Goal: Information Seeking & Learning: Learn about a topic

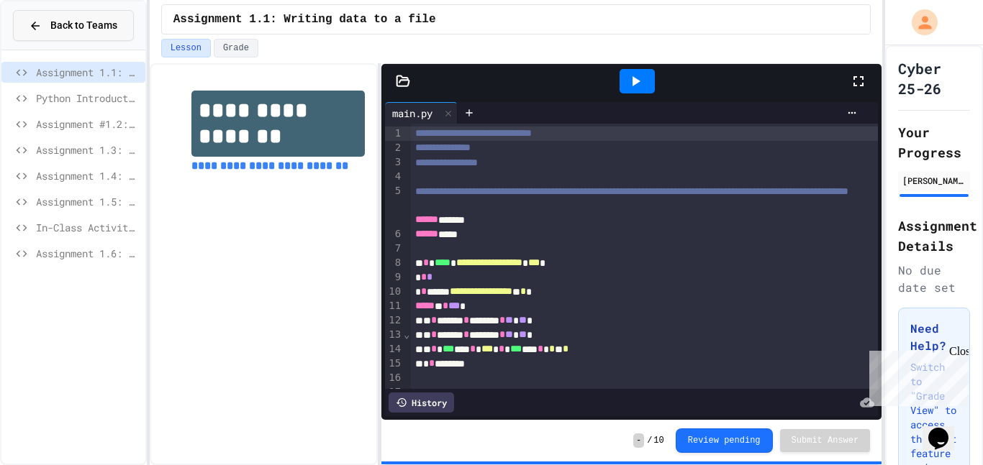
click at [80, 32] on span "Back to Teams" at bounding box center [83, 25] width 67 height 15
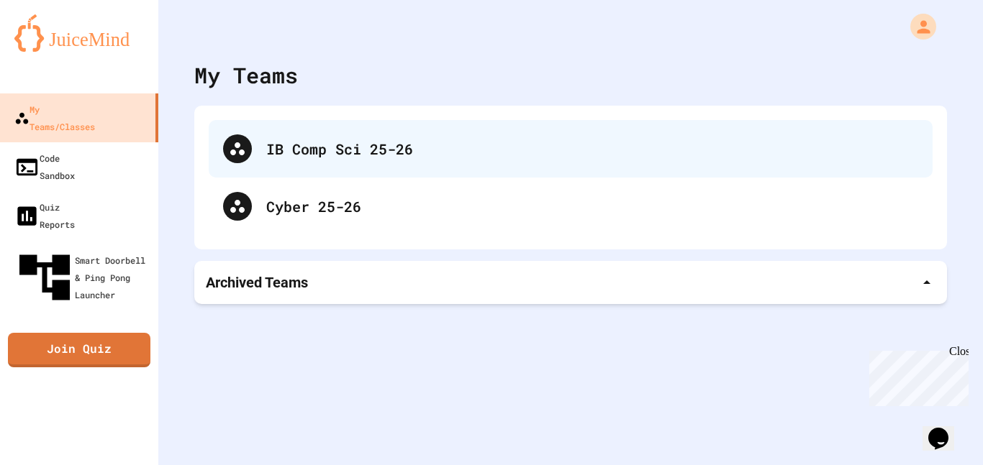
click at [276, 147] on div "IB Comp Sci 25-26" at bounding box center [592, 149] width 652 height 22
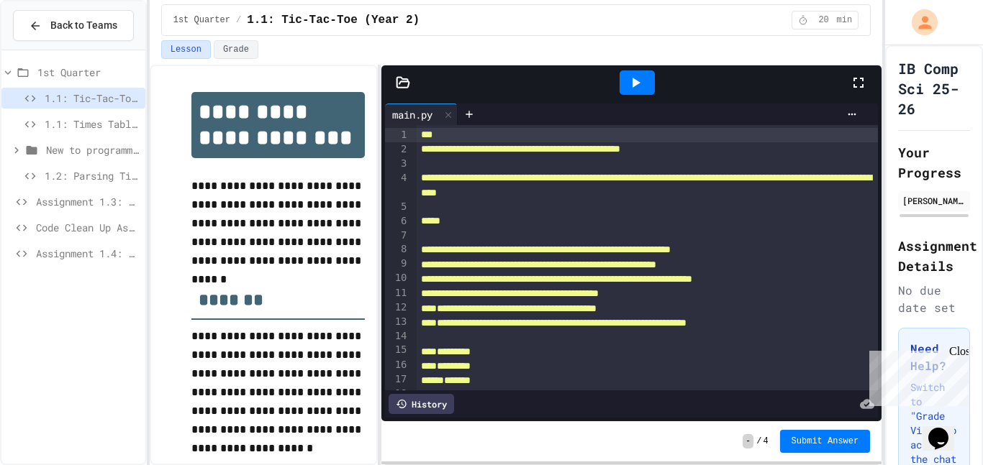
click at [67, 202] on span "Assignment 1.3: Longitude and Latitude Data" at bounding box center [88, 201] width 104 height 15
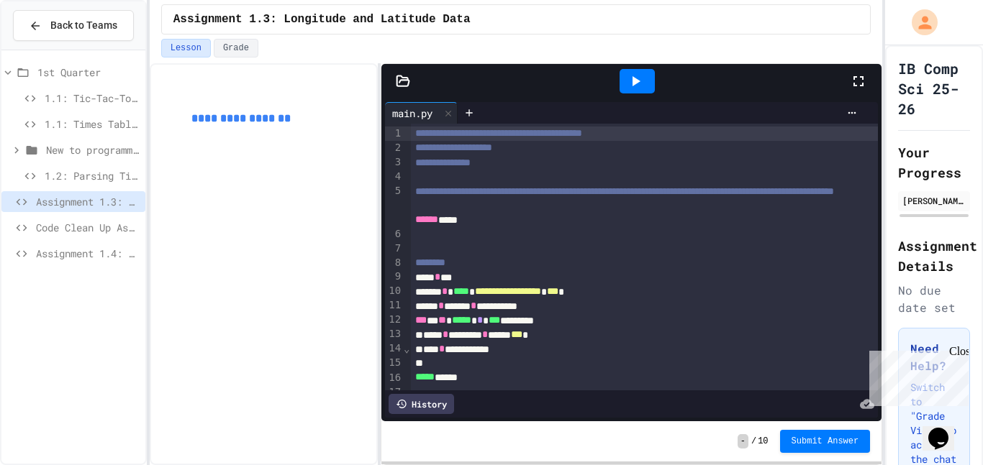
scroll to position [40, 0]
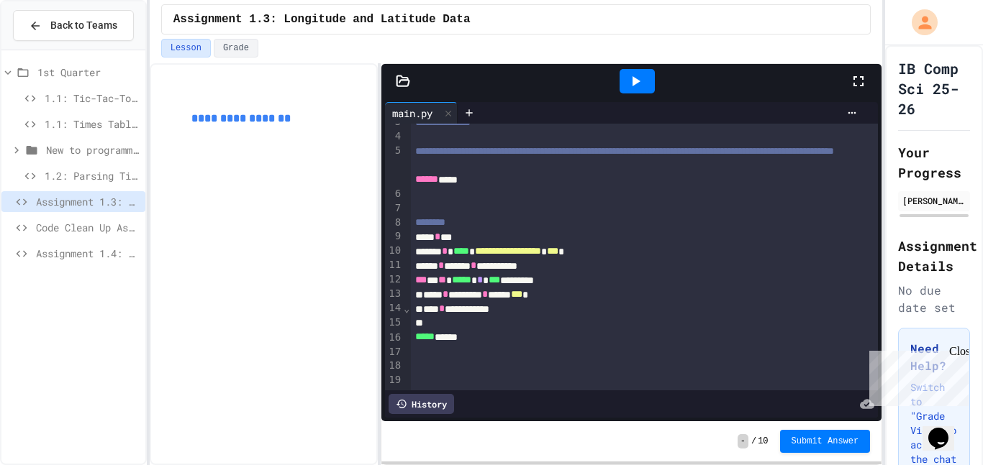
click at [63, 229] on span "Code Clean Up Assignment" at bounding box center [88, 227] width 104 height 15
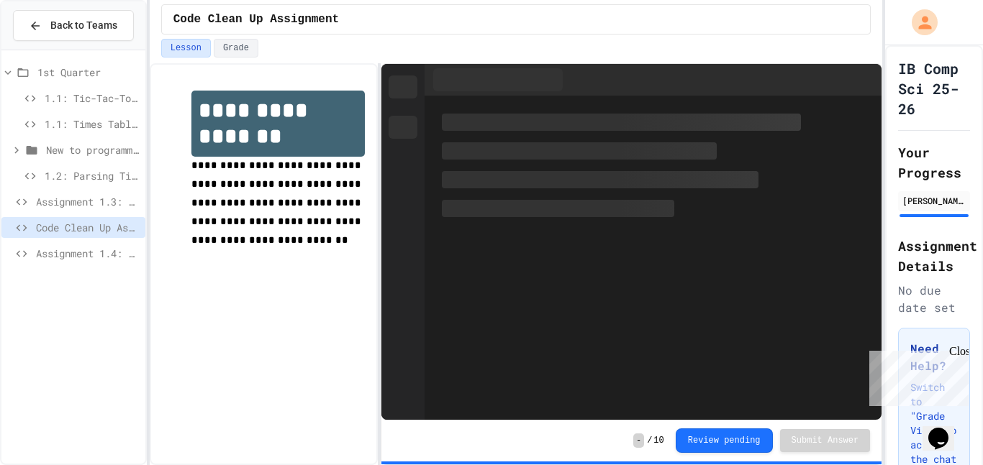
click at [75, 256] on span "Assignment 1.4: Reading and Parsing Data" at bounding box center [88, 253] width 104 height 15
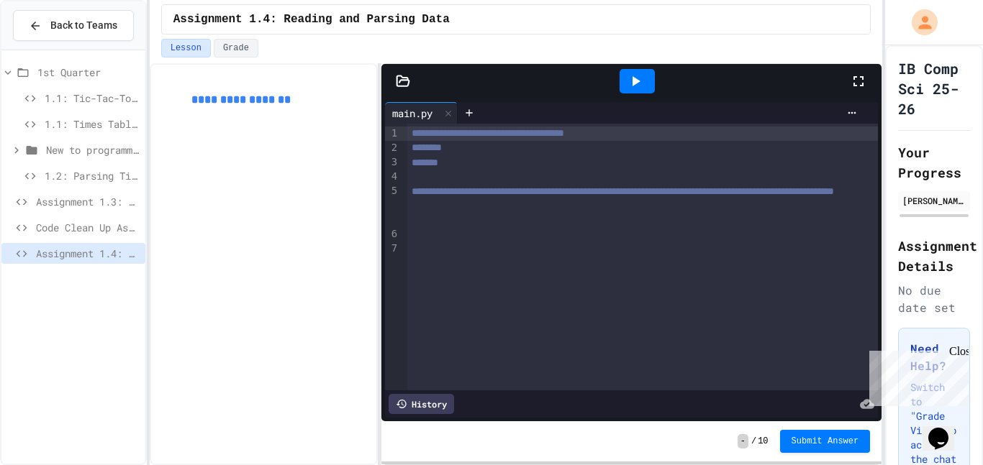
click at [281, 220] on div "**********" at bounding box center [264, 264] width 229 height 402
click at [37, 35] on button "Back to Teams" at bounding box center [73, 25] width 121 height 31
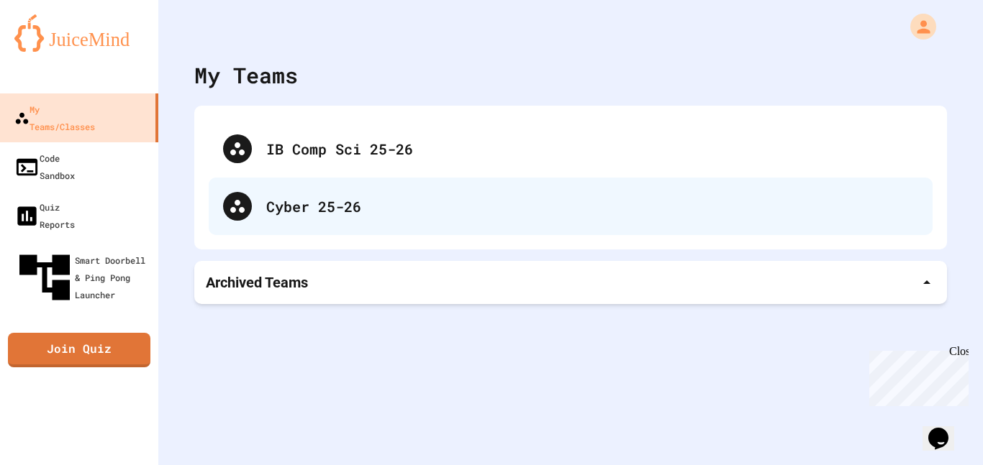
click at [291, 209] on div "Cyber 25-26" at bounding box center [592, 207] width 652 height 22
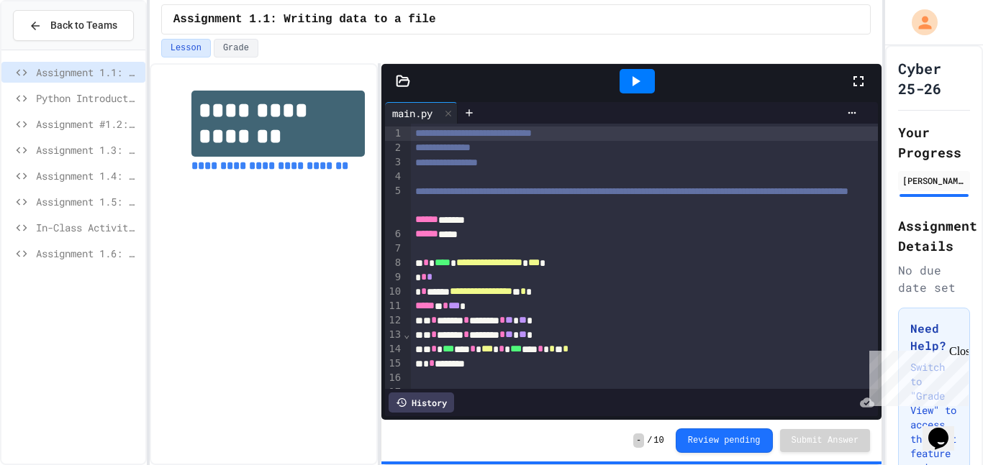
click at [99, 231] on span "In-Class Activity, [DATE]" at bounding box center [88, 227] width 104 height 15
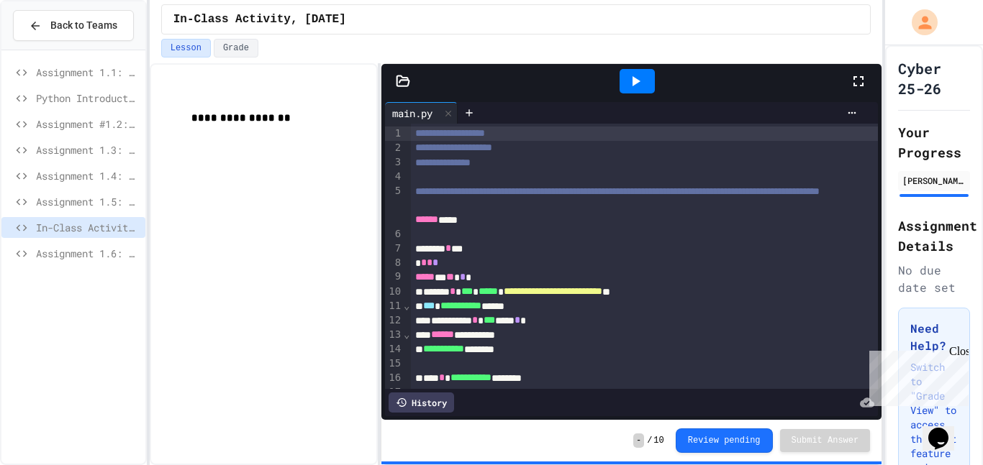
scroll to position [258, 0]
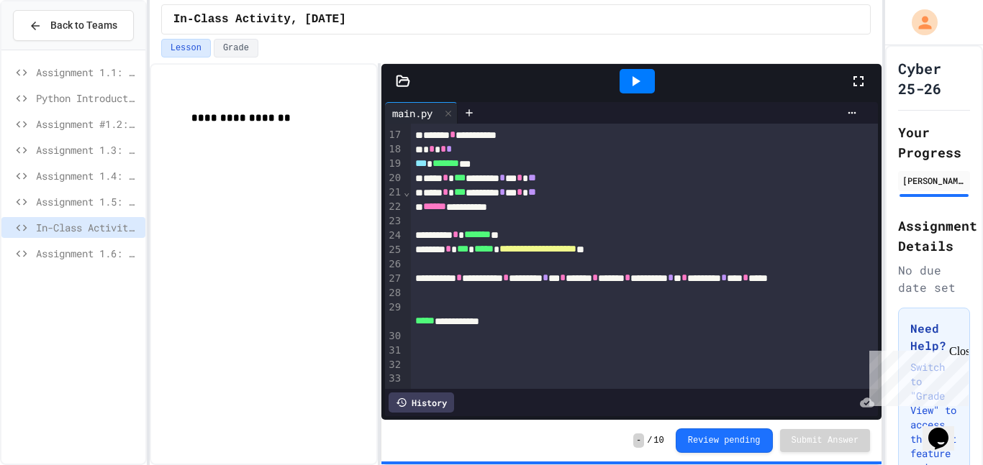
click at [89, 244] on div "Assignment 1.6: Filtering IP Addresses" at bounding box center [73, 253] width 144 height 21
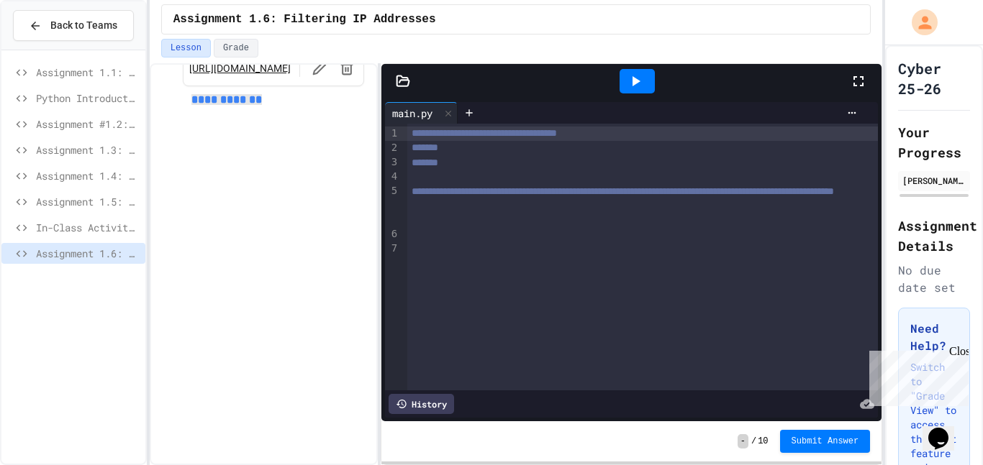
click at [535, 270] on div "**********" at bounding box center [642, 257] width 471 height 267
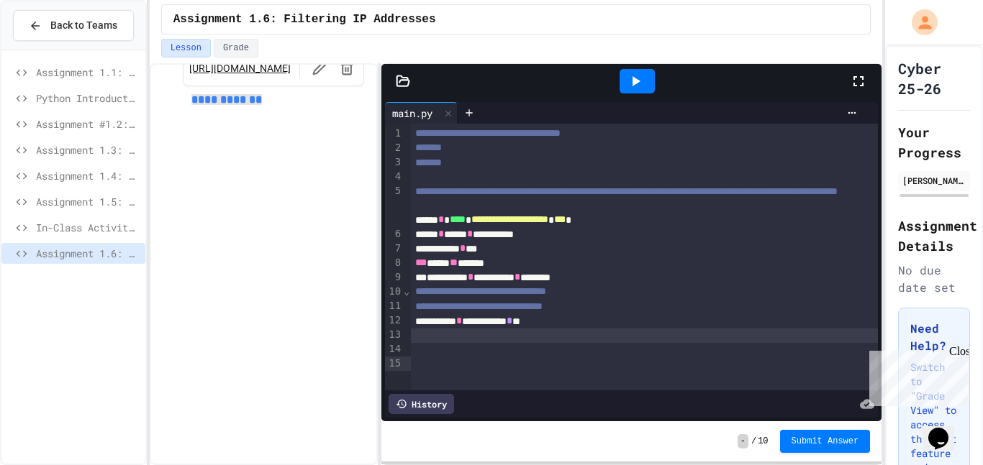
click at [409, 83] on icon at bounding box center [403, 81] width 12 height 10
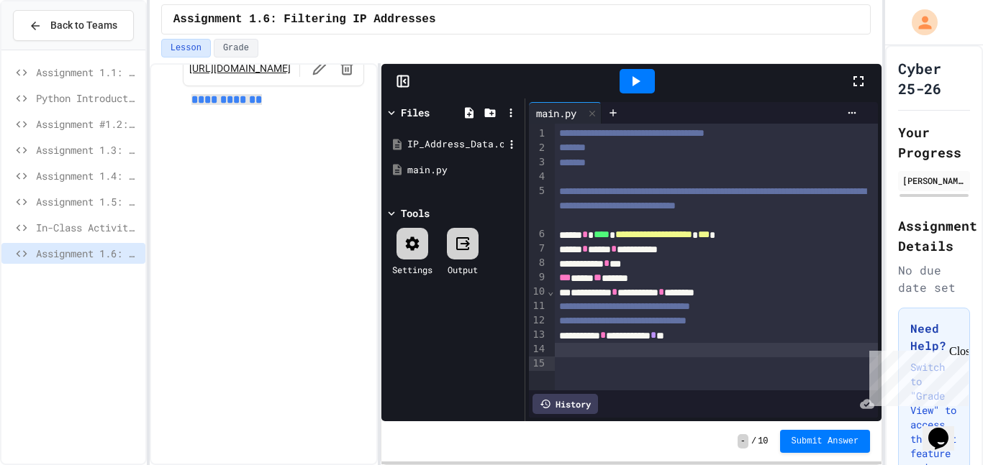
click at [426, 150] on div "IP_Address_Data.csv" at bounding box center [455, 144] width 96 height 14
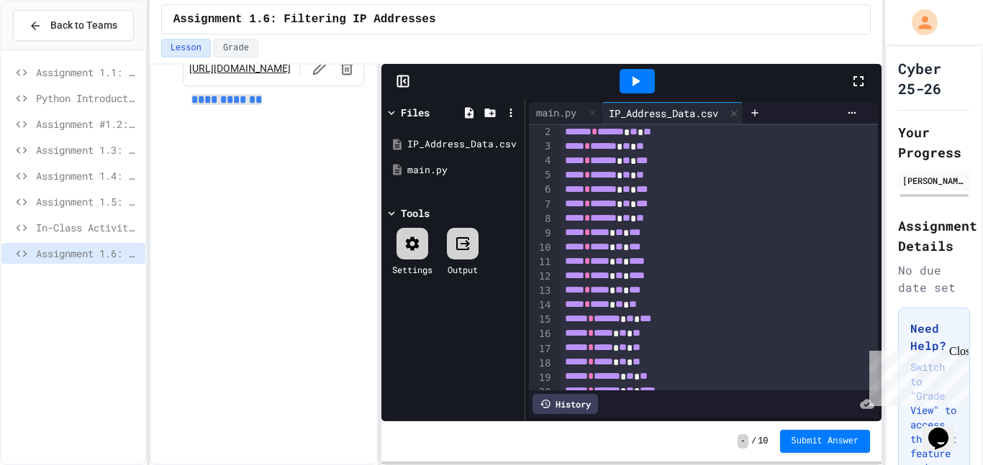
scroll to position [21, 0]
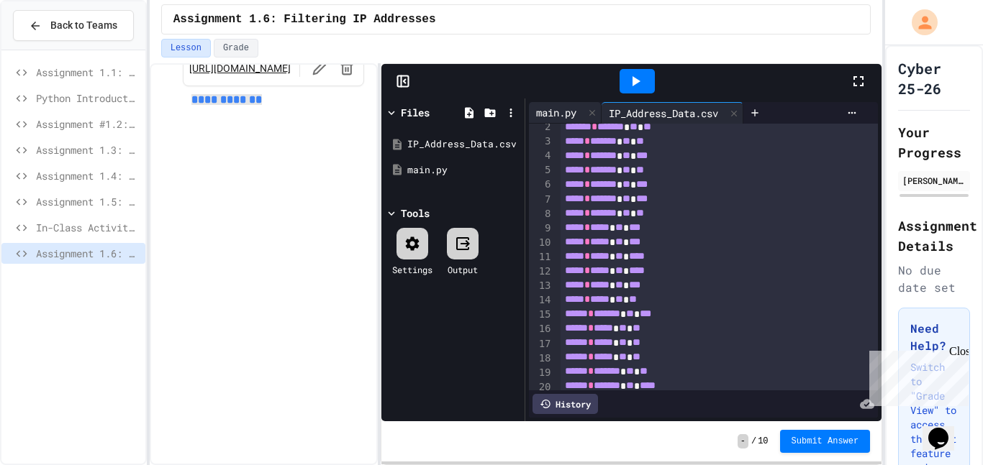
click at [557, 114] on div "main.py" at bounding box center [556, 112] width 55 height 15
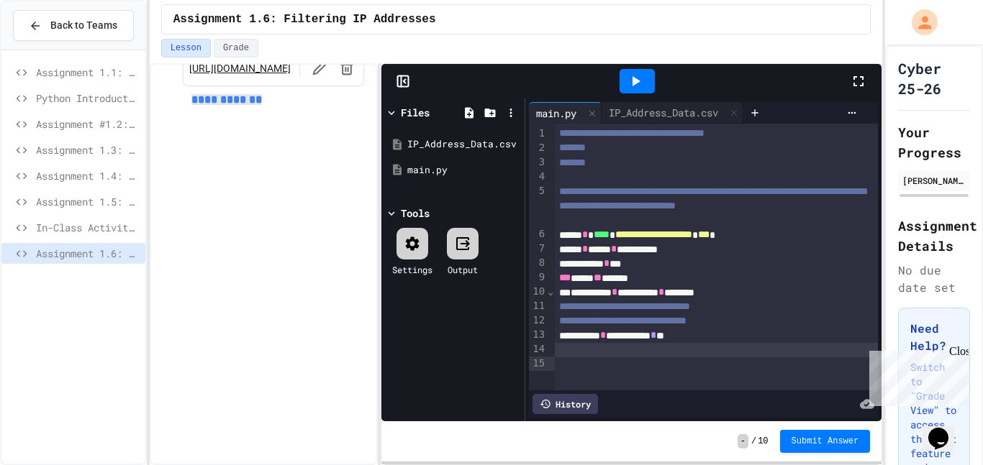
click at [629, 86] on icon at bounding box center [635, 81] width 17 height 17
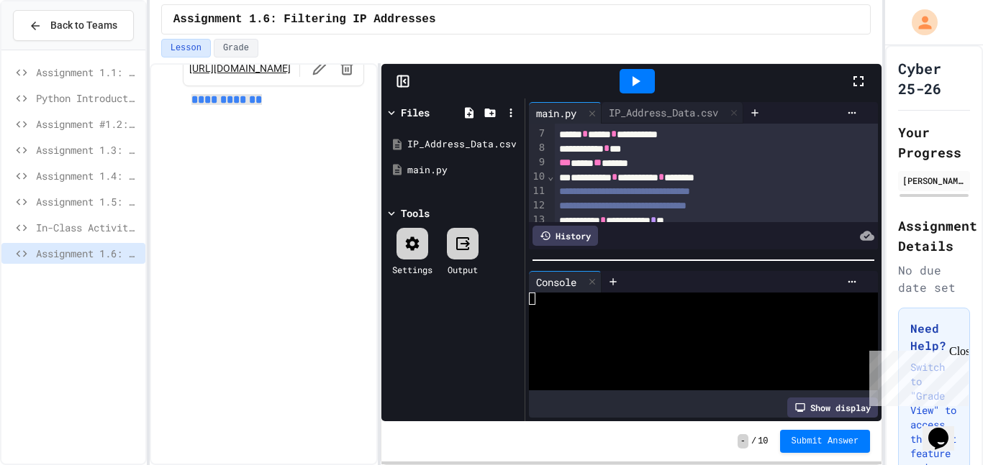
scroll to position [114, 0]
click at [422, 143] on div "IP_Address_Data.csv" at bounding box center [455, 144] width 96 height 14
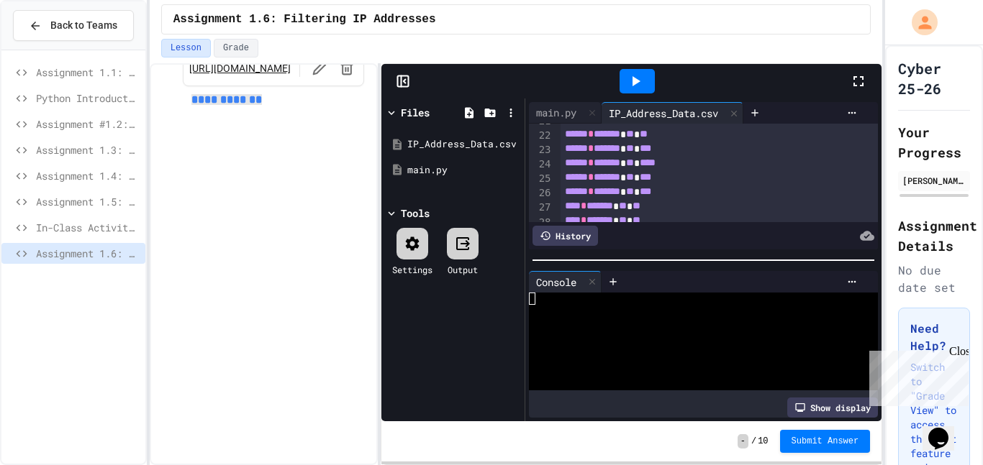
scroll to position [301, 0]
click at [557, 119] on div "main.py" at bounding box center [556, 112] width 55 height 15
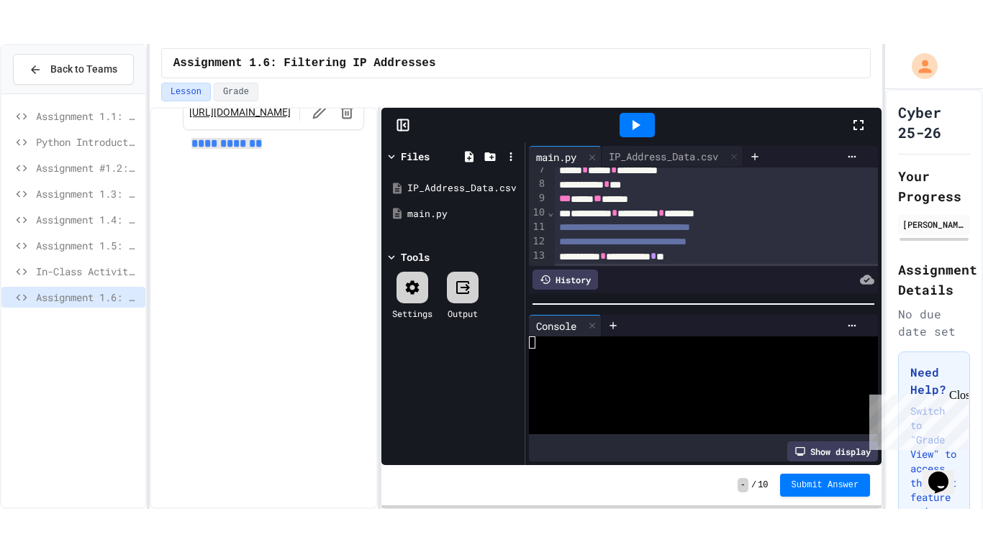
scroll to position [122, 0]
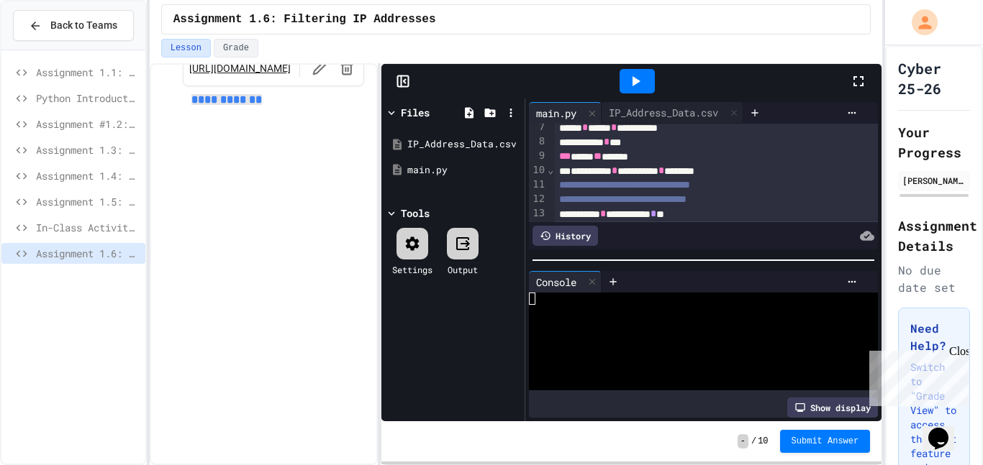
click at [861, 78] on icon at bounding box center [858, 81] width 17 height 17
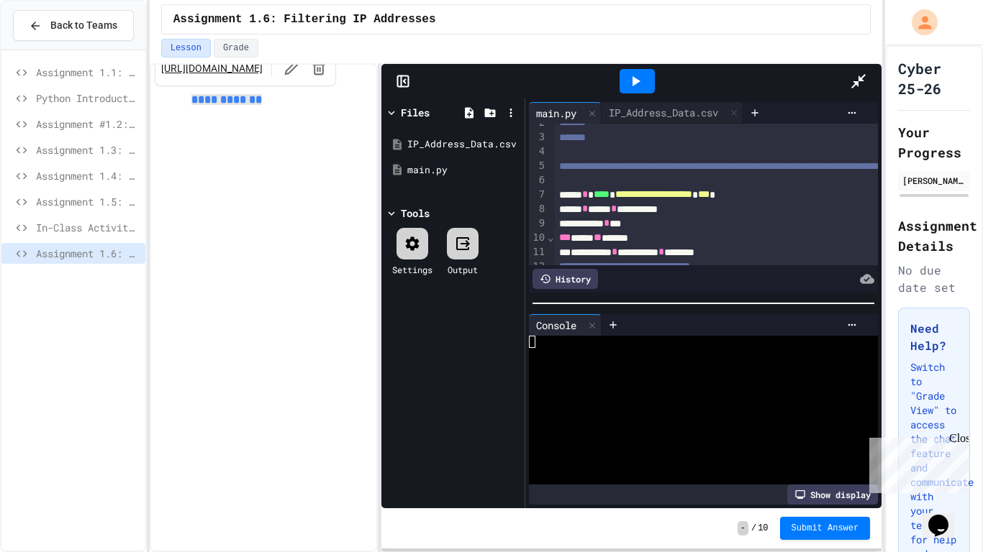
scroll to position [26, 0]
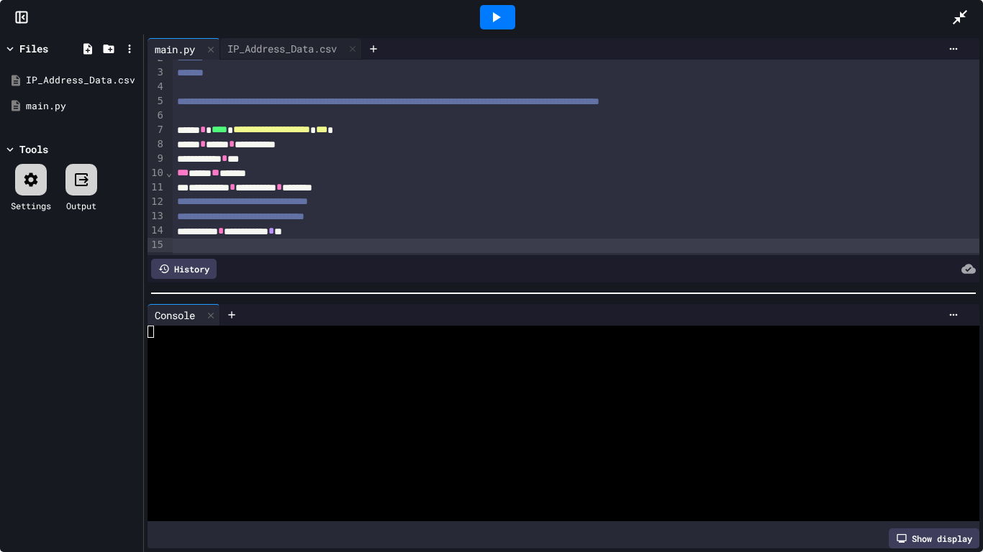
click at [277, 206] on span "**********" at bounding box center [242, 201] width 131 height 10
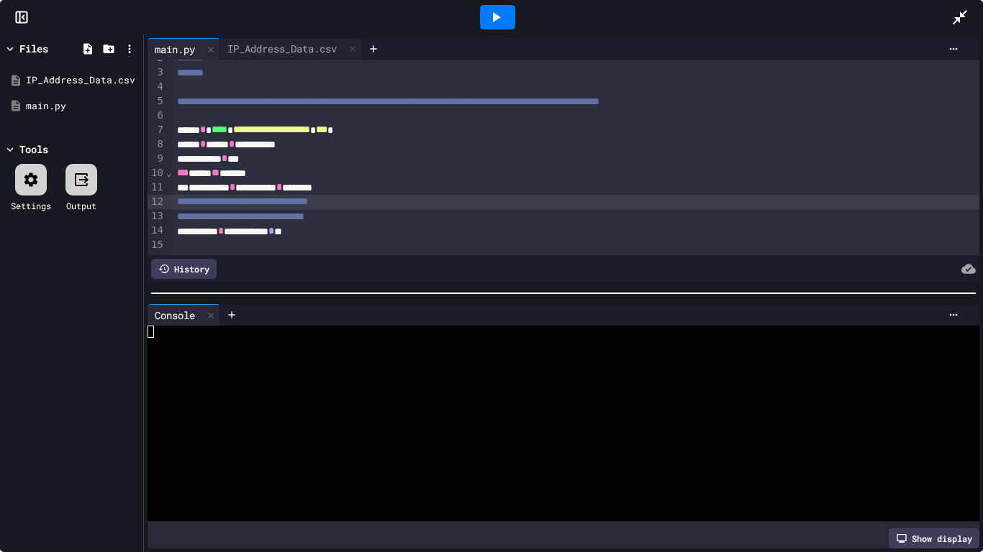
click at [277, 208] on div "**********" at bounding box center [576, 202] width 807 height 14
click at [297, 55] on div "IP_Address_Data.csv" at bounding box center [282, 48] width 124 height 15
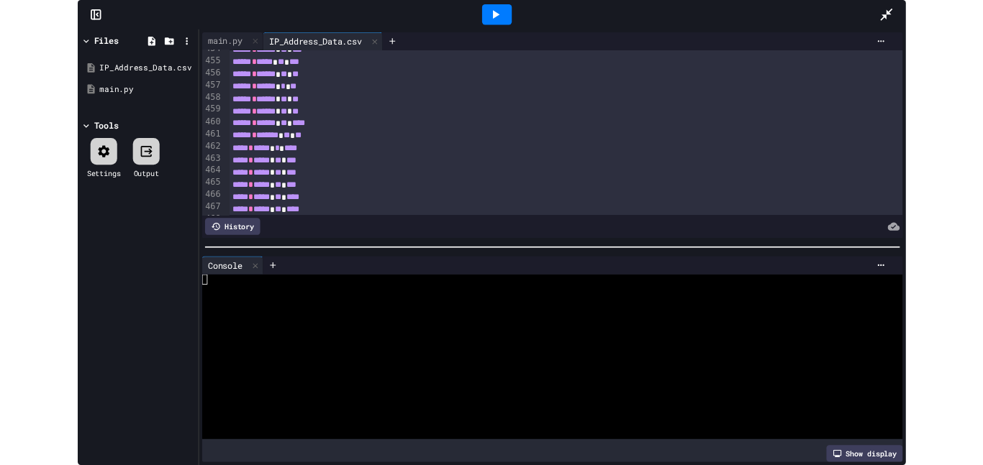
scroll to position [7484, 0]
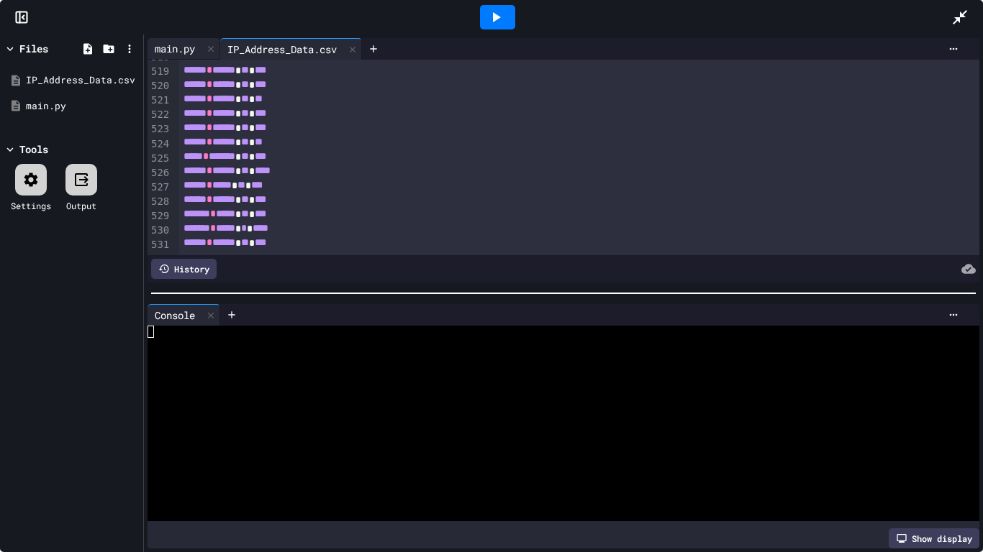
click at [163, 52] on div "main.py" at bounding box center [174, 48] width 55 height 15
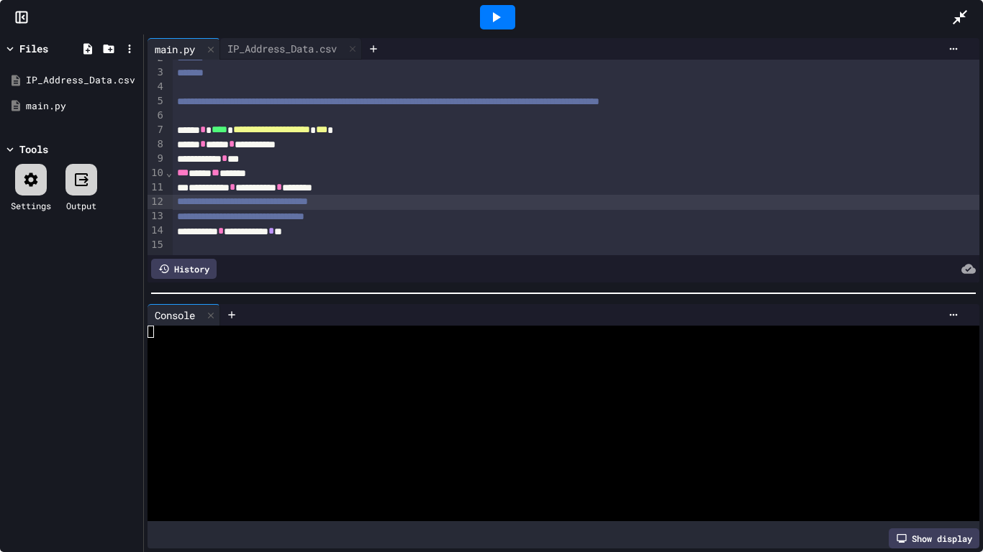
click at [276, 241] on div at bounding box center [576, 246] width 807 height 14
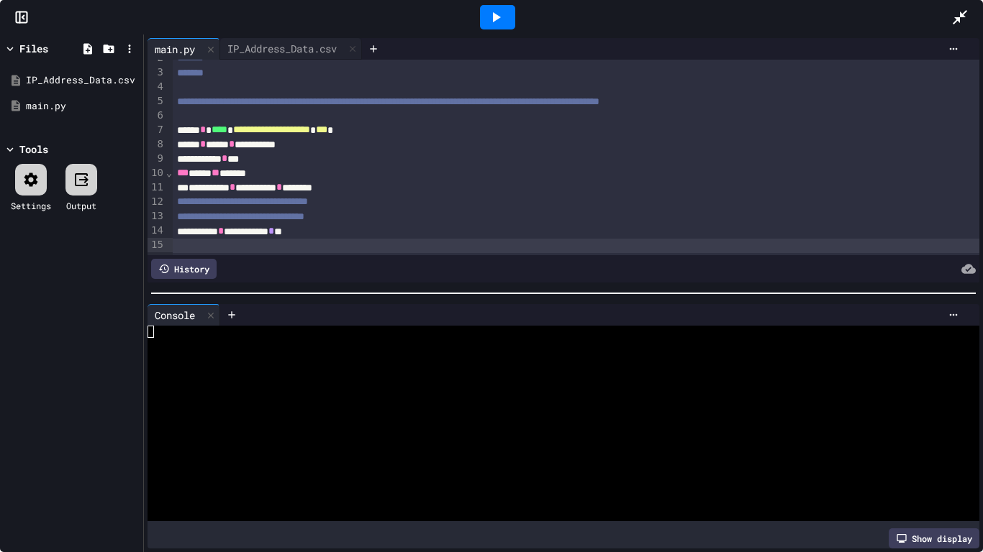
click at [276, 241] on div at bounding box center [576, 246] width 807 height 14
click at [963, 12] on icon at bounding box center [959, 17] width 14 height 14
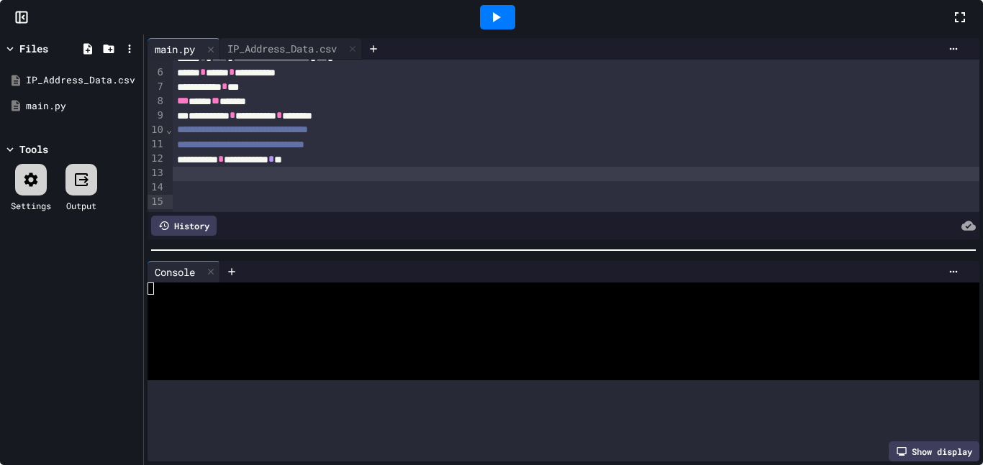
scroll to position [127, 0]
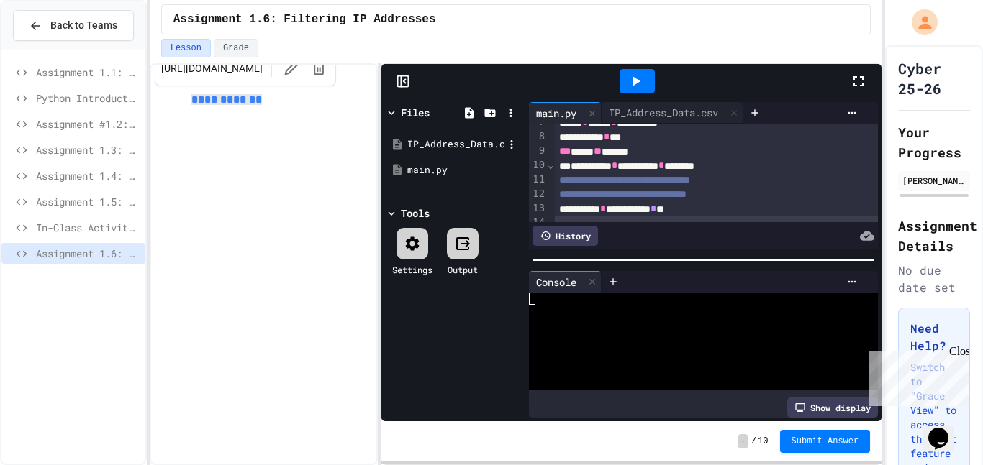
click at [429, 149] on div "IP_Address_Data.csv" at bounding box center [455, 144] width 96 height 14
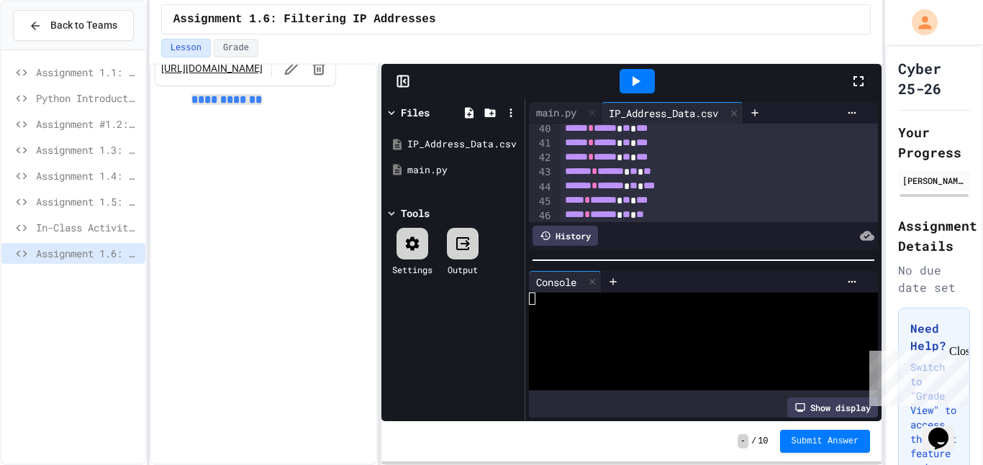
scroll to position [0, 0]
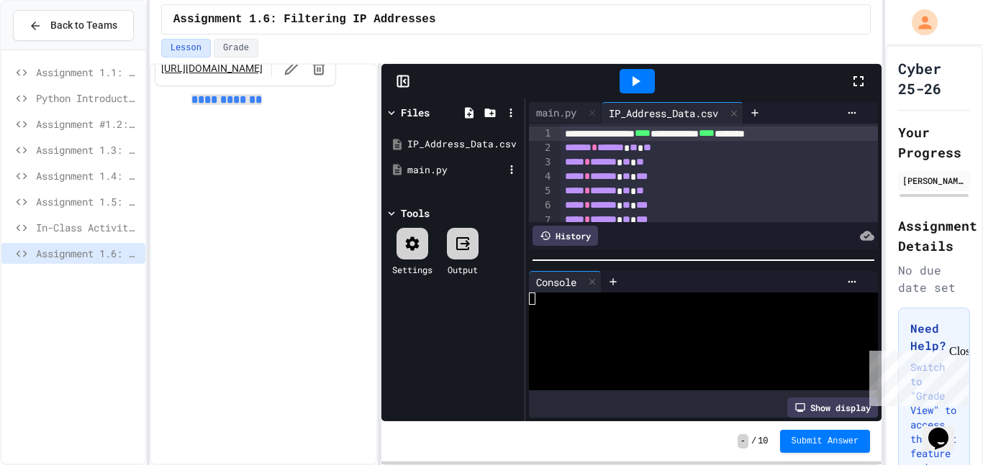
click at [441, 165] on div "main.py" at bounding box center [455, 170] width 96 height 14
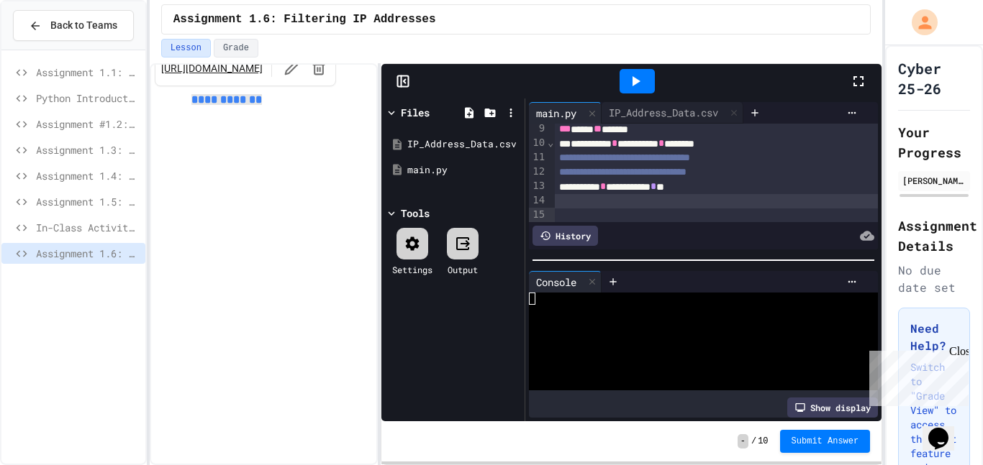
scroll to position [152, 0]
click at [227, 80] on div "[URL][DOMAIN_NAME]" at bounding box center [245, 68] width 181 height 36
click at [201, 76] on link "[URL][DOMAIN_NAME]" at bounding box center [211, 68] width 101 height 14
click at [709, 206] on div at bounding box center [717, 198] width 324 height 14
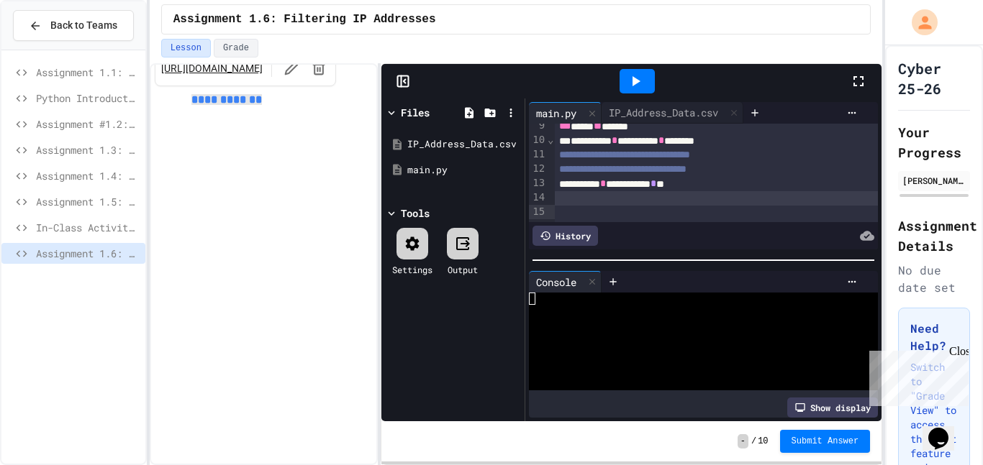
click at [709, 206] on div at bounding box center [717, 198] width 324 height 14
click at [708, 206] on div at bounding box center [717, 198] width 324 height 14
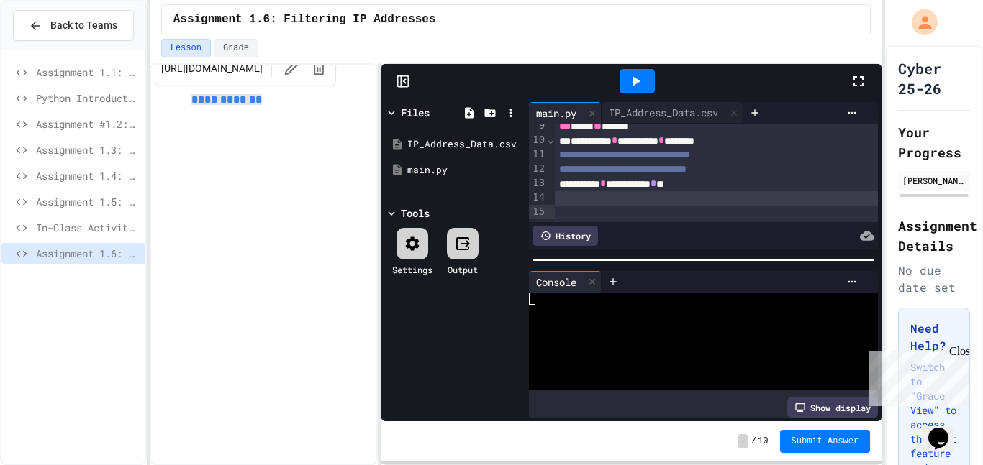
click at [707, 191] on div "**********" at bounding box center [717, 184] width 324 height 14
click at [715, 191] on div "**********" at bounding box center [717, 184] width 324 height 14
click at [761, 177] on div "**********" at bounding box center [717, 170] width 324 height 14
click at [766, 163] on div "**********" at bounding box center [717, 155] width 324 height 14
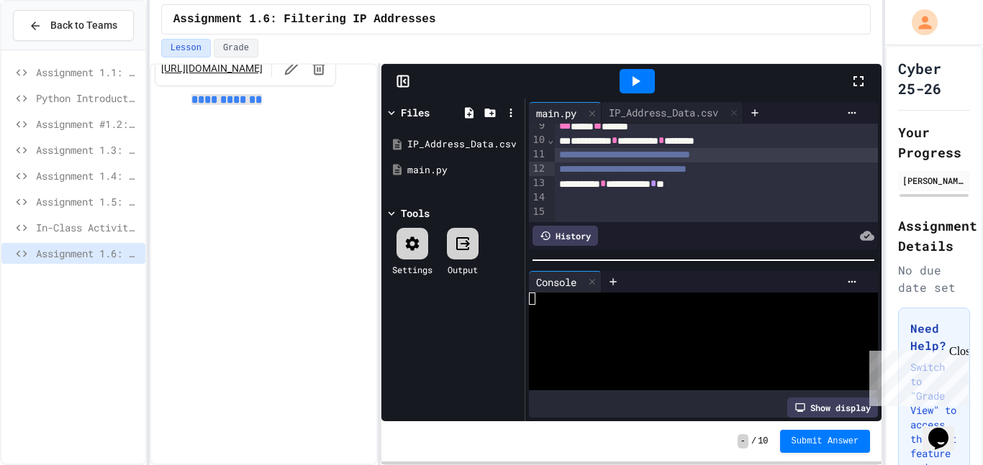
click at [768, 148] on div "**********" at bounding box center [717, 141] width 324 height 14
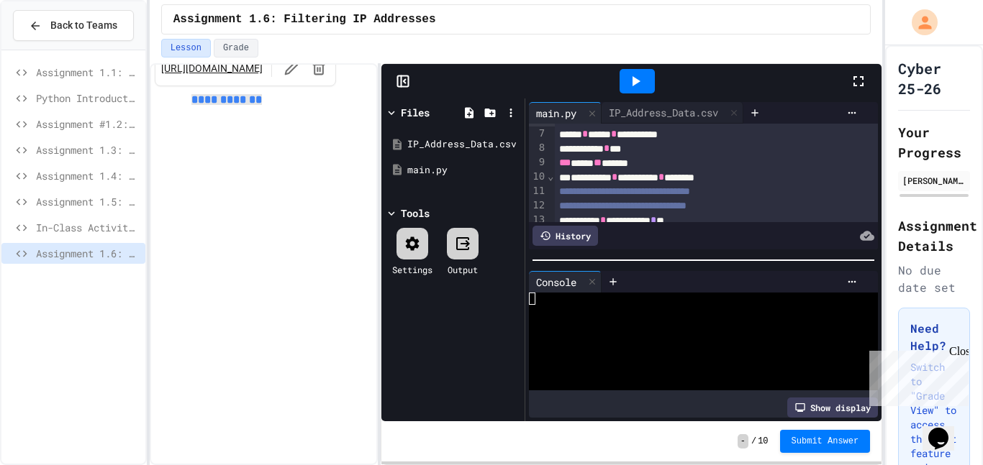
scroll to position [101, 0]
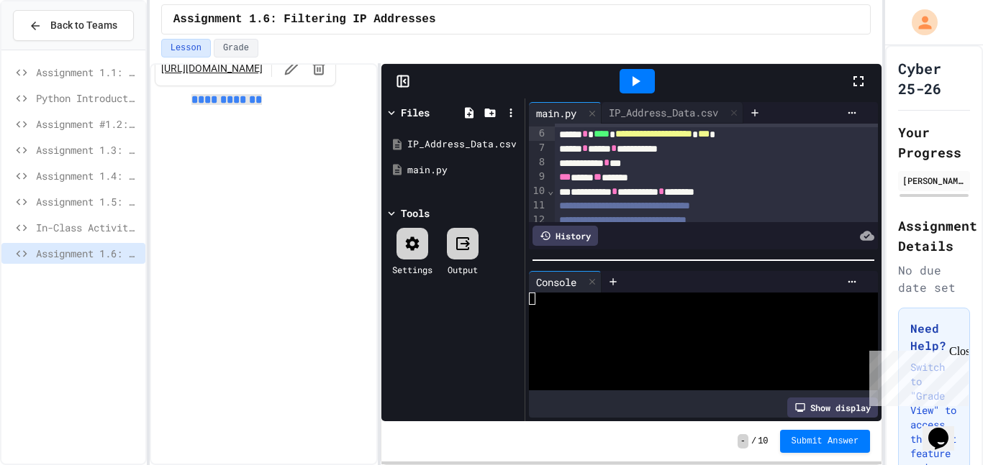
click at [91, 74] on span "Assignment 1.1: Writing data to a file" at bounding box center [88, 72] width 104 height 15
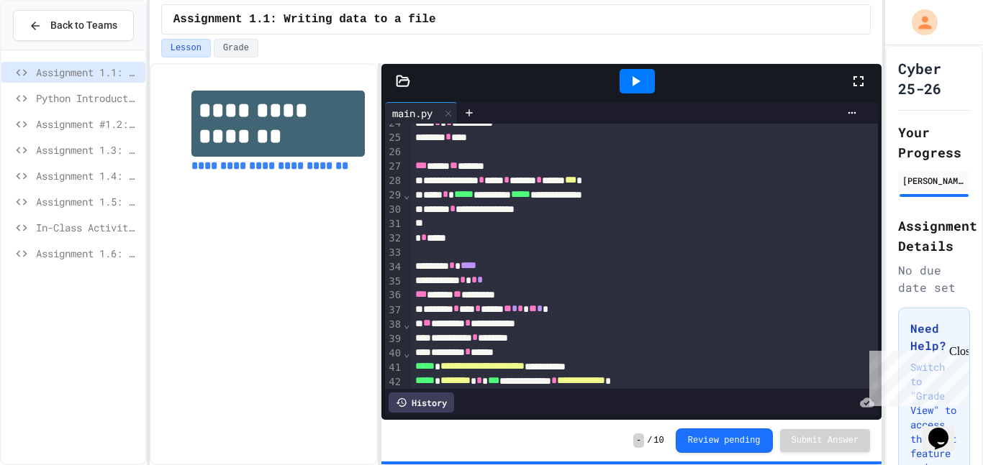
scroll to position [374, 0]
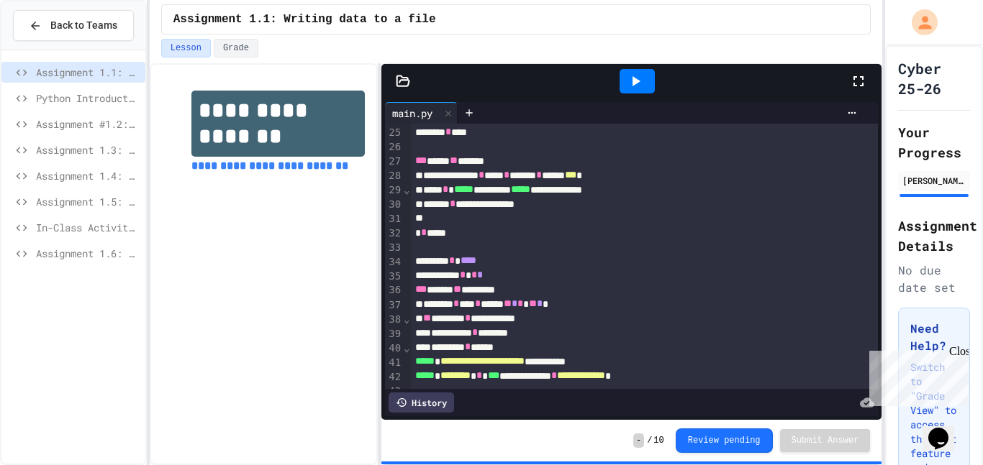
click at [81, 132] on div "Assignment #1.2: Parsing Time Data" at bounding box center [73, 124] width 144 height 21
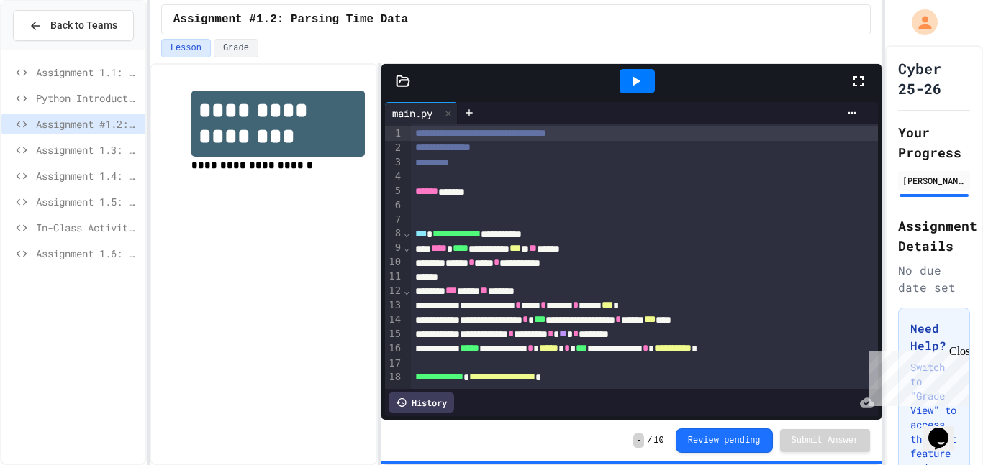
click at [86, 145] on span "Assignment 1.3: Statistical Calculations" at bounding box center [88, 149] width 104 height 15
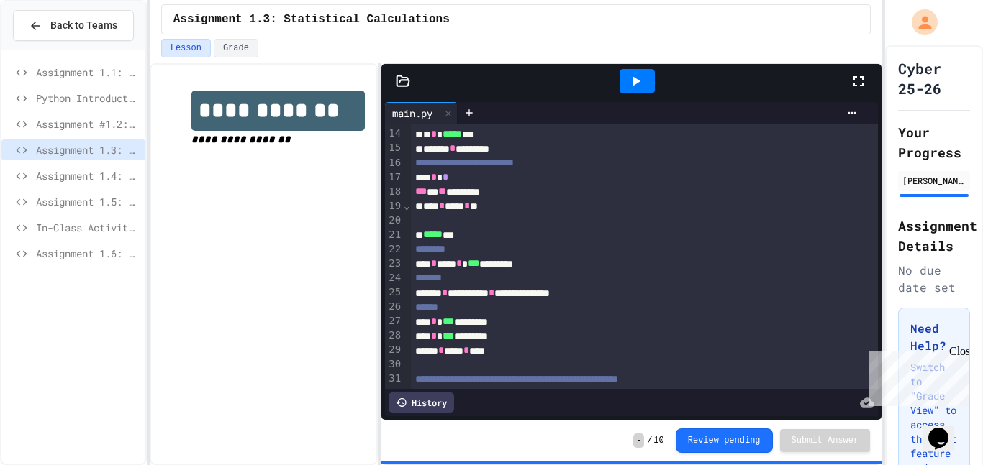
scroll to position [199, 0]
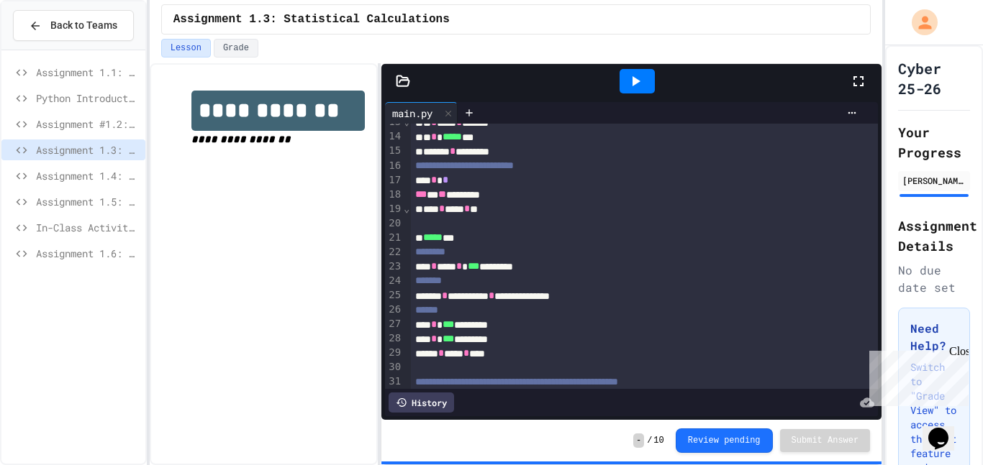
click at [74, 184] on div "Assignment 1.4: Dice Probabilities" at bounding box center [73, 175] width 144 height 21
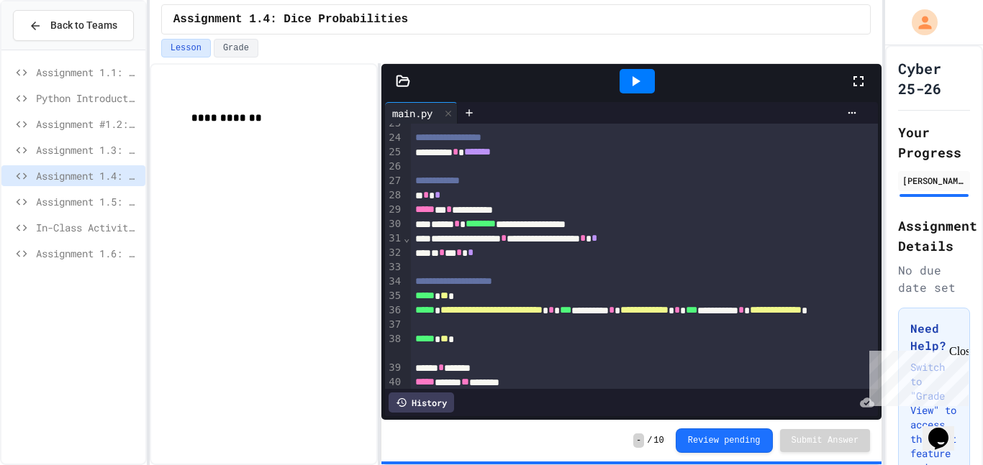
scroll to position [432, 0]
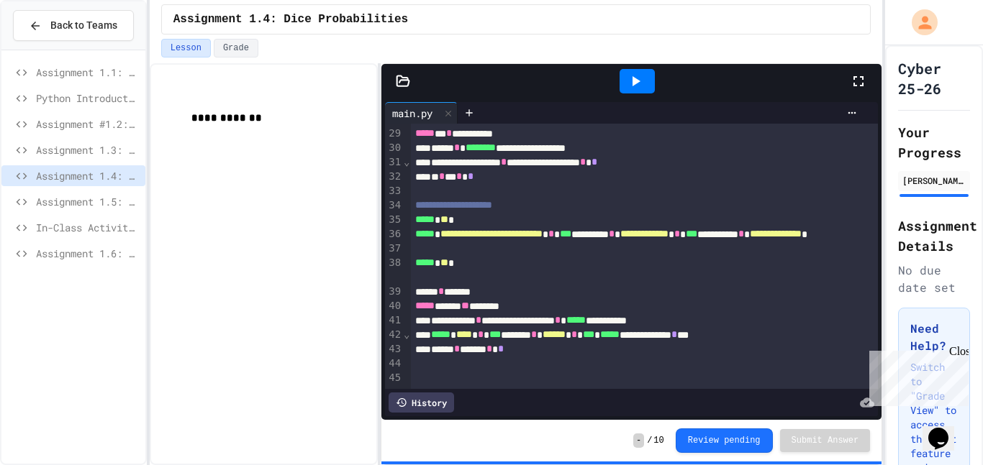
click at [104, 197] on span "Assignment 1.5: Blood Type Data" at bounding box center [88, 201] width 104 height 15
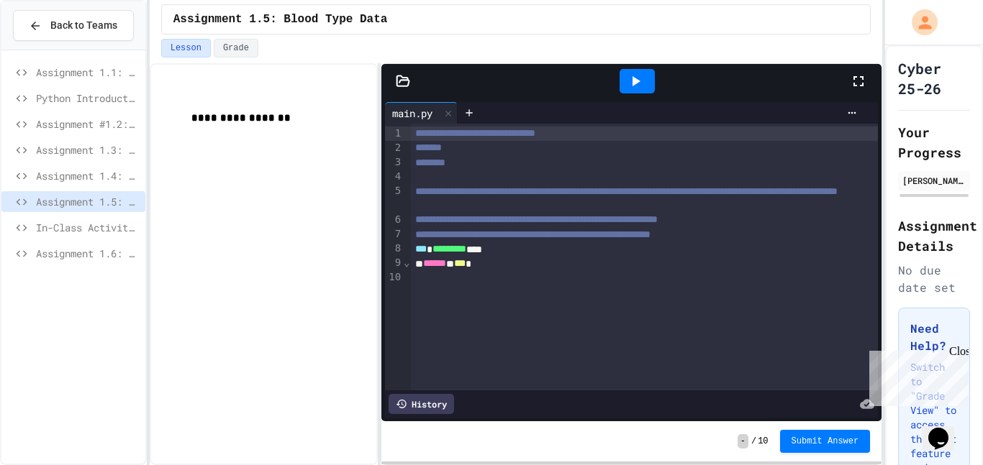
click at [78, 246] on span "Assignment 1.6: Filtering IP Addresses" at bounding box center [88, 253] width 104 height 15
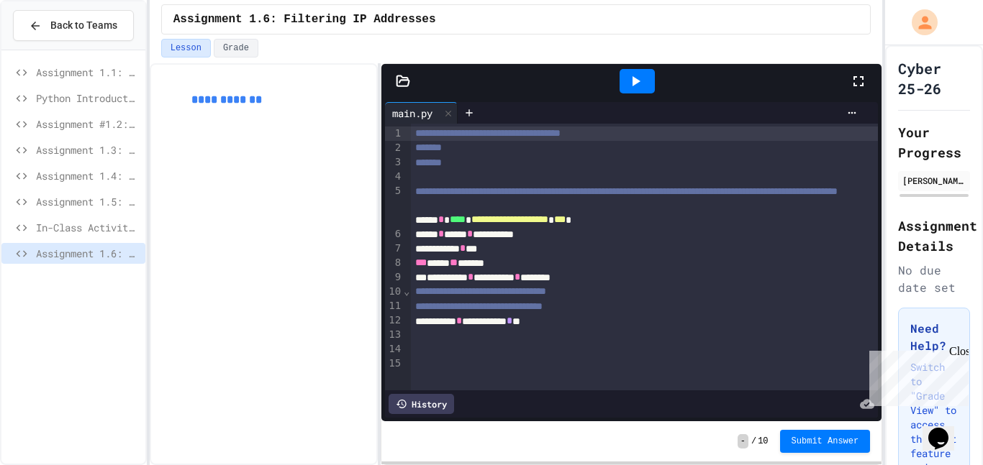
click at [84, 179] on span "Assignment 1.4: Dice Probabilities" at bounding box center [88, 175] width 104 height 15
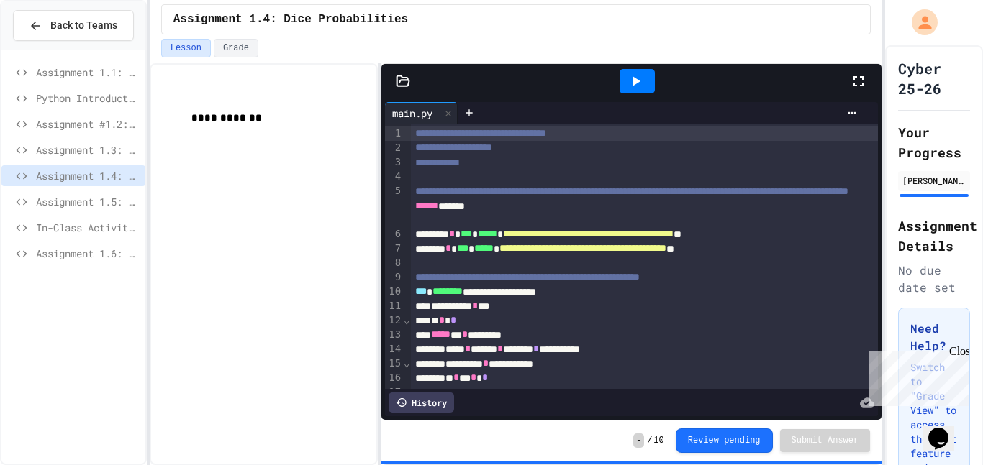
click at [404, 366] on span "⌄" at bounding box center [406, 363] width 7 height 12
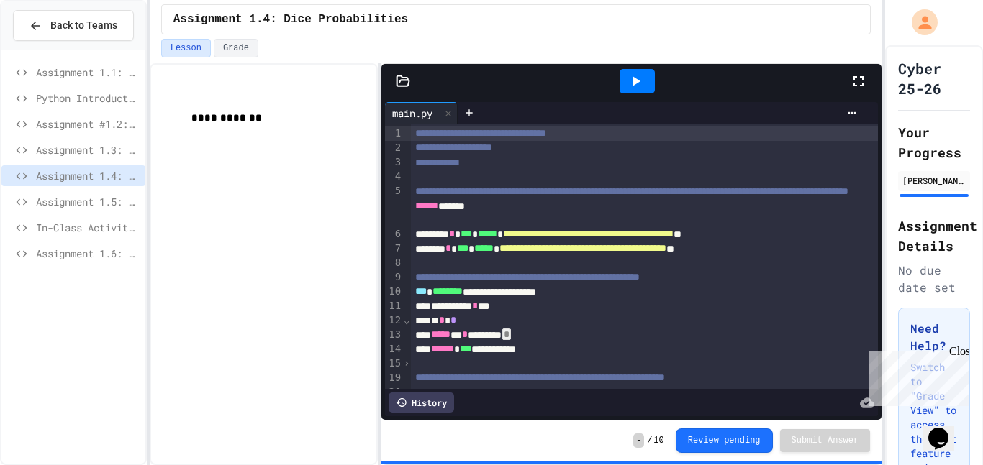
click at [404, 366] on span "›" at bounding box center [406, 363] width 7 height 12
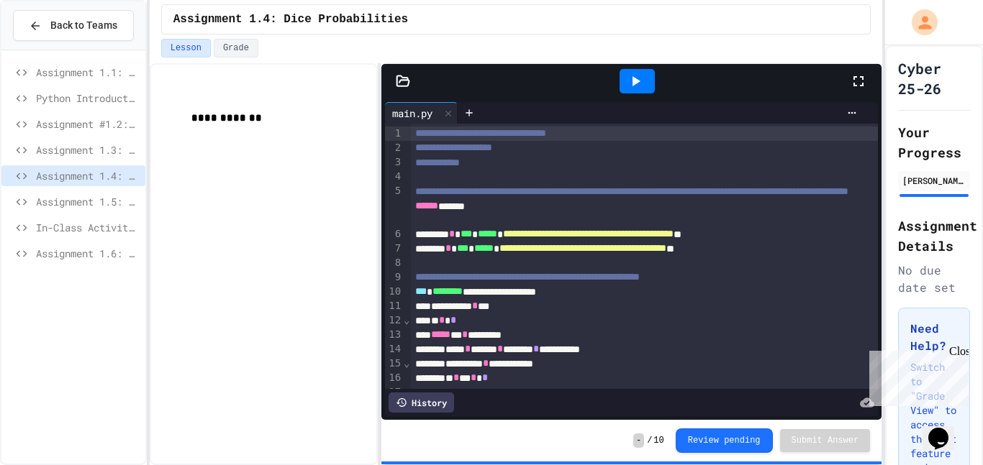
click at [404, 366] on span "⌄" at bounding box center [406, 363] width 7 height 12
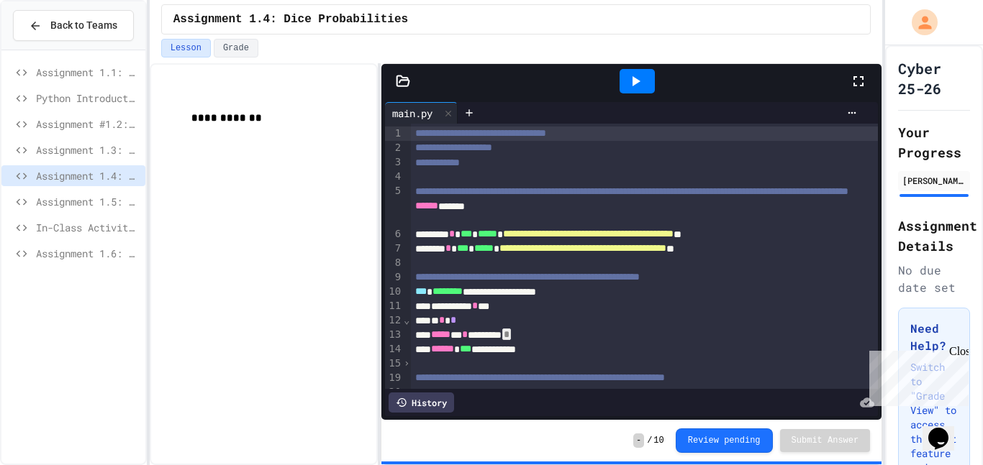
click at [405, 323] on span "⌄" at bounding box center [406, 320] width 7 height 12
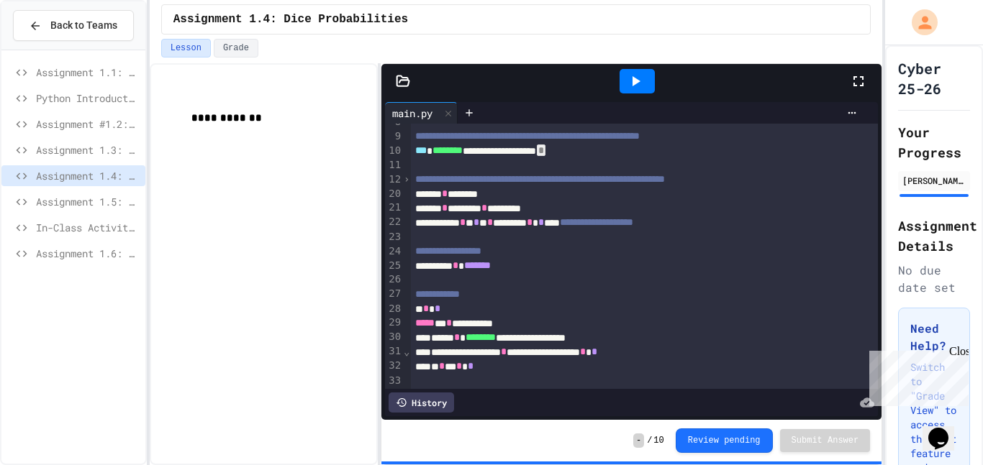
scroll to position [142, 0]
click at [404, 354] on span "⌄" at bounding box center [406, 351] width 7 height 12
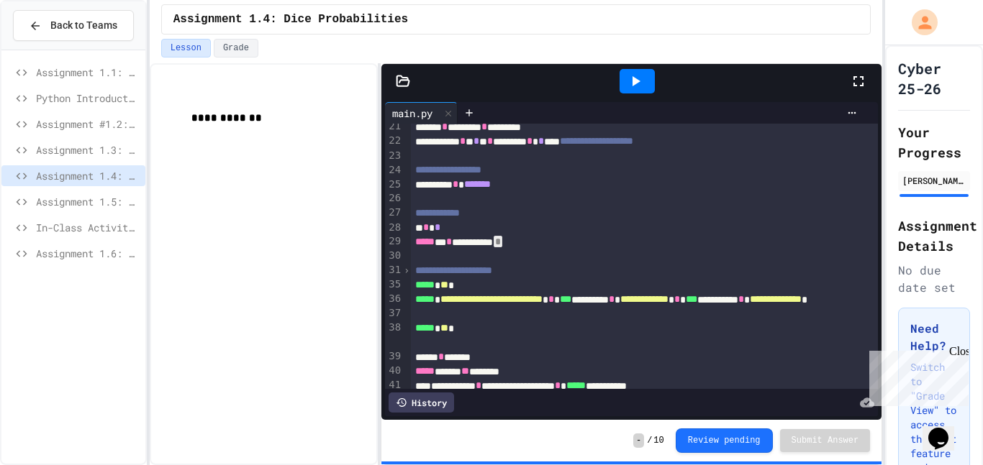
scroll to position [223, 0]
click at [403, 271] on span "›" at bounding box center [406, 270] width 7 height 12
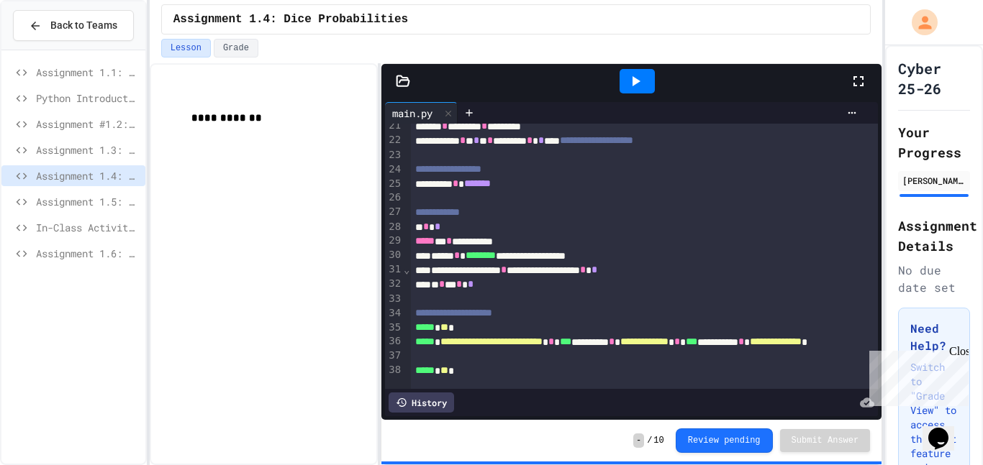
click at [403, 271] on span "⌄" at bounding box center [406, 270] width 7 height 12
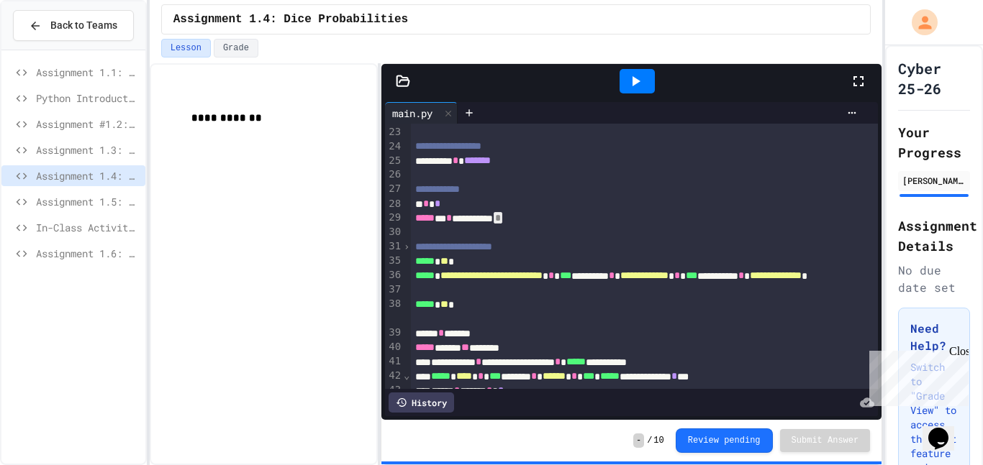
scroll to position [287, 0]
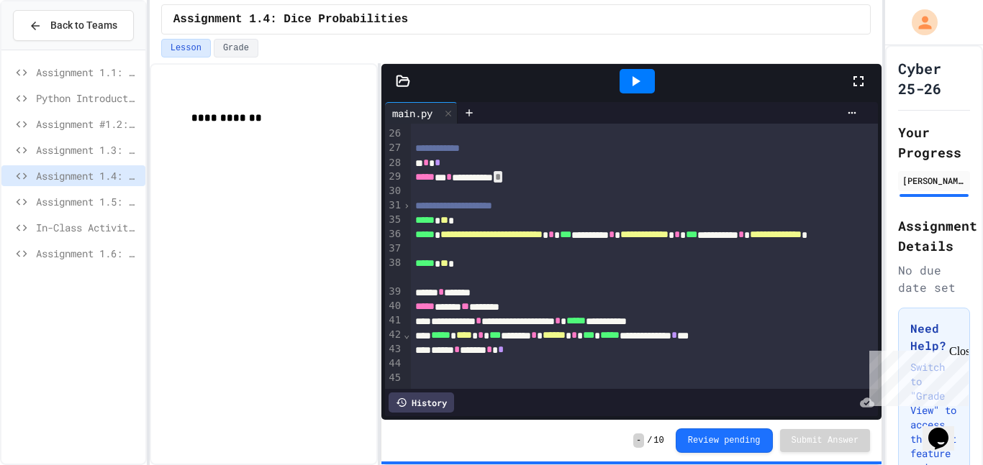
click at [406, 337] on span "⌄" at bounding box center [406, 335] width 7 height 12
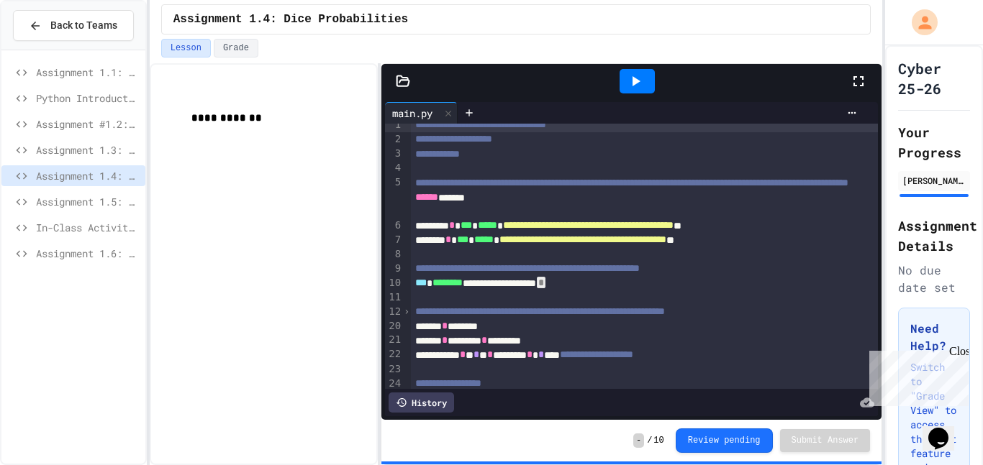
scroll to position [0, 0]
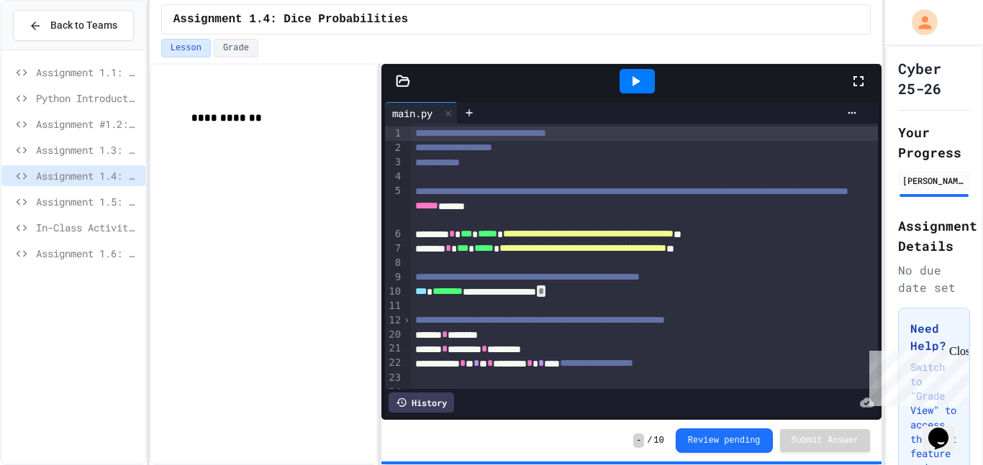
click at [406, 322] on span "›" at bounding box center [406, 320] width 7 height 12
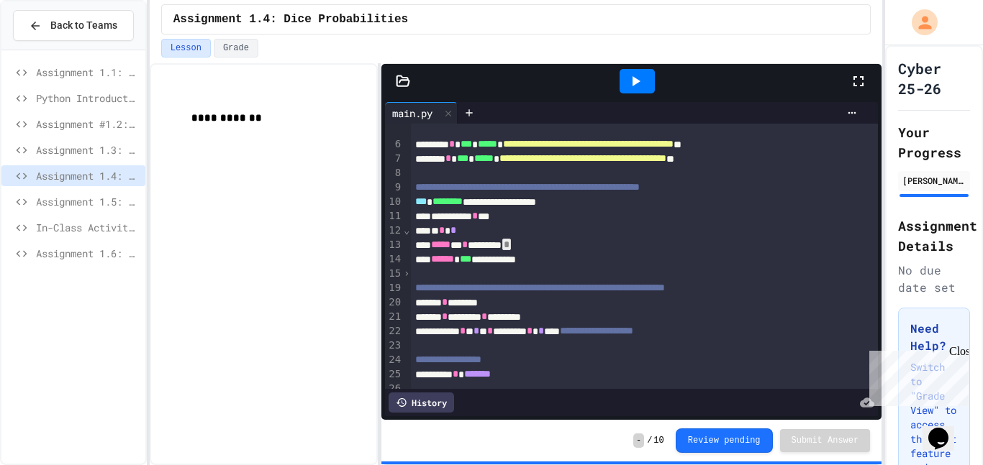
scroll to position [89, 0]
click at [403, 277] on span "›" at bounding box center [406, 274] width 7 height 12
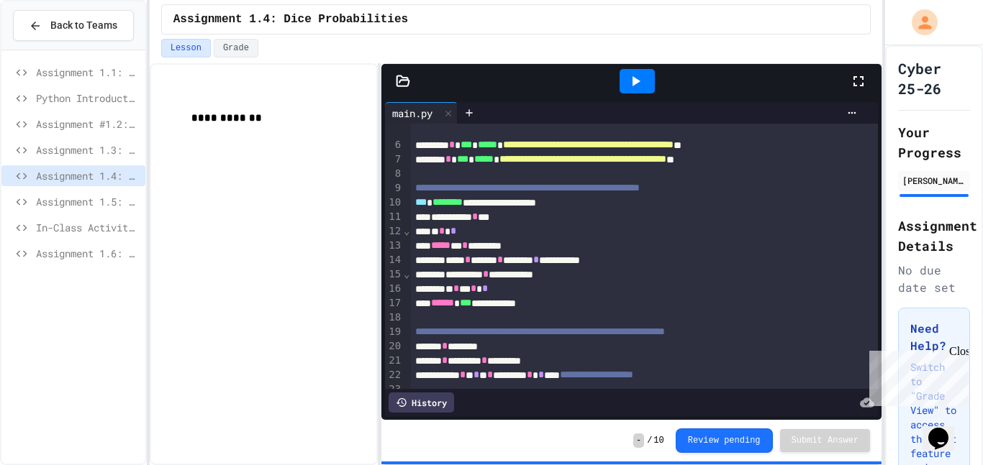
click at [264, 215] on div "**********" at bounding box center [264, 264] width 229 height 402
click at [93, 203] on span "Assignment 1.5: Blood Type Data" at bounding box center [88, 201] width 104 height 15
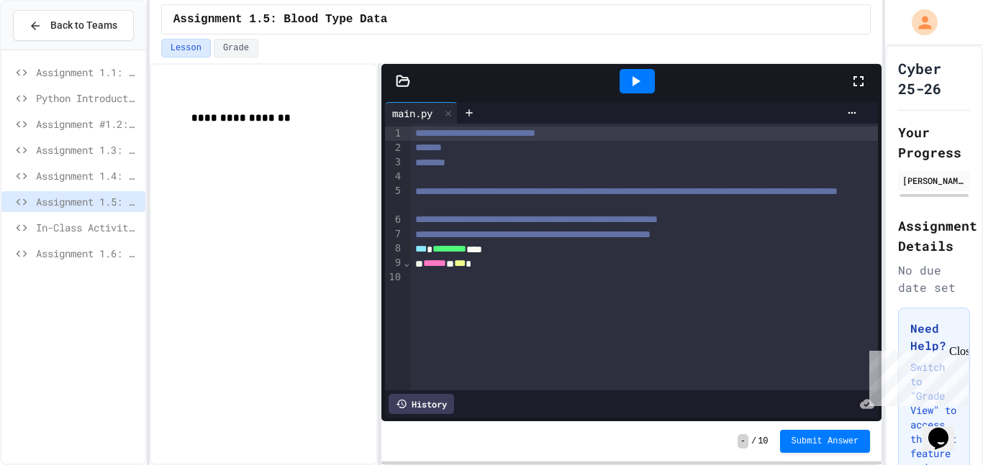
click at [43, 76] on span "Assignment 1.1: Writing data to a file" at bounding box center [88, 72] width 104 height 15
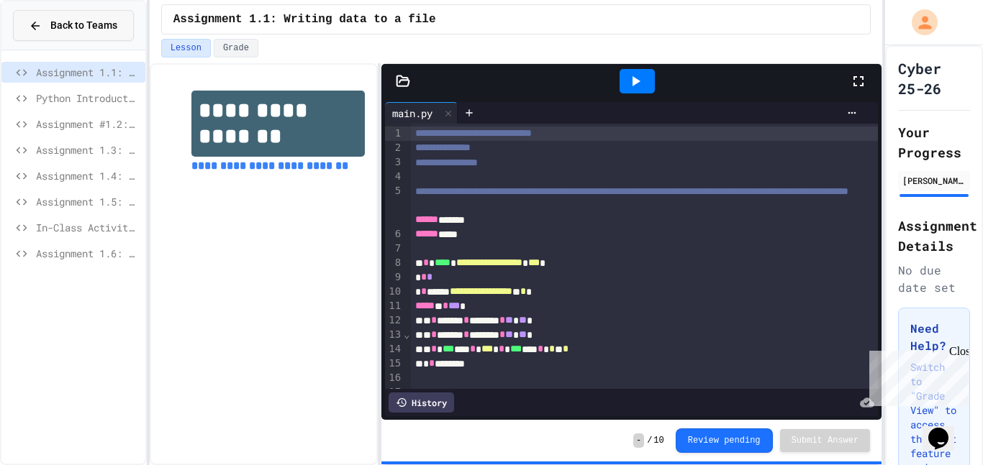
click at [47, 17] on button "Back to Teams" at bounding box center [73, 25] width 121 height 31
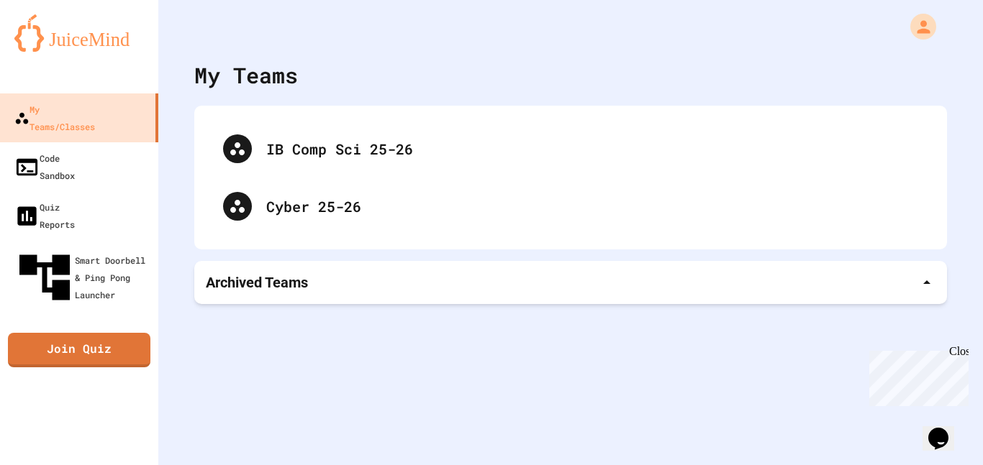
click at [258, 83] on div "My Teams" at bounding box center [246, 75] width 104 height 32
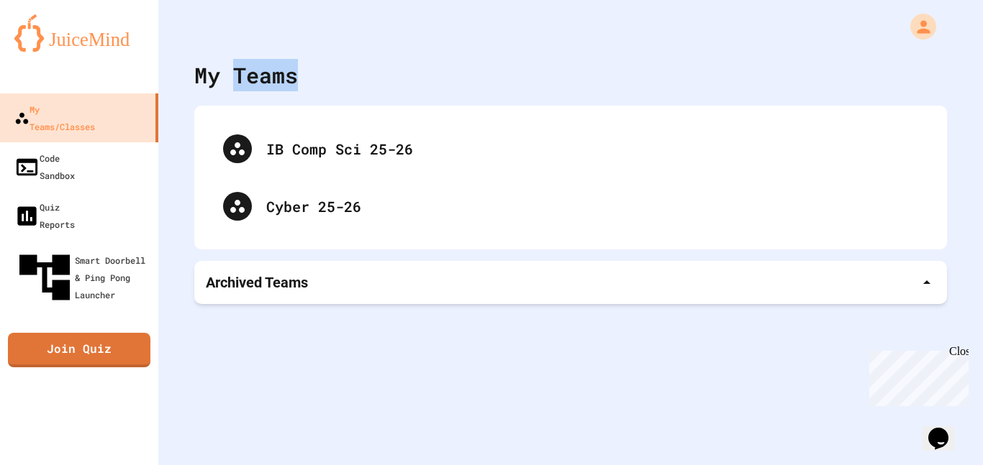
click at [258, 83] on div "My Teams" at bounding box center [246, 75] width 104 height 32
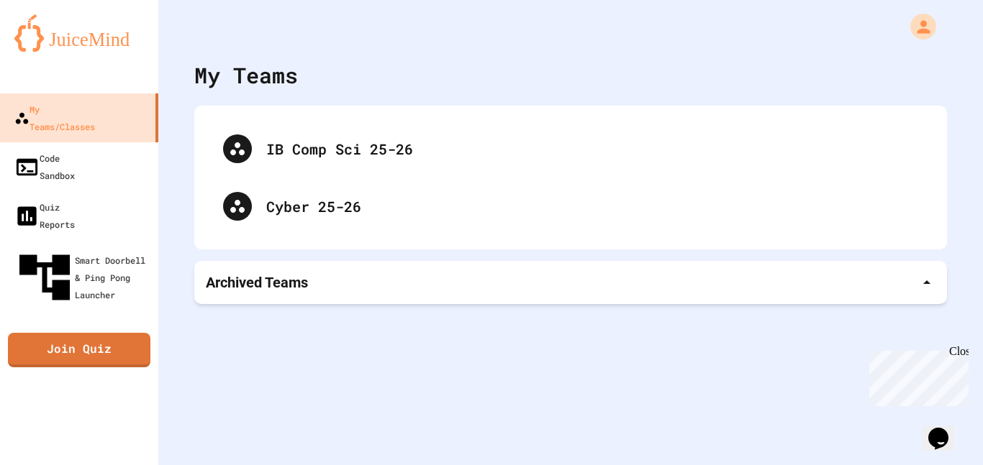
click at [258, 83] on div "My Teams" at bounding box center [246, 75] width 104 height 32
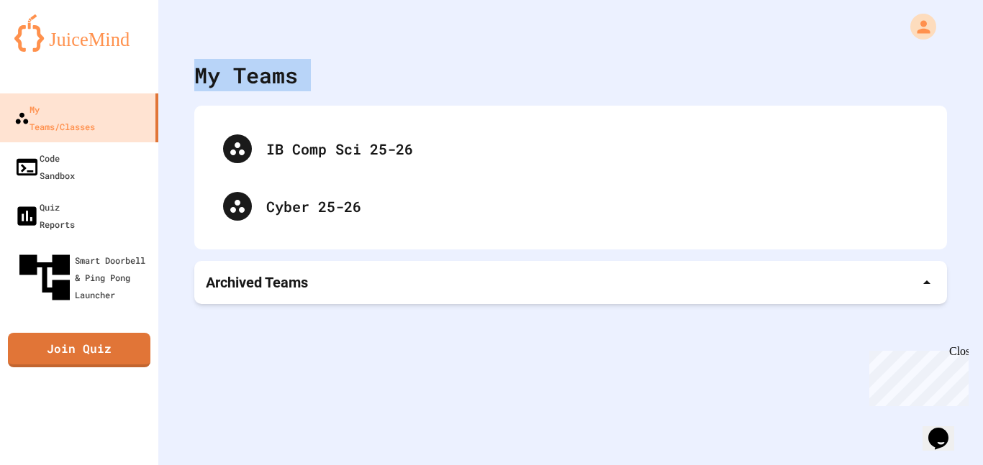
click at [258, 83] on div "My Teams" at bounding box center [246, 75] width 104 height 32
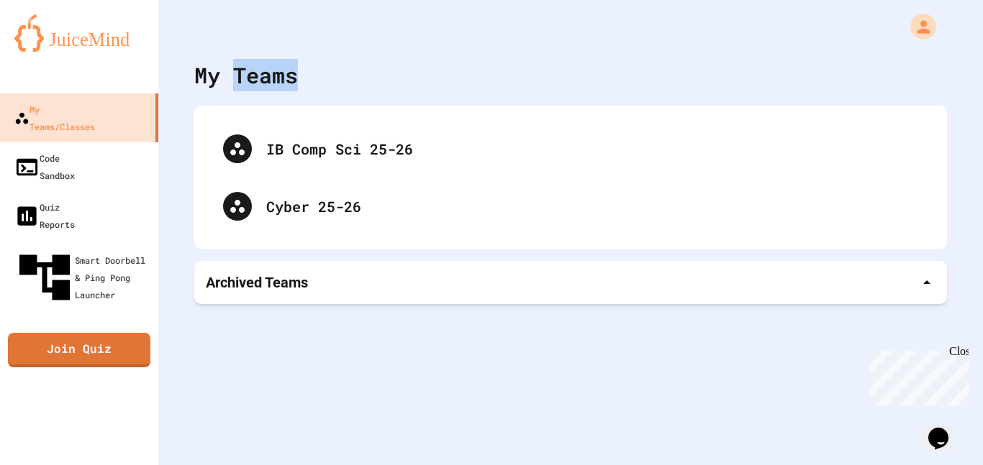
click at [258, 83] on div "My Teams" at bounding box center [246, 75] width 104 height 32
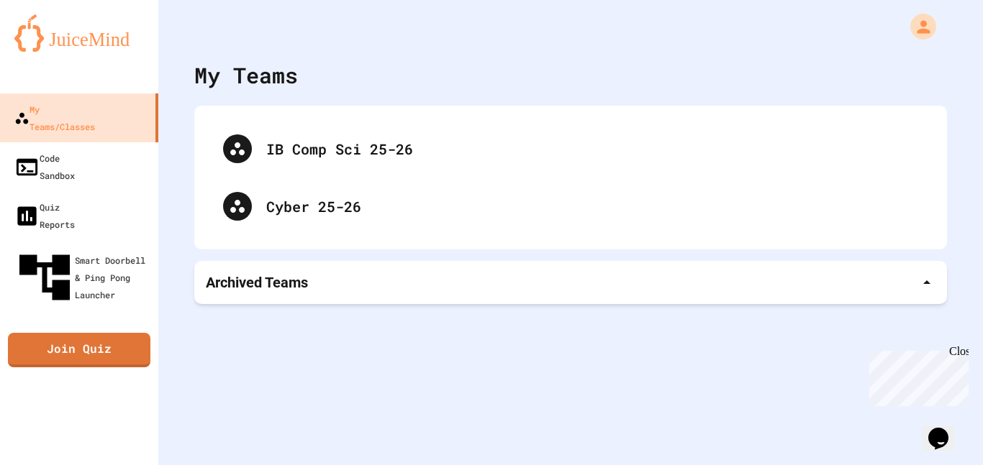
click at [258, 83] on div "My Teams" at bounding box center [246, 75] width 104 height 32
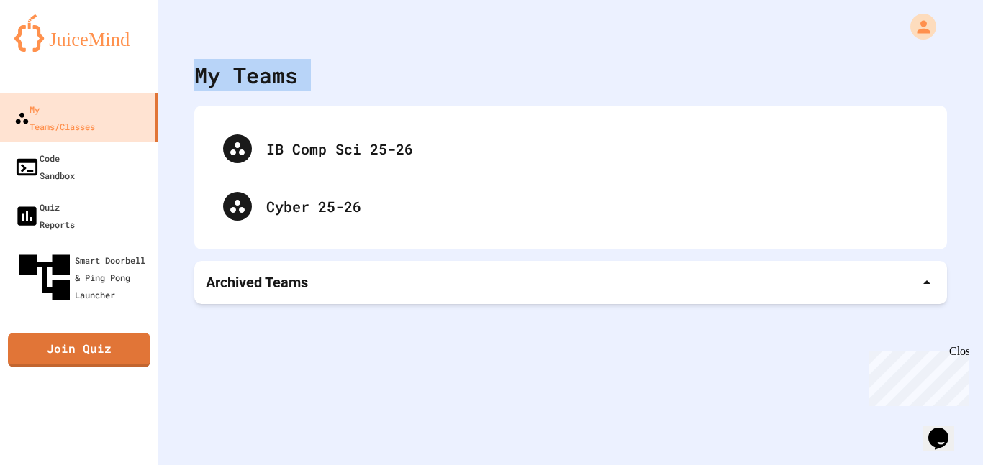
click at [258, 83] on div "My Teams" at bounding box center [246, 75] width 104 height 32
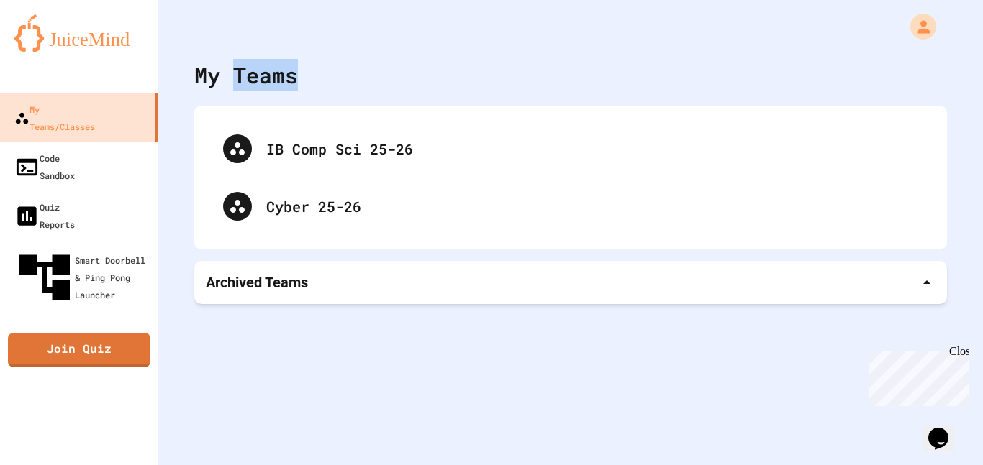
click at [258, 83] on div "My Teams" at bounding box center [246, 75] width 104 height 32
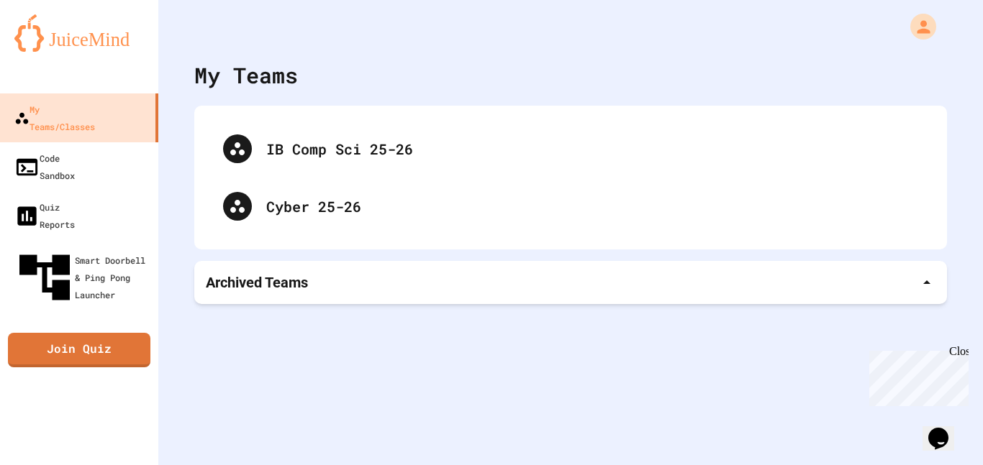
click at [258, 83] on div "My Teams" at bounding box center [246, 75] width 104 height 32
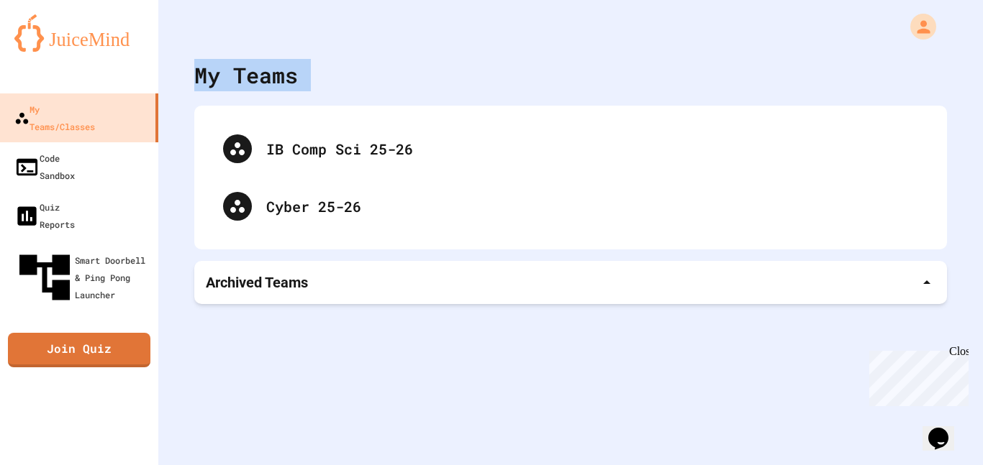
click at [258, 83] on div "My Teams" at bounding box center [246, 75] width 104 height 32
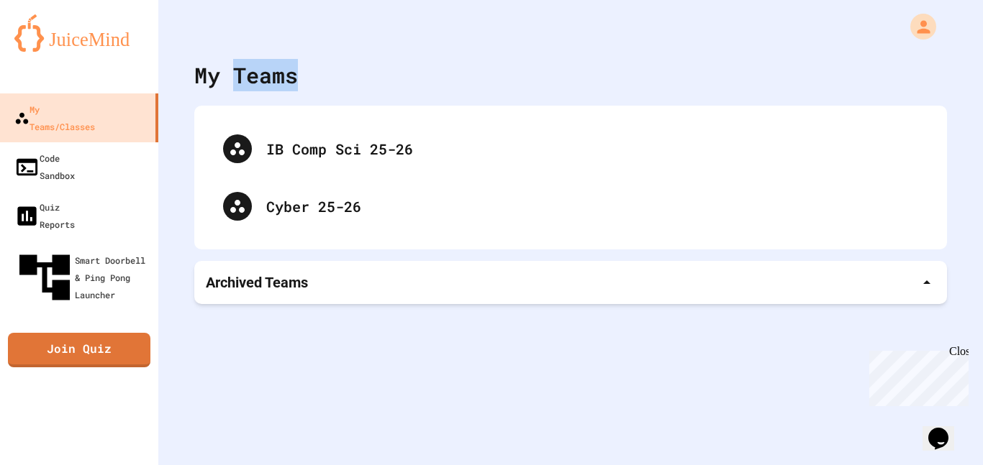
click at [258, 83] on div "My Teams" at bounding box center [246, 75] width 104 height 32
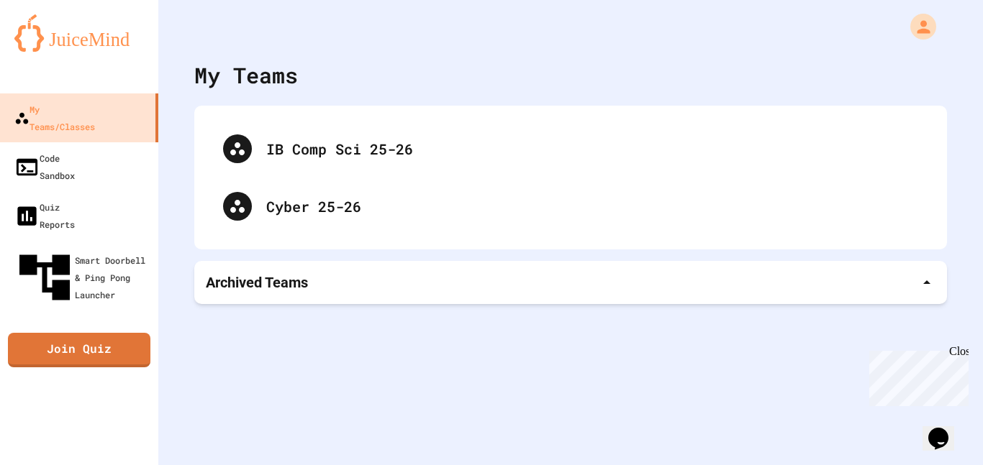
click at [258, 83] on div "My Teams" at bounding box center [246, 75] width 104 height 32
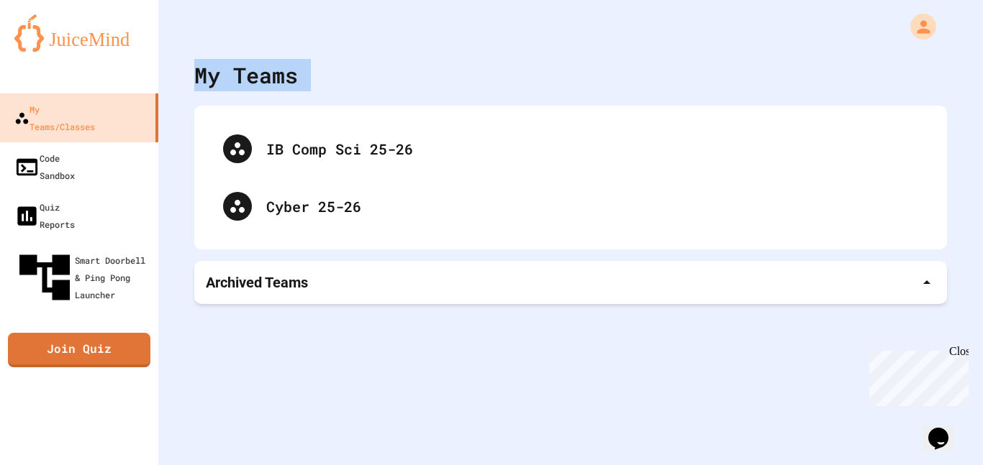
click at [258, 83] on div "My Teams" at bounding box center [246, 75] width 104 height 32
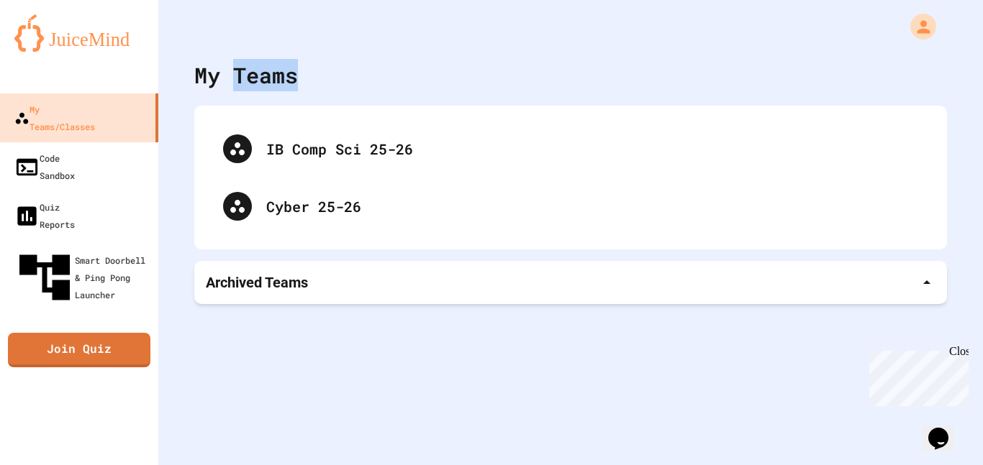
click at [258, 83] on div "My Teams" at bounding box center [246, 75] width 104 height 32
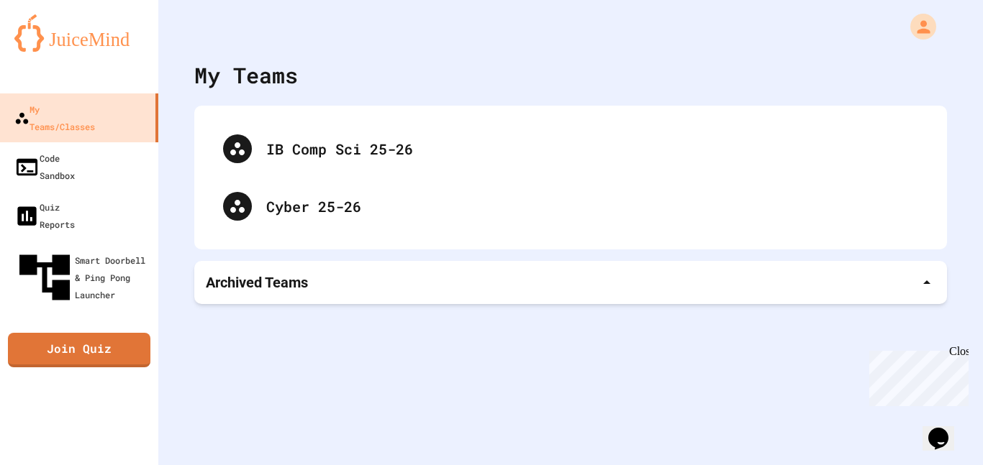
click at [258, 83] on div "My Teams" at bounding box center [246, 75] width 104 height 32
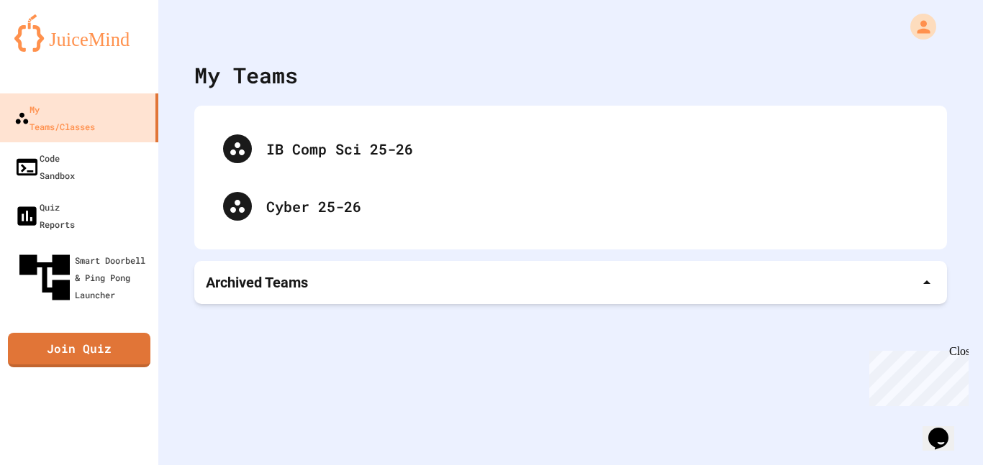
click at [258, 83] on div "My Teams" at bounding box center [246, 75] width 104 height 32
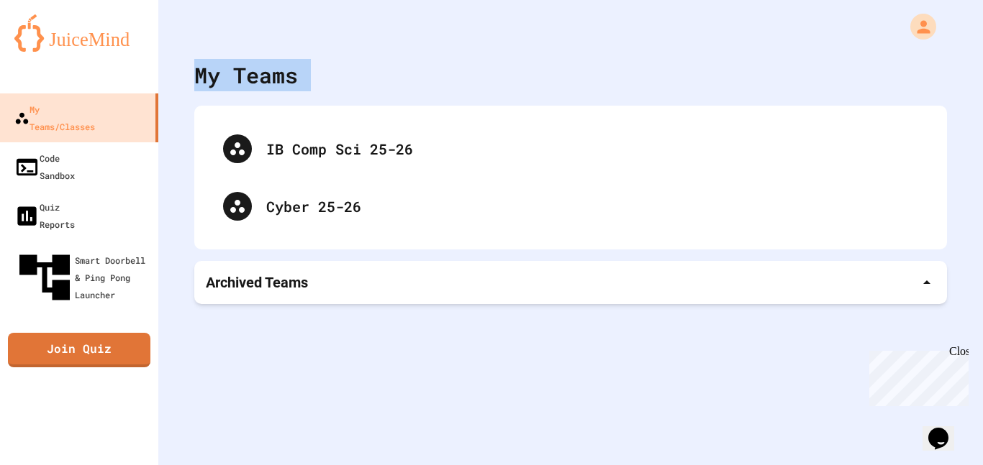
click at [258, 83] on div "My Teams" at bounding box center [246, 75] width 104 height 32
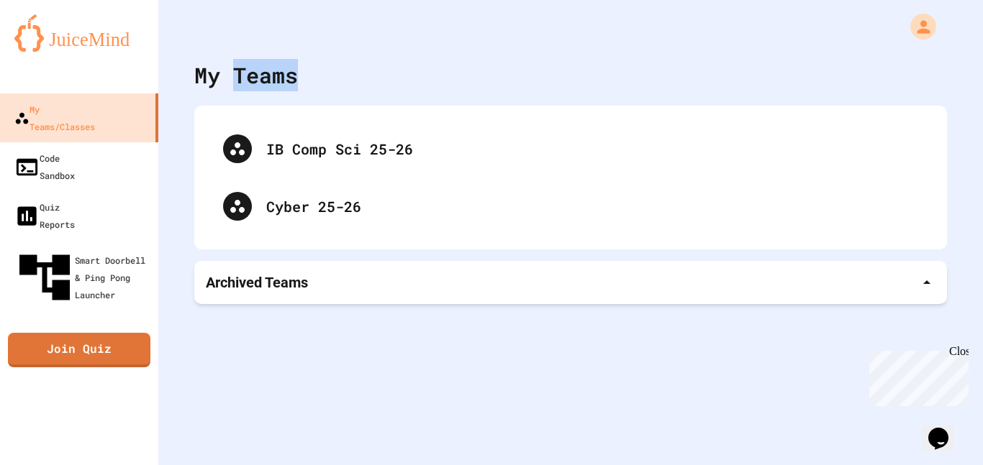
click at [258, 83] on div "My Teams" at bounding box center [246, 75] width 104 height 32
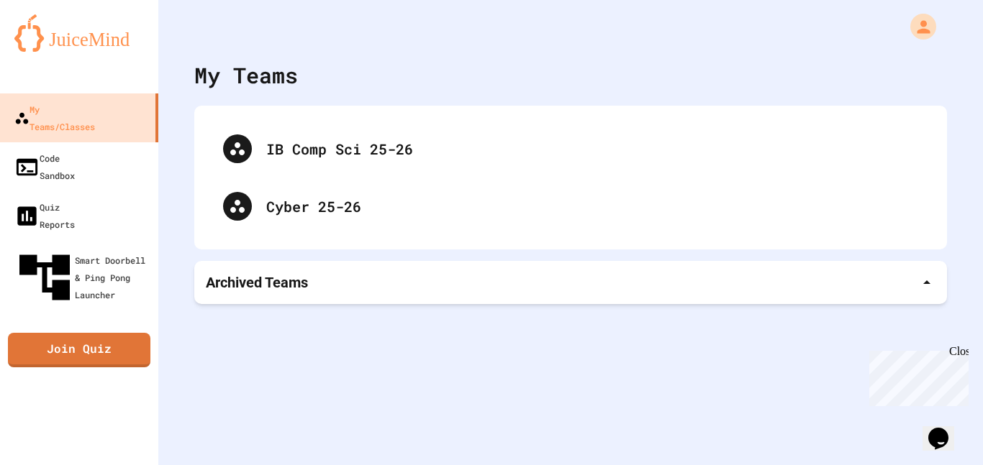
click at [258, 83] on div "My Teams" at bounding box center [246, 75] width 104 height 32
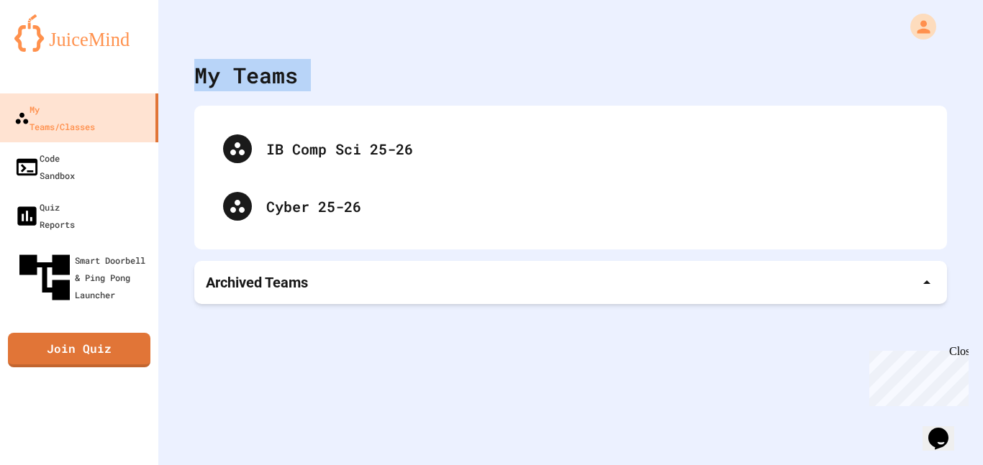
click at [258, 83] on div "My Teams" at bounding box center [246, 75] width 104 height 32
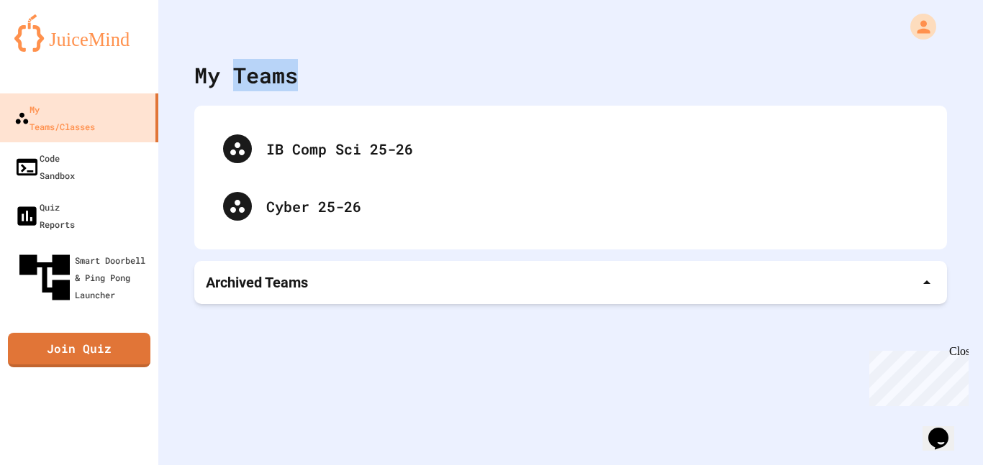
click at [258, 83] on div "My Teams" at bounding box center [246, 75] width 104 height 32
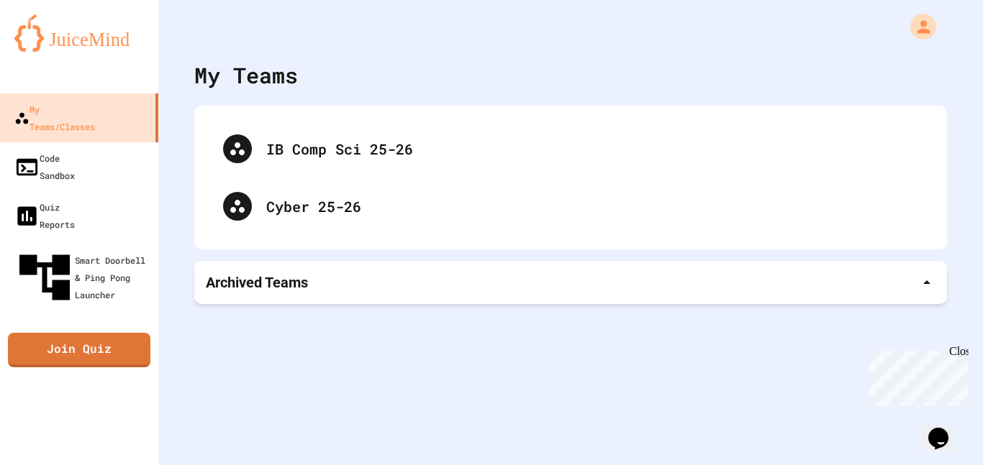
click at [258, 83] on div "My Teams" at bounding box center [246, 75] width 104 height 32
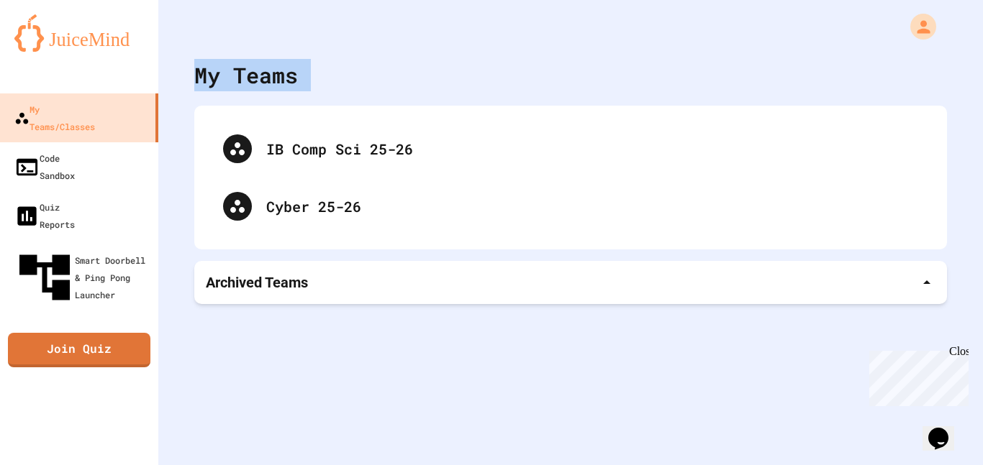
click at [258, 83] on div "My Teams" at bounding box center [246, 75] width 104 height 32
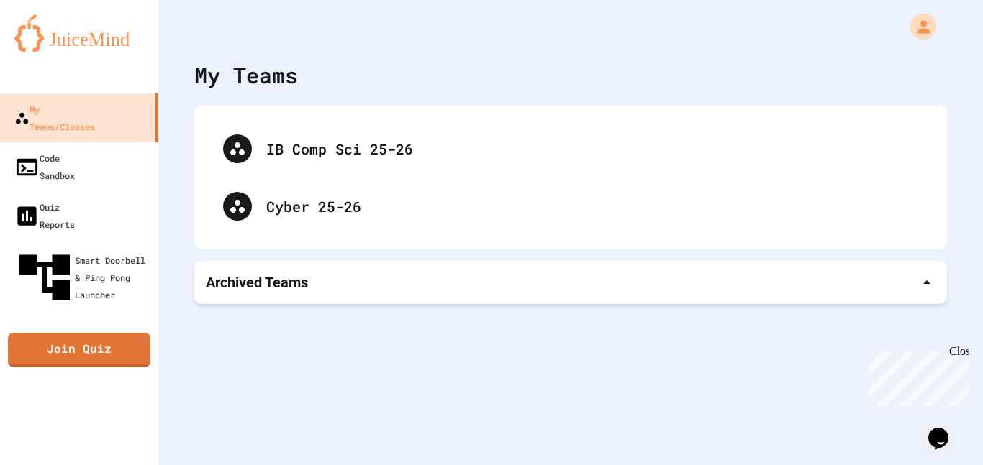
click at [258, 83] on div "My Teams" at bounding box center [246, 75] width 104 height 32
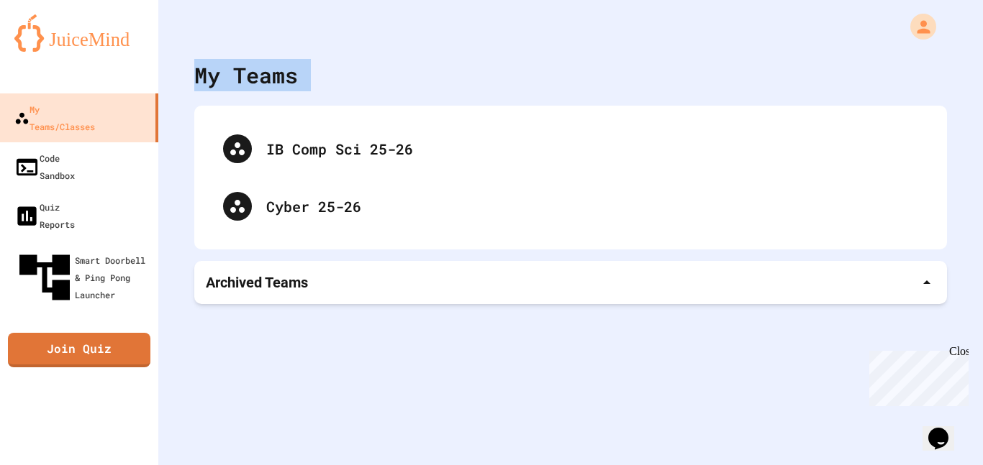
click at [258, 83] on div "My Teams" at bounding box center [246, 75] width 104 height 32
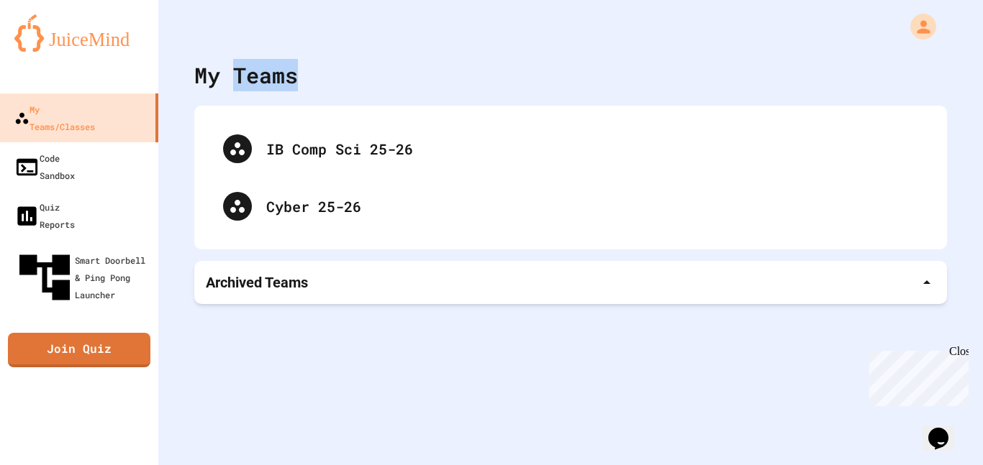
click at [258, 83] on div "My Teams" at bounding box center [246, 75] width 104 height 32
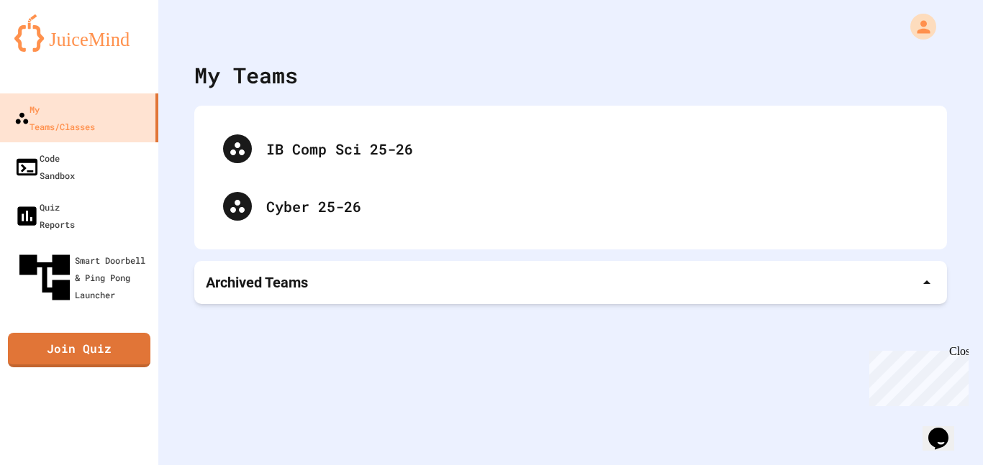
click at [258, 83] on div "My Teams" at bounding box center [246, 75] width 104 height 32
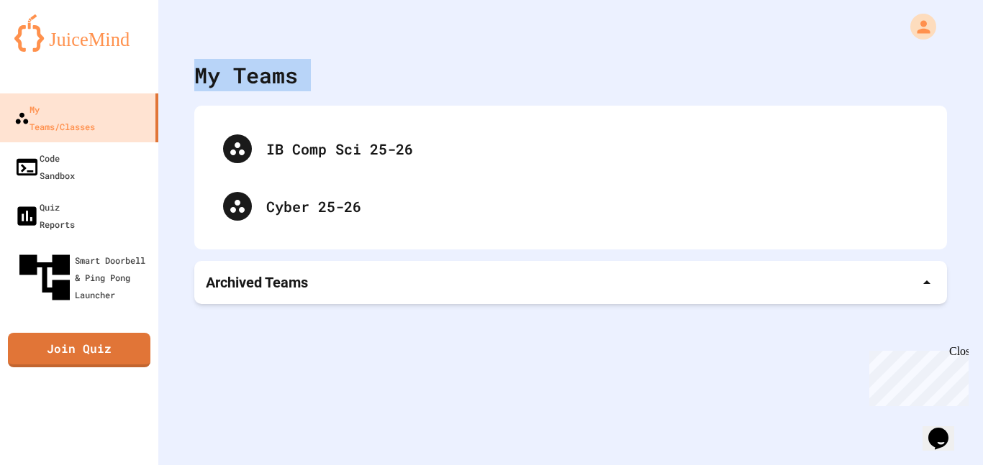
click at [258, 83] on div "My Teams" at bounding box center [246, 75] width 104 height 32
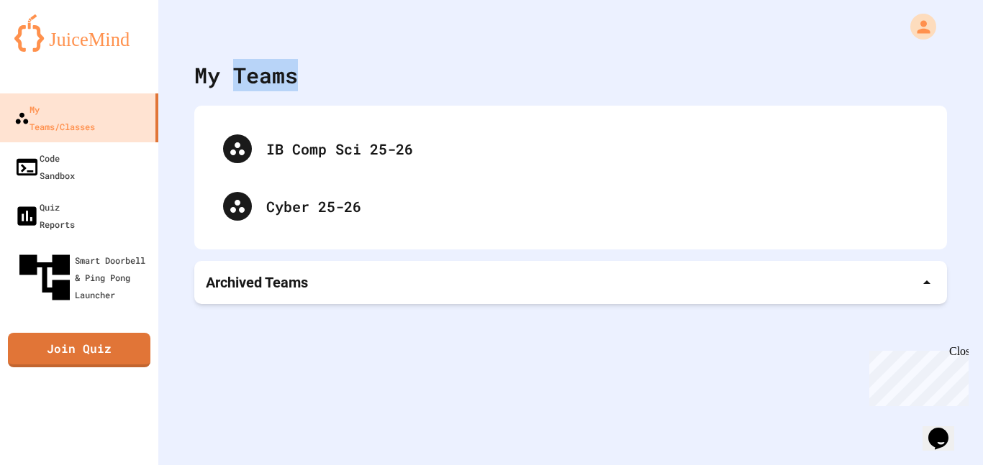
click at [258, 83] on div "My Teams" at bounding box center [246, 75] width 104 height 32
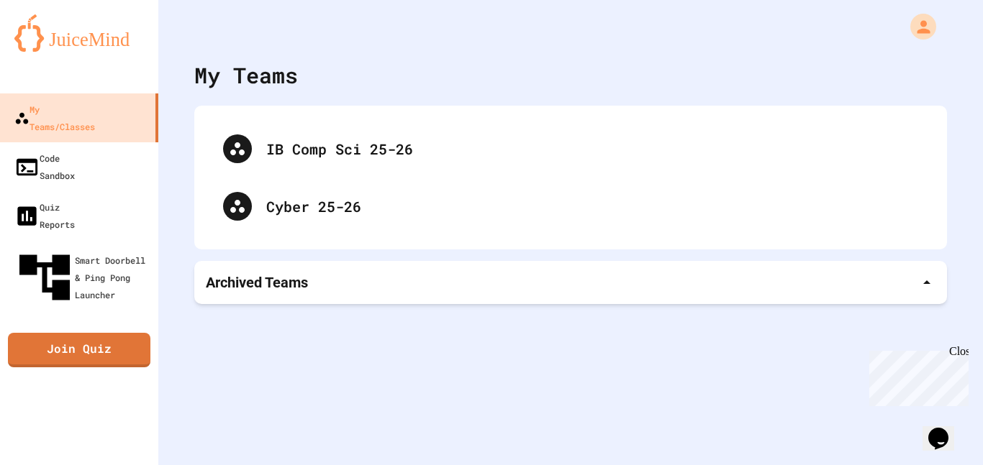
click at [258, 83] on div "My Teams" at bounding box center [246, 75] width 104 height 32
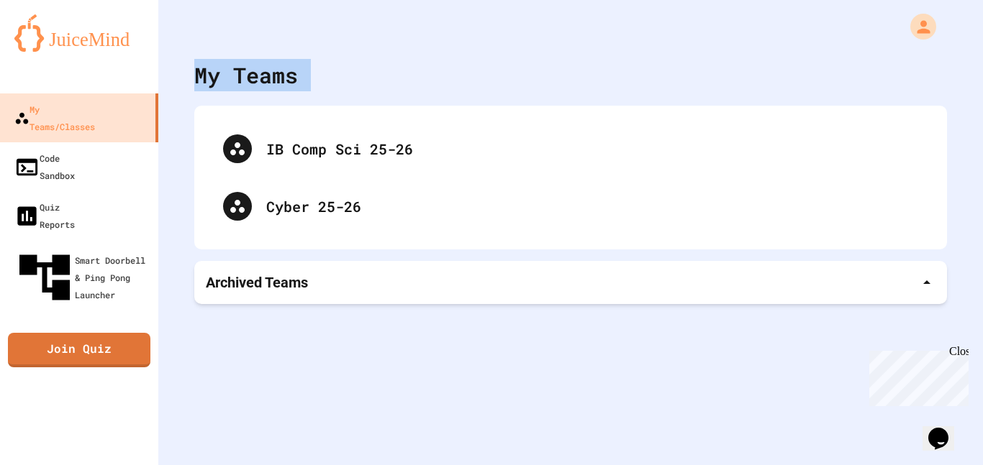
click at [258, 83] on div "My Teams" at bounding box center [246, 75] width 104 height 32
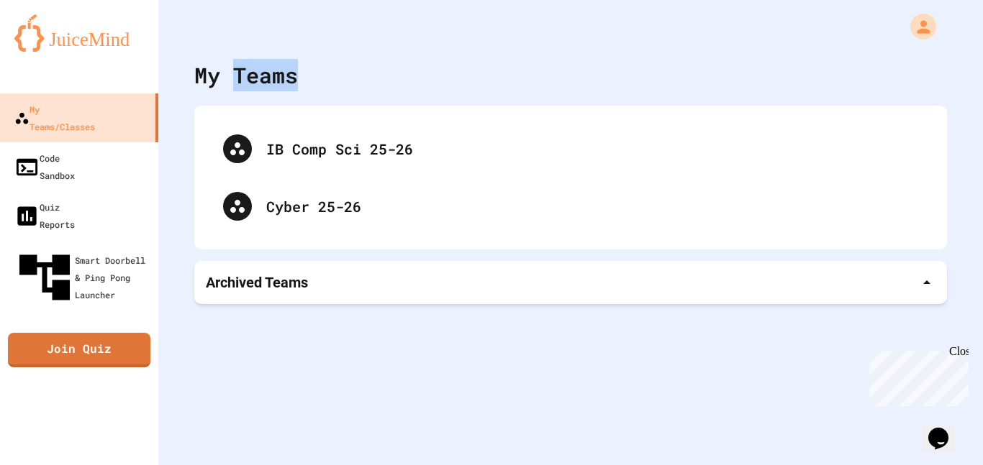
click at [258, 83] on div "My Teams" at bounding box center [246, 75] width 104 height 32
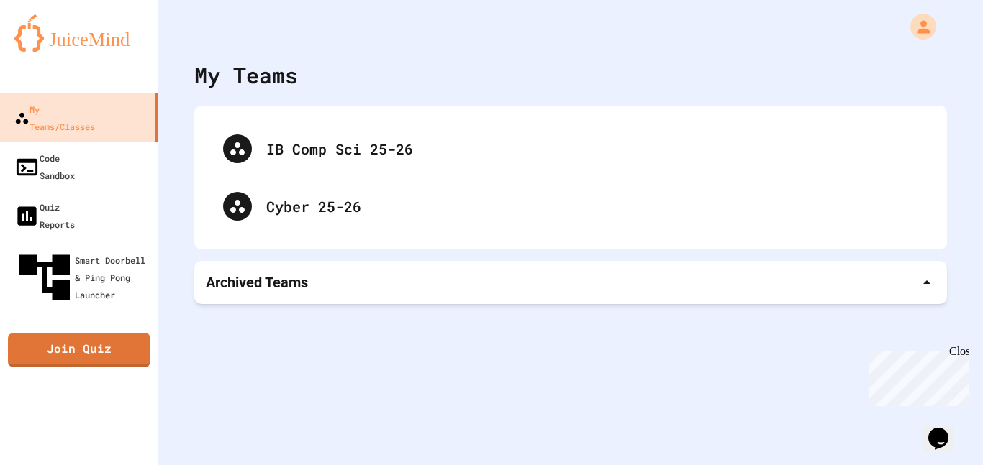
click at [258, 83] on div "My Teams" at bounding box center [246, 75] width 104 height 32
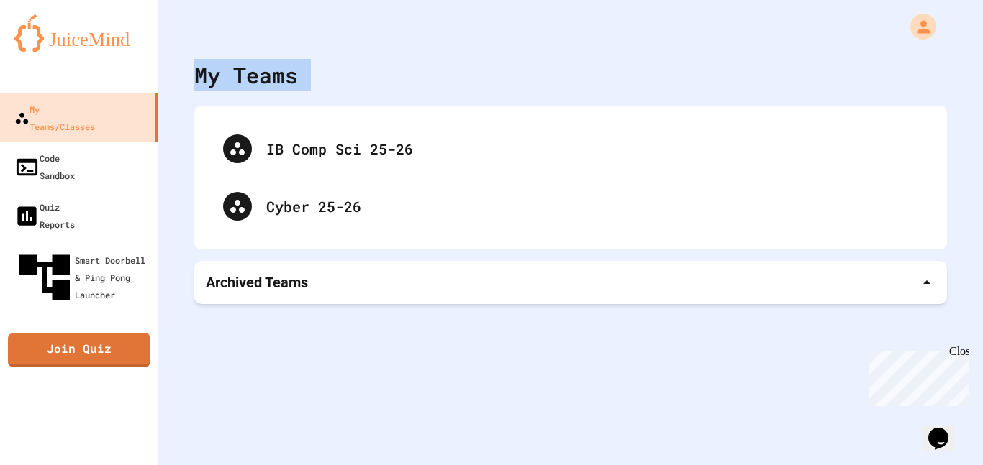
click at [258, 83] on div "My Teams" at bounding box center [246, 75] width 104 height 32
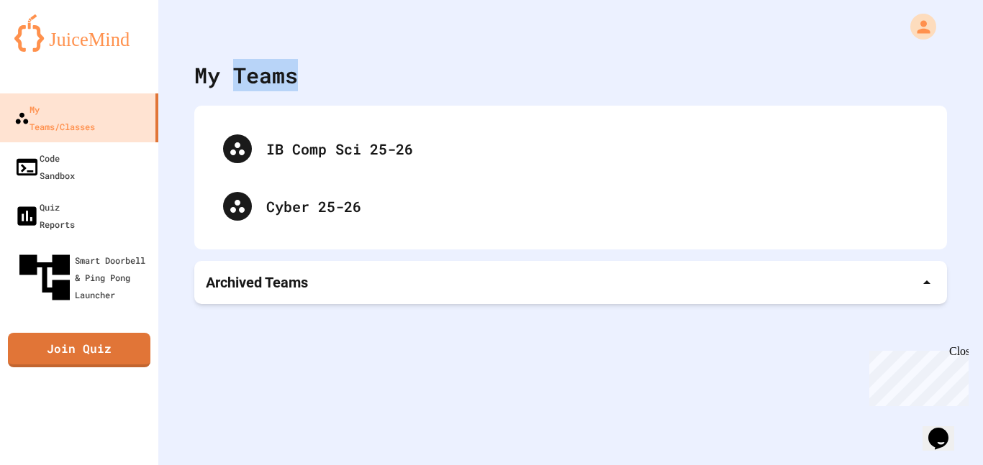
click at [258, 83] on div "My Teams" at bounding box center [246, 75] width 104 height 32
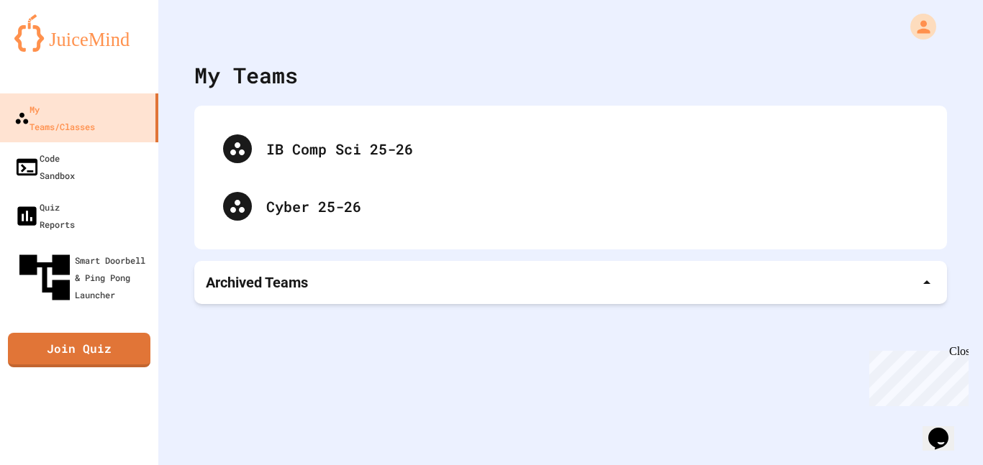
click at [258, 83] on div "My Teams" at bounding box center [246, 75] width 104 height 32
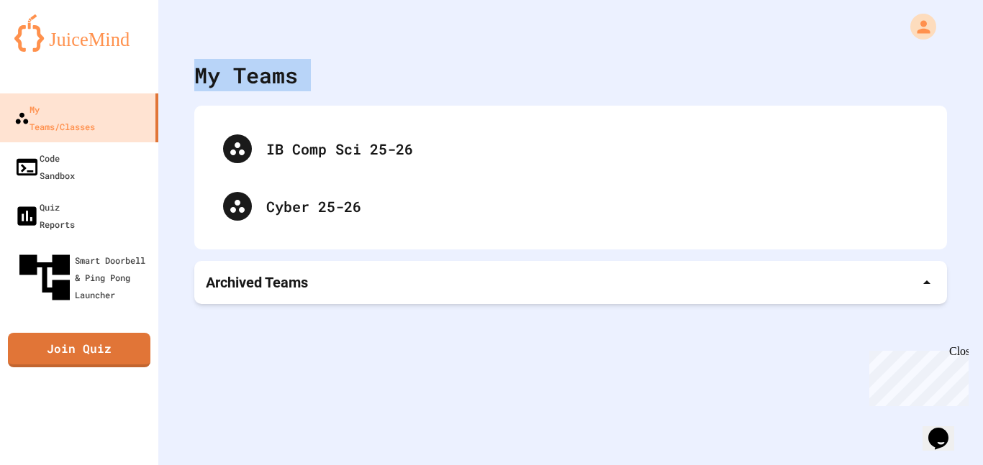
click at [258, 83] on div "My Teams" at bounding box center [246, 75] width 104 height 32
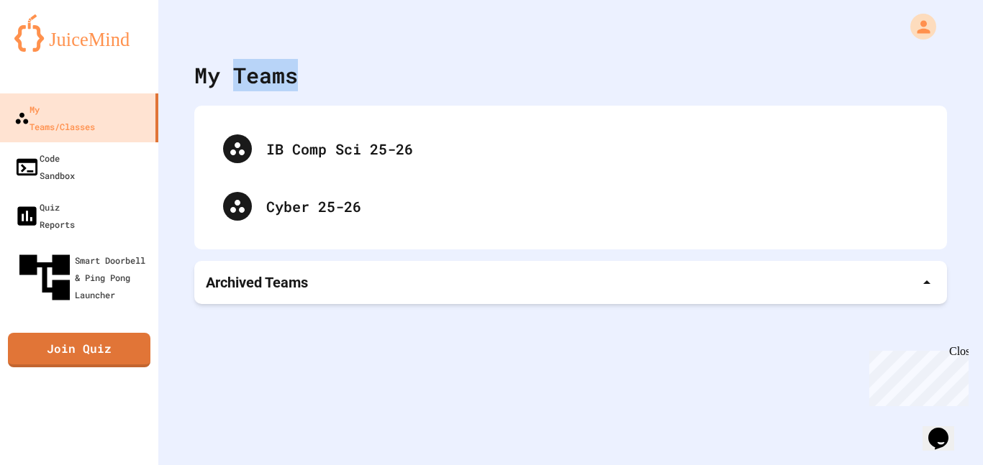
click at [258, 83] on div "My Teams" at bounding box center [246, 75] width 104 height 32
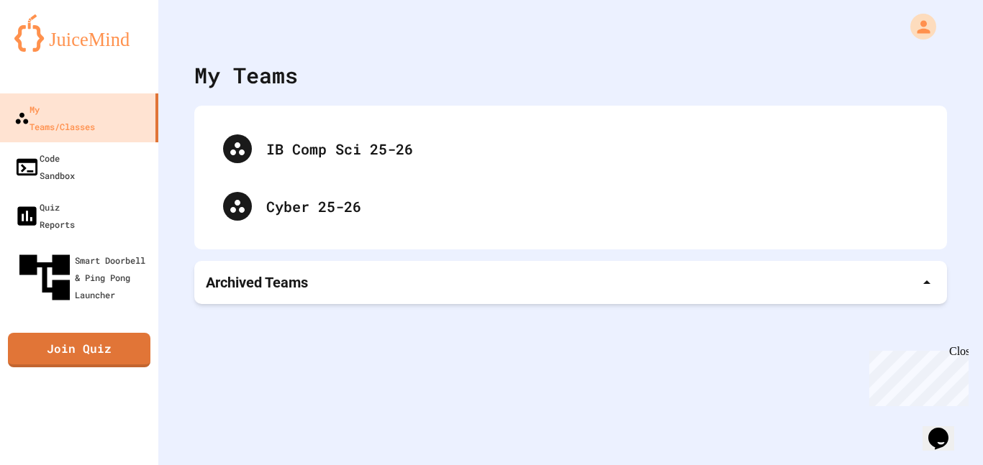
click at [258, 83] on div "My Teams" at bounding box center [246, 75] width 104 height 32
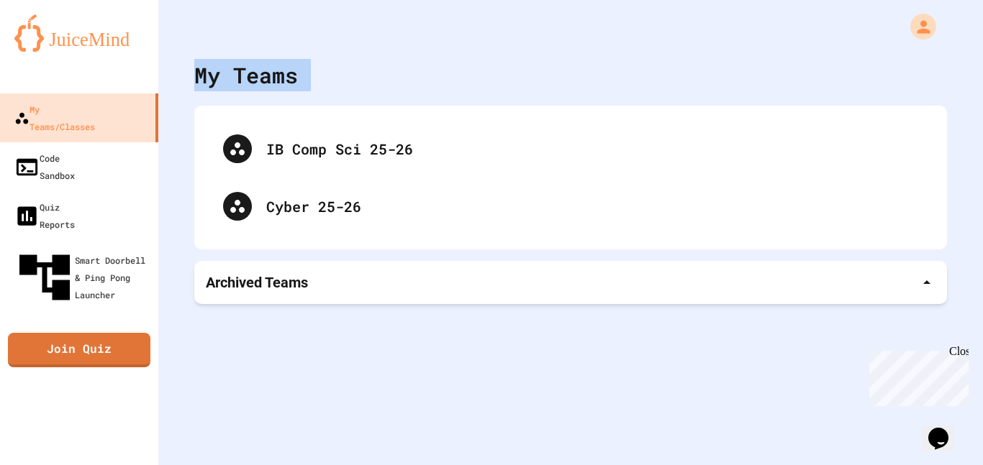
click at [258, 83] on div "My Teams" at bounding box center [246, 75] width 104 height 32
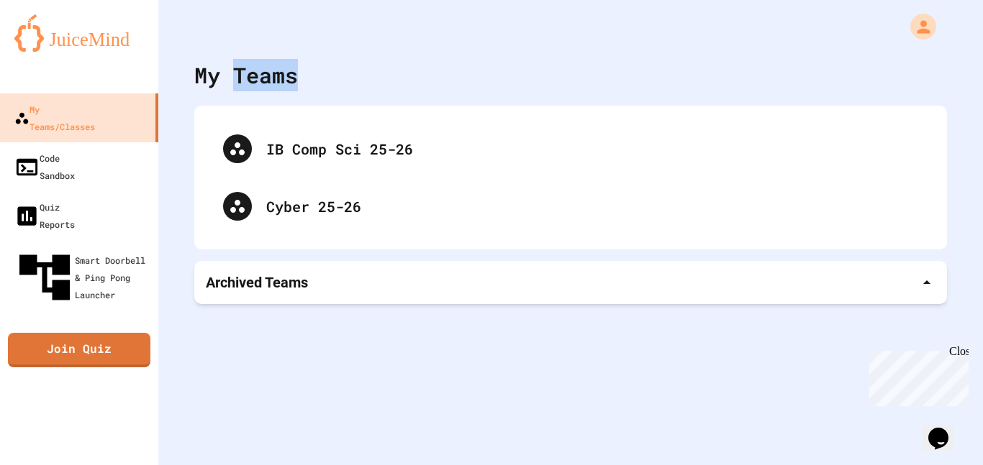
click at [258, 83] on div "My Teams" at bounding box center [246, 75] width 104 height 32
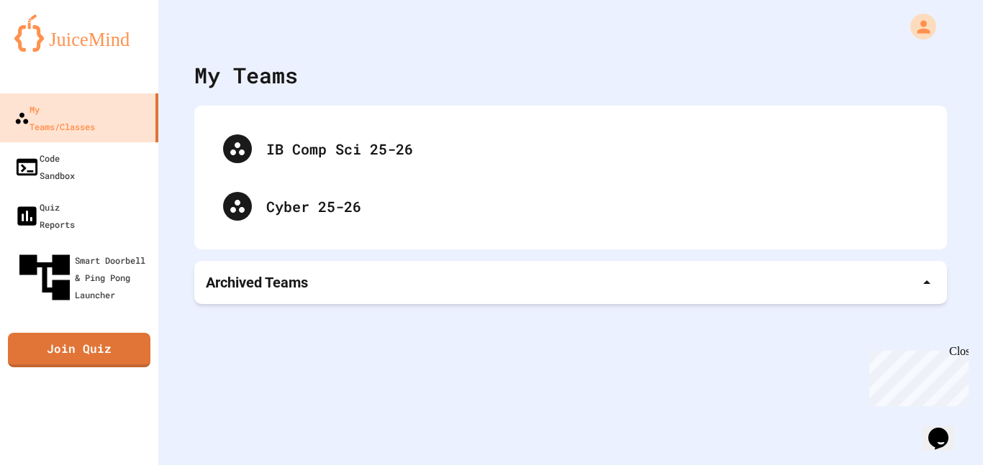
click at [258, 83] on div "My Teams" at bounding box center [246, 75] width 104 height 32
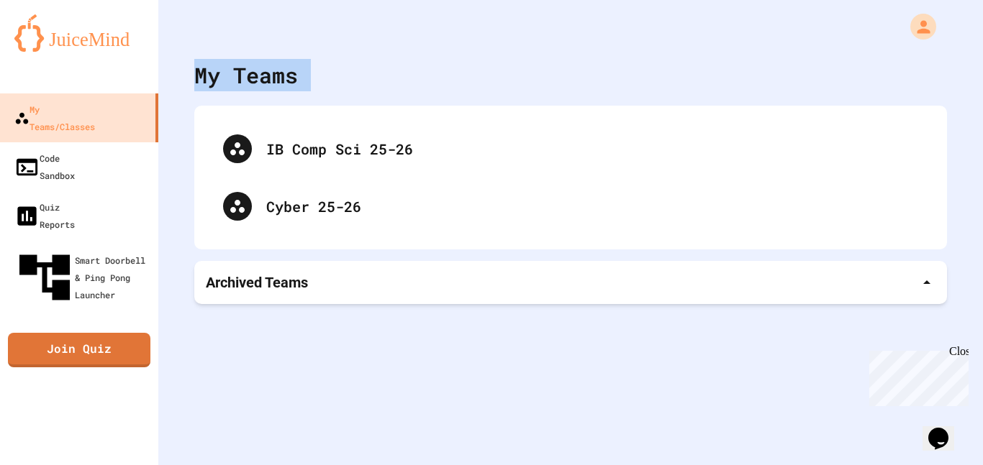
click at [258, 83] on div "My Teams" at bounding box center [246, 75] width 104 height 32
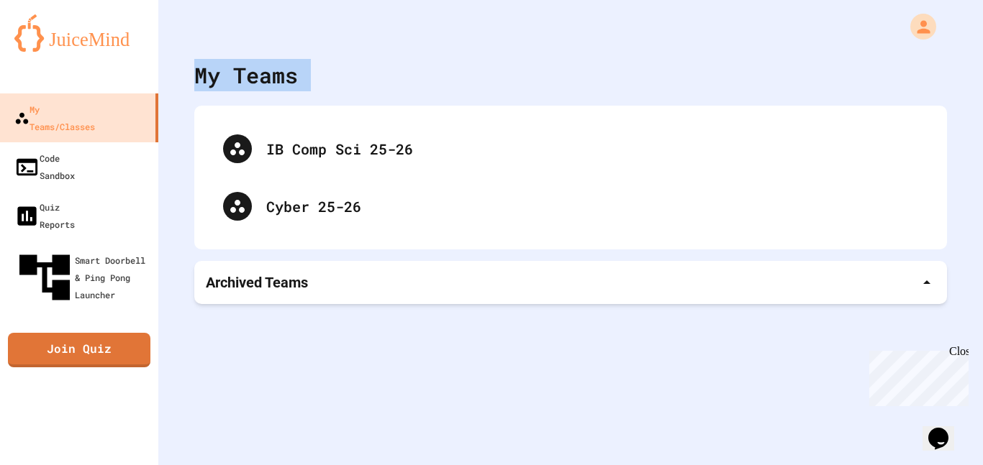
click at [258, 83] on div "My Teams" at bounding box center [246, 75] width 104 height 32
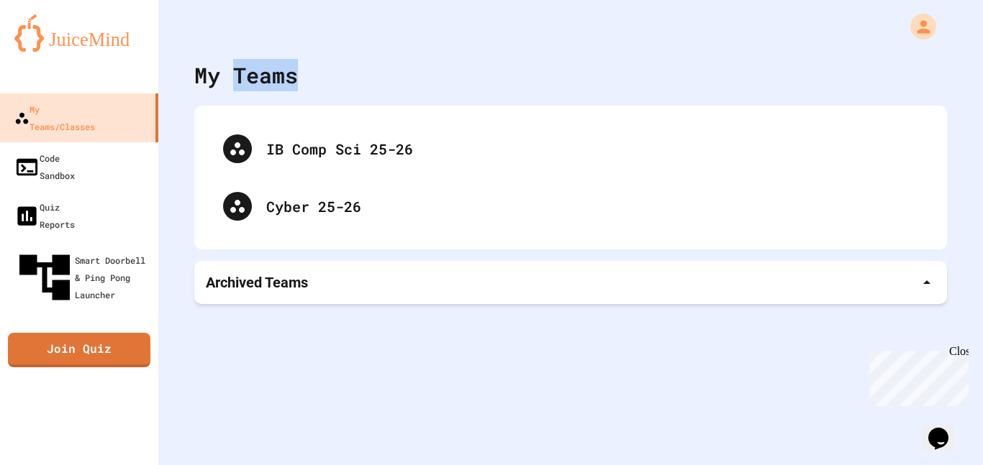
click at [258, 83] on div "My Teams" at bounding box center [246, 75] width 104 height 32
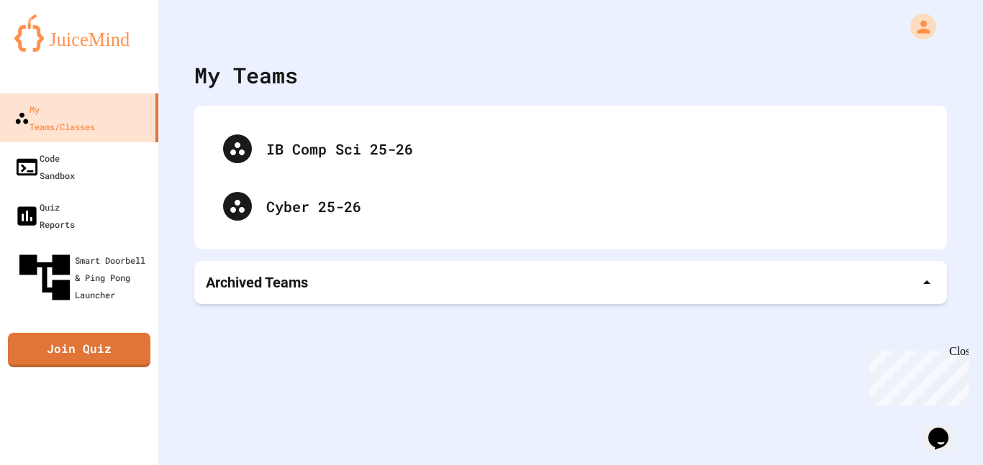
click at [258, 83] on div "My Teams" at bounding box center [246, 75] width 104 height 32
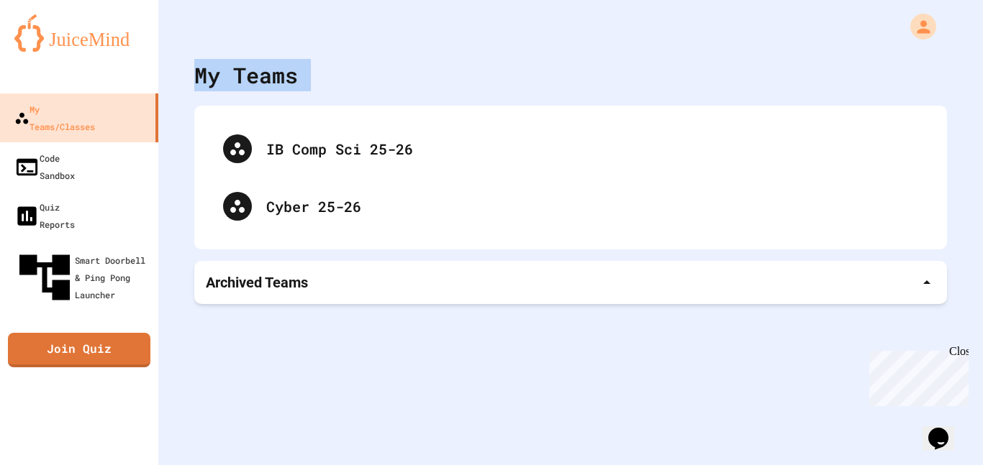
click at [258, 83] on div "My Teams" at bounding box center [246, 75] width 104 height 32
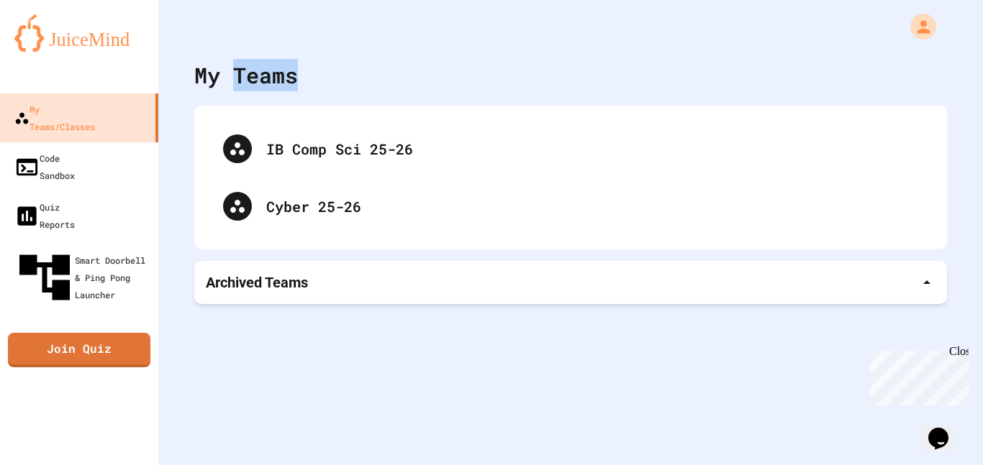
click at [258, 83] on div "My Teams" at bounding box center [246, 75] width 104 height 32
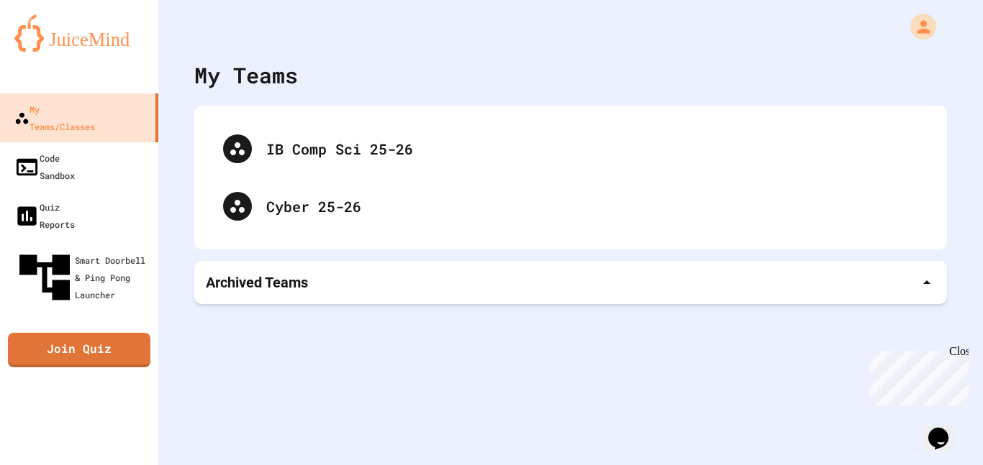
click at [258, 83] on div "My Teams" at bounding box center [246, 75] width 104 height 32
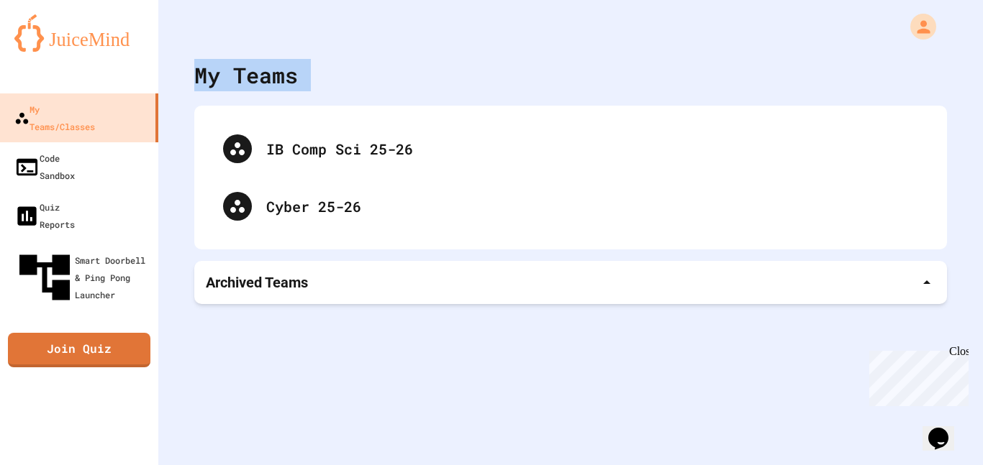
click at [258, 83] on div "My Teams" at bounding box center [246, 75] width 104 height 32
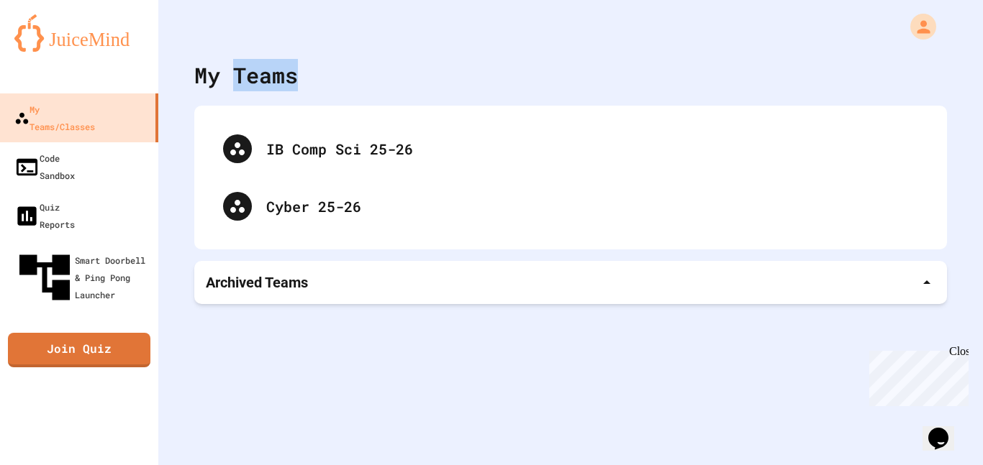
click at [258, 83] on div "My Teams" at bounding box center [246, 75] width 104 height 32
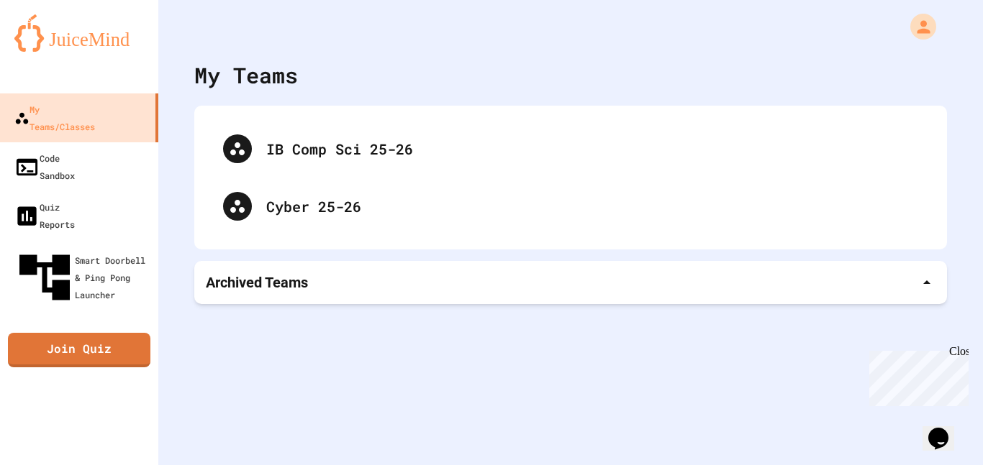
click at [258, 83] on div "My Teams" at bounding box center [246, 75] width 104 height 32
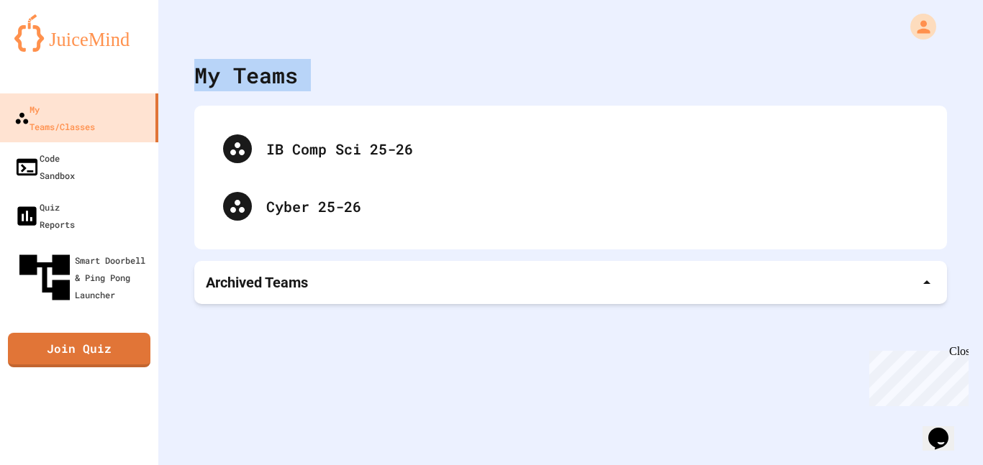
click at [258, 83] on div "My Teams" at bounding box center [246, 75] width 104 height 32
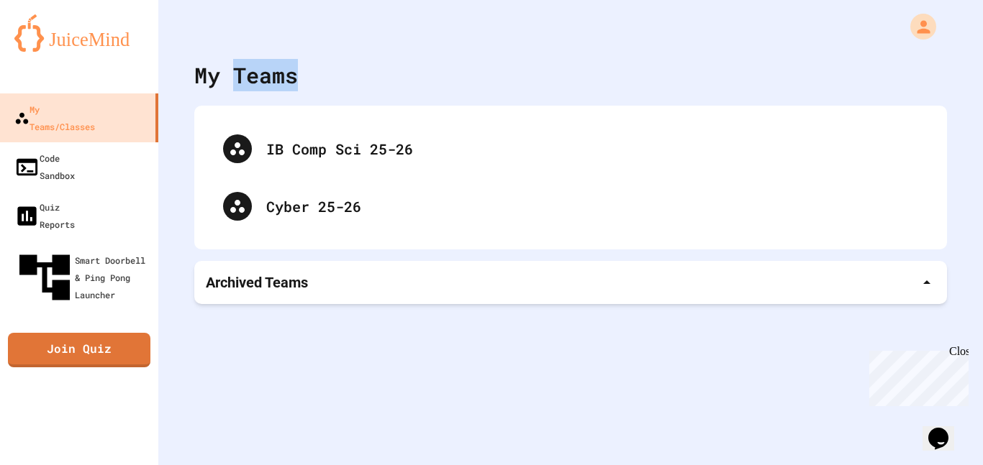
click at [258, 83] on div "My Teams" at bounding box center [246, 75] width 104 height 32
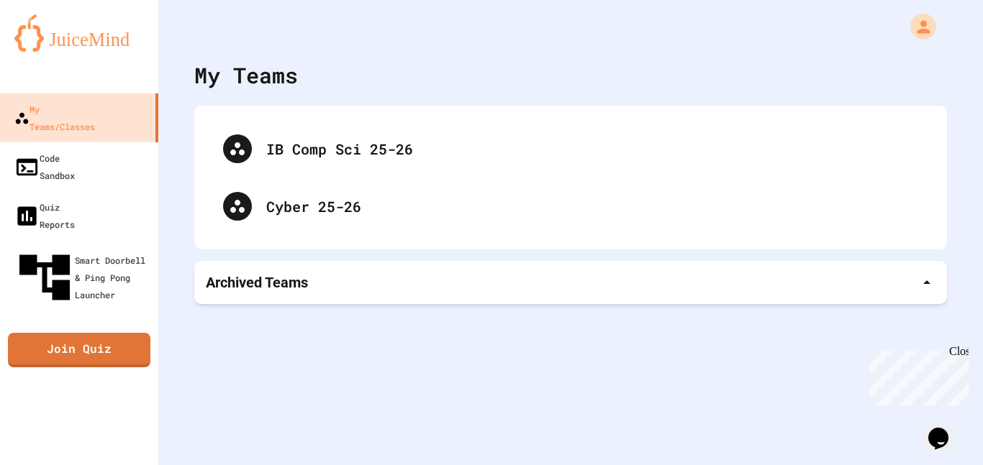
click at [258, 83] on div "My Teams" at bounding box center [246, 75] width 104 height 32
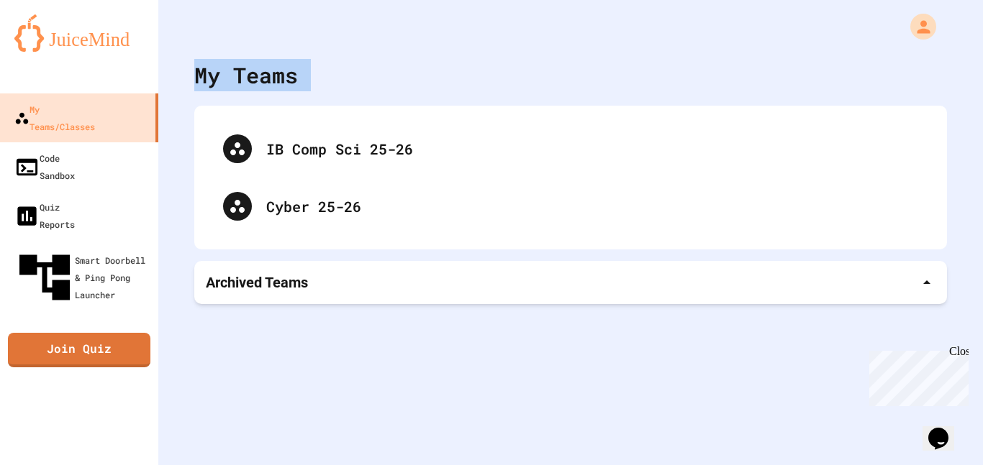
click at [258, 83] on div "My Teams" at bounding box center [246, 75] width 104 height 32
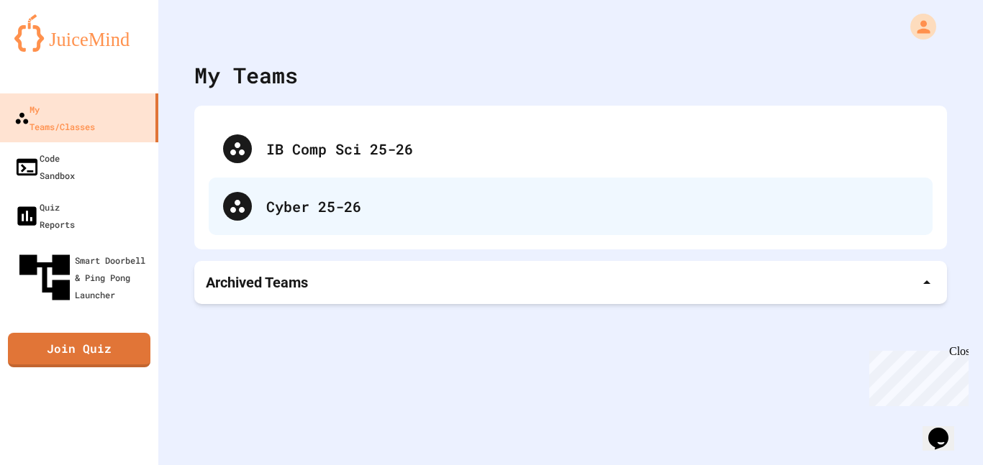
click at [433, 211] on div "Cyber 25-26" at bounding box center [592, 207] width 652 height 22
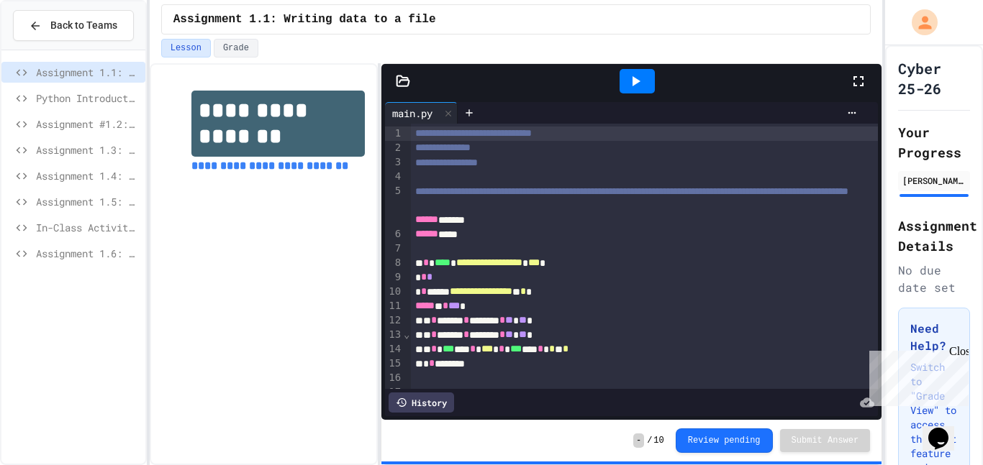
click at [120, 203] on span "Assignment 1.5: Blood Type Data" at bounding box center [88, 201] width 104 height 15
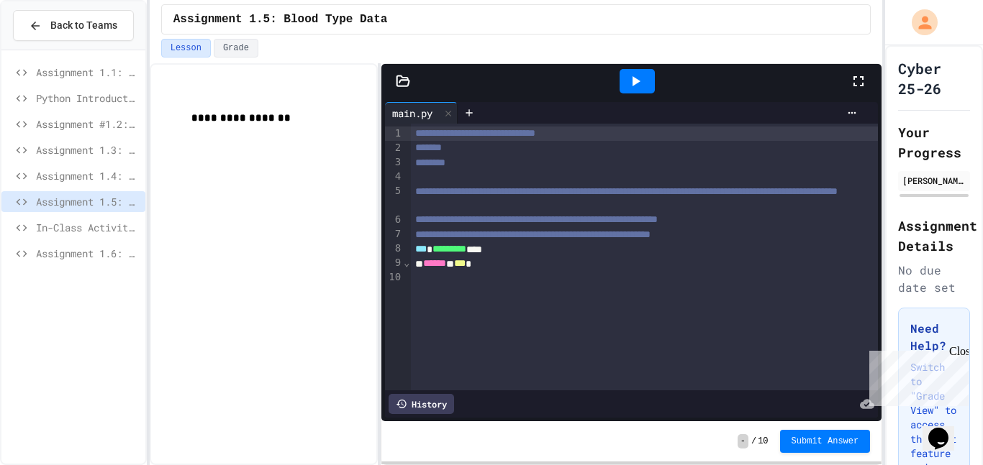
click at [57, 256] on span "Assignment 1.6: Filtering IP Addresses" at bounding box center [88, 253] width 104 height 15
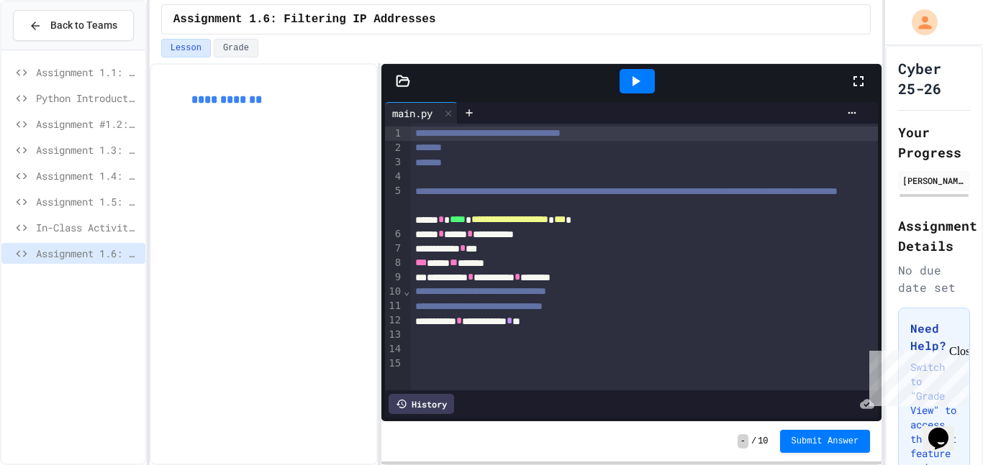
click at [580, 329] on div "**********" at bounding box center [645, 321] width 468 height 14
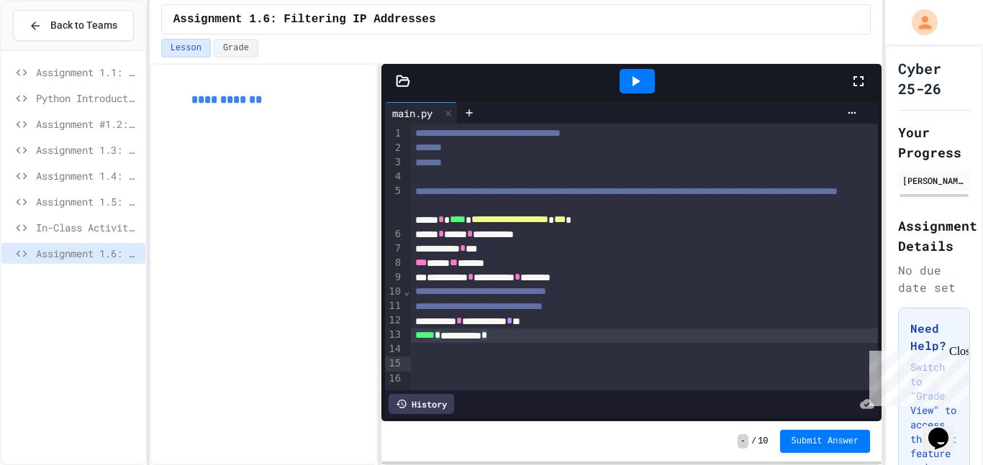
click at [646, 70] on div at bounding box center [636, 81] width 35 height 24
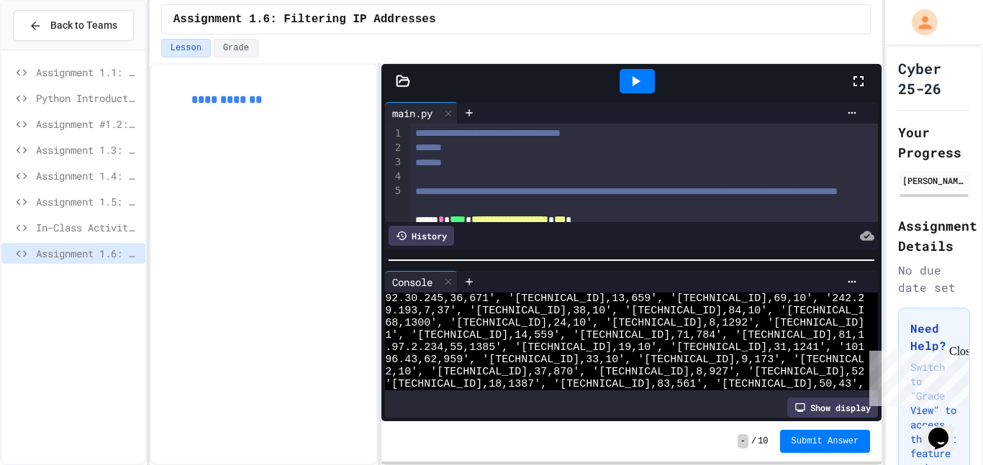
scroll to position [166, 0]
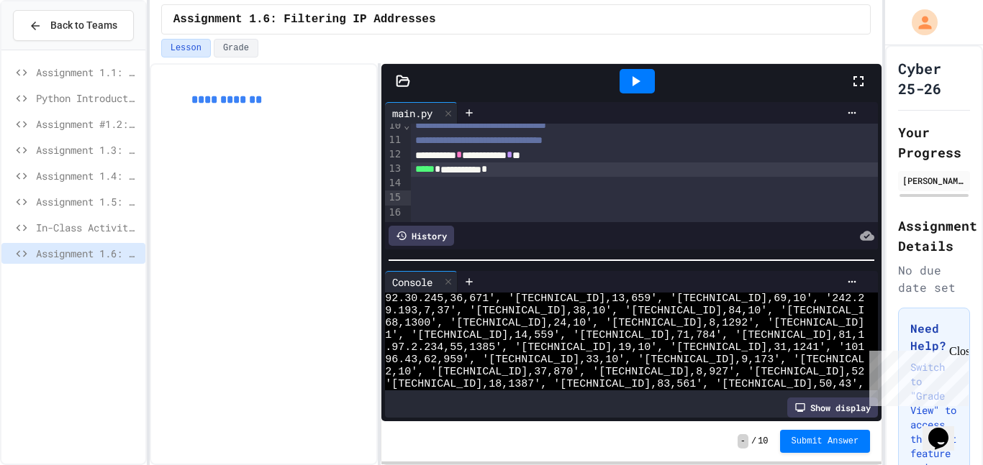
click at [495, 191] on div at bounding box center [645, 184] width 468 height 14
click at [627, 177] on div "**********" at bounding box center [645, 170] width 468 height 14
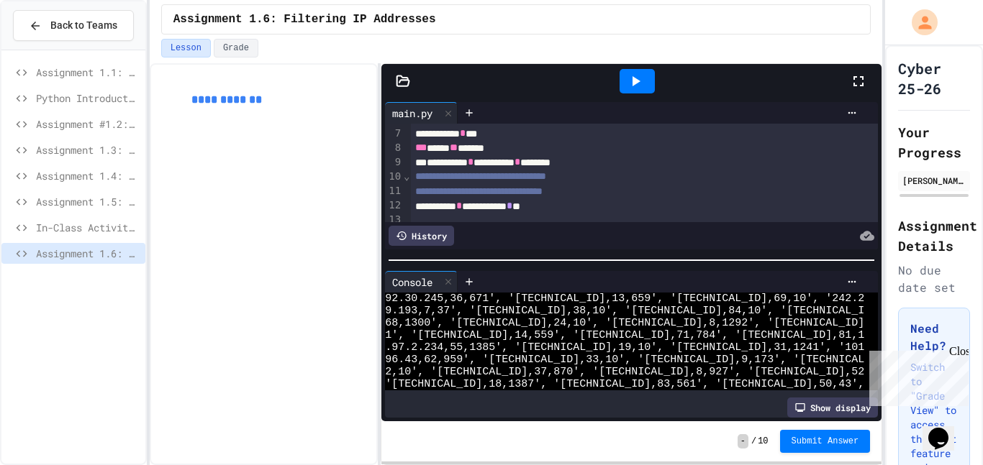
scroll to position [122, 0]
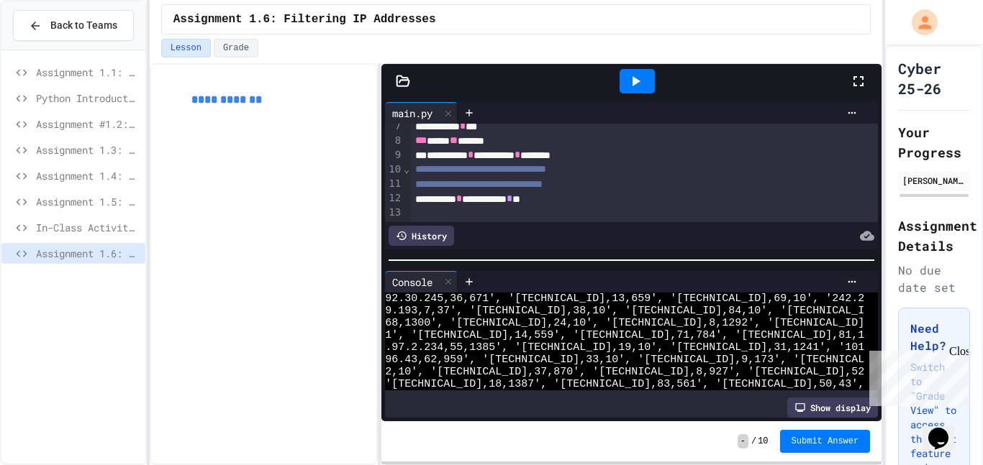
click at [87, 155] on span "Assignment 1.3: Statistical Calculations" at bounding box center [88, 149] width 104 height 15
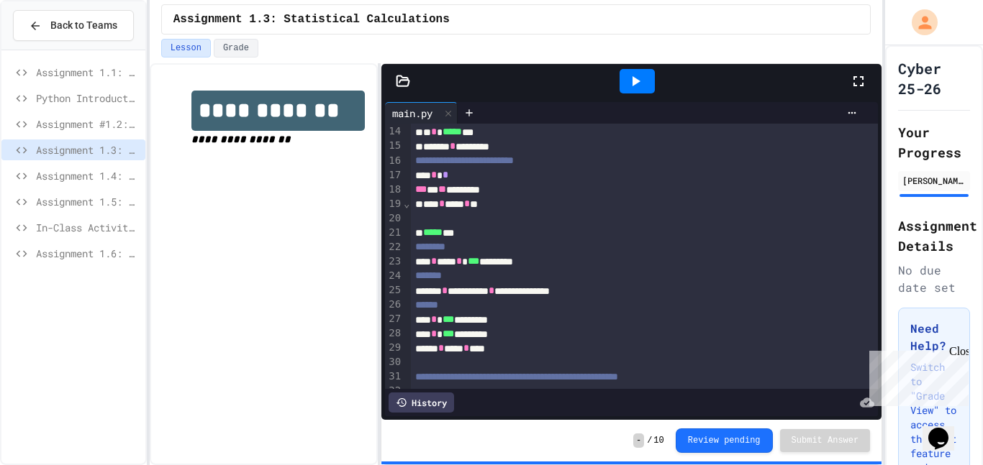
scroll to position [203, 0]
click at [106, 170] on span "Assignment 1.4: Dice Probabilities" at bounding box center [88, 175] width 104 height 15
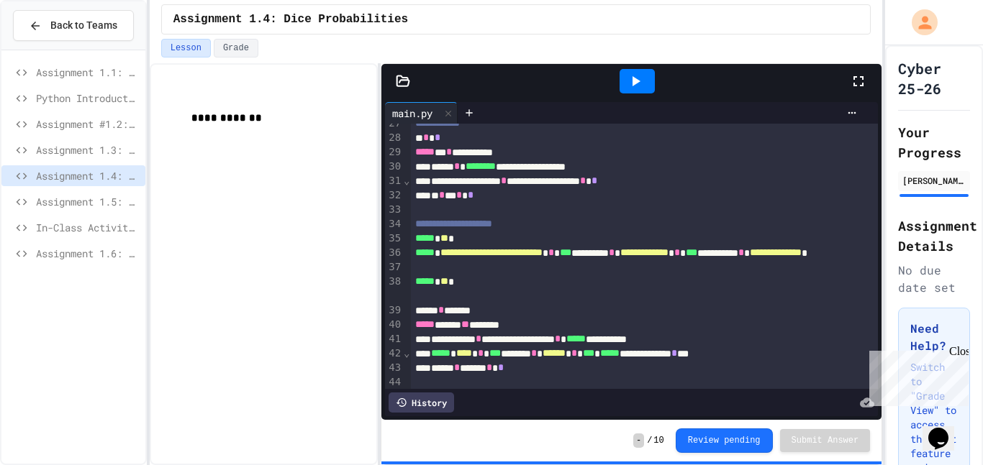
scroll to position [432, 0]
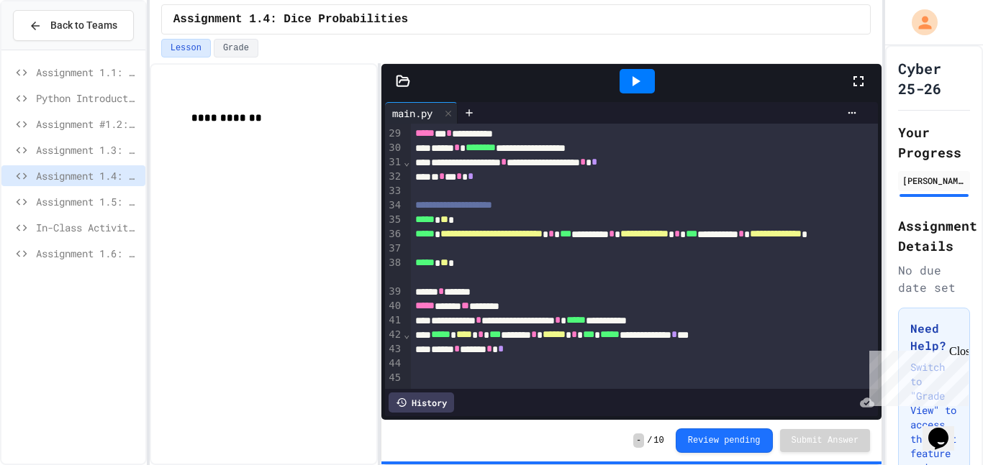
click at [91, 76] on span "Assignment 1.1: Writing data to a file" at bounding box center [88, 72] width 104 height 15
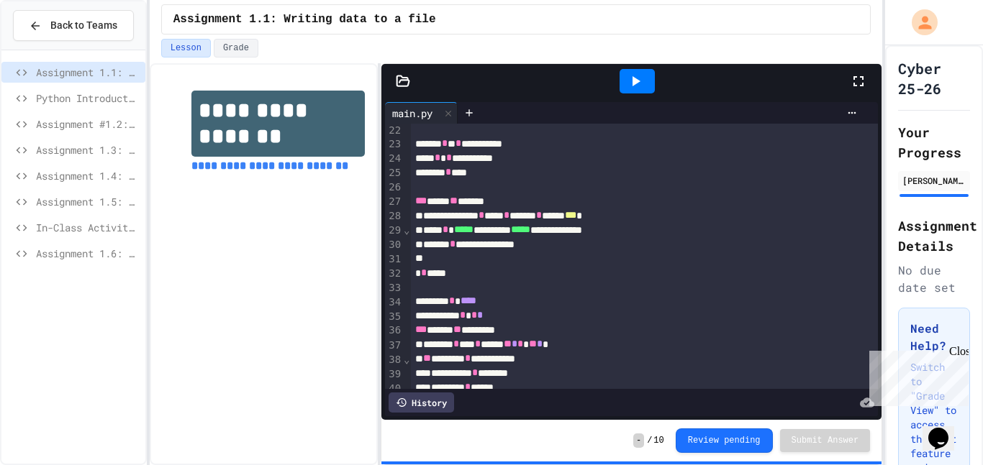
scroll to position [337, 0]
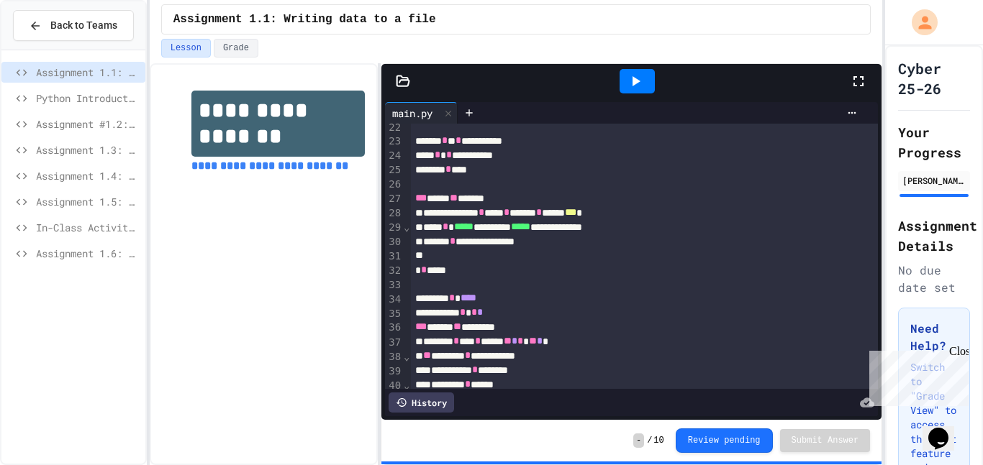
click at [96, 250] on span "Assignment 1.6: Filtering IP Addresses" at bounding box center [88, 253] width 104 height 15
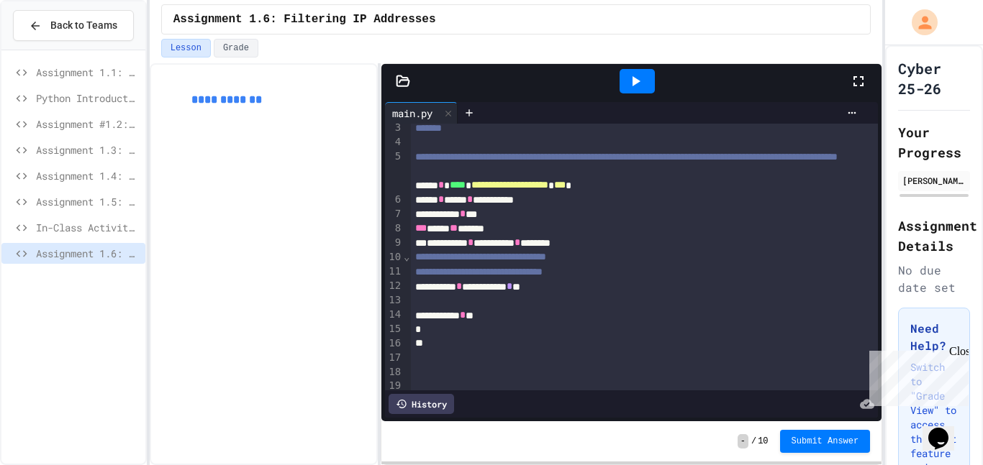
scroll to position [40, 0]
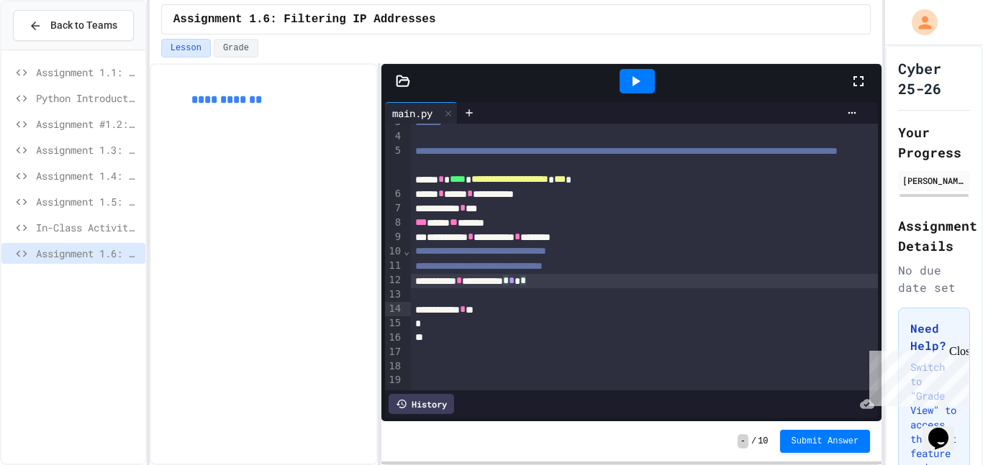
click at [602, 288] on div "**********" at bounding box center [645, 281] width 468 height 14
click at [556, 303] on div at bounding box center [645, 295] width 468 height 14
click at [415, 303] on div "***** * ***** * *** *" at bounding box center [645, 295] width 468 height 14
click at [525, 317] on div "**********" at bounding box center [645, 310] width 468 height 14
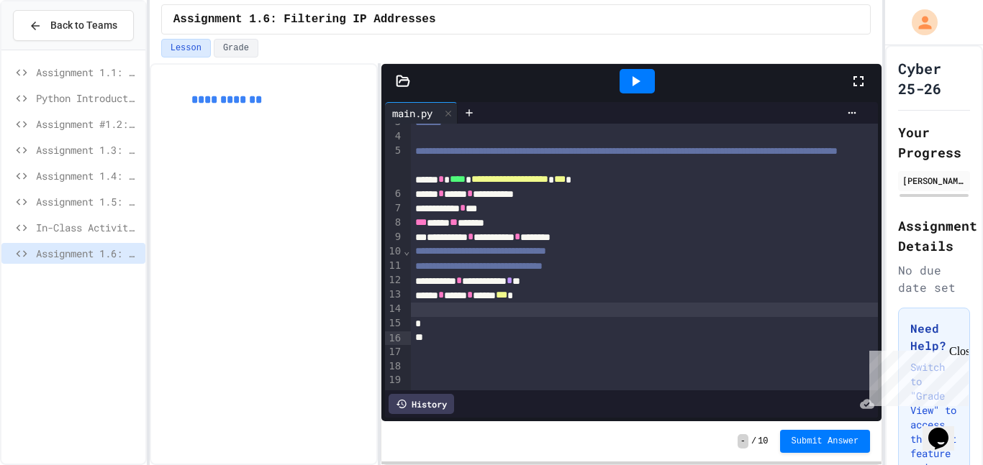
click at [473, 300] on span "*" at bounding box center [470, 295] width 6 height 10
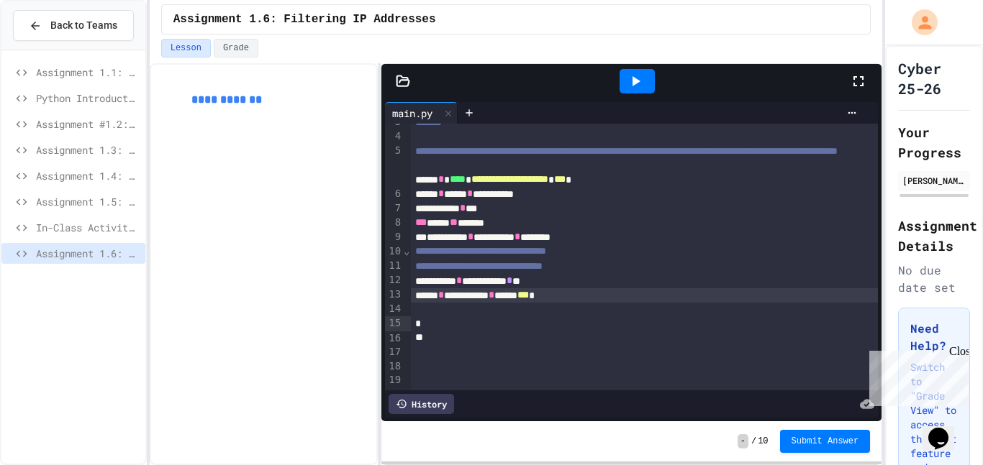
click at [629, 86] on icon at bounding box center [635, 81] width 17 height 17
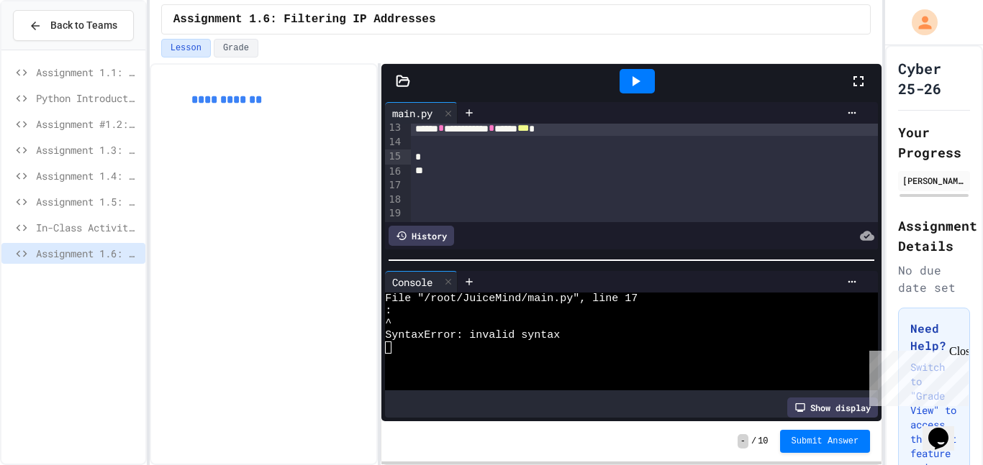
scroll to position [209, 0]
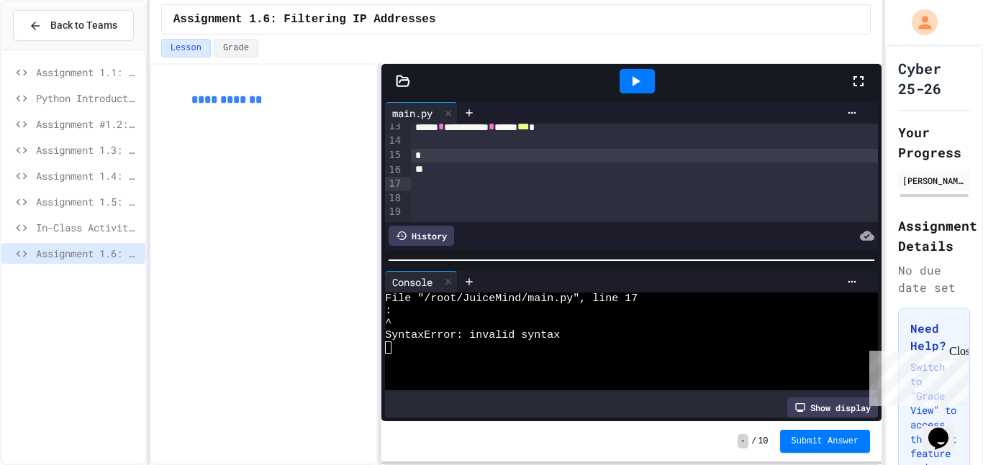
click at [491, 163] on div "*" at bounding box center [645, 156] width 468 height 14
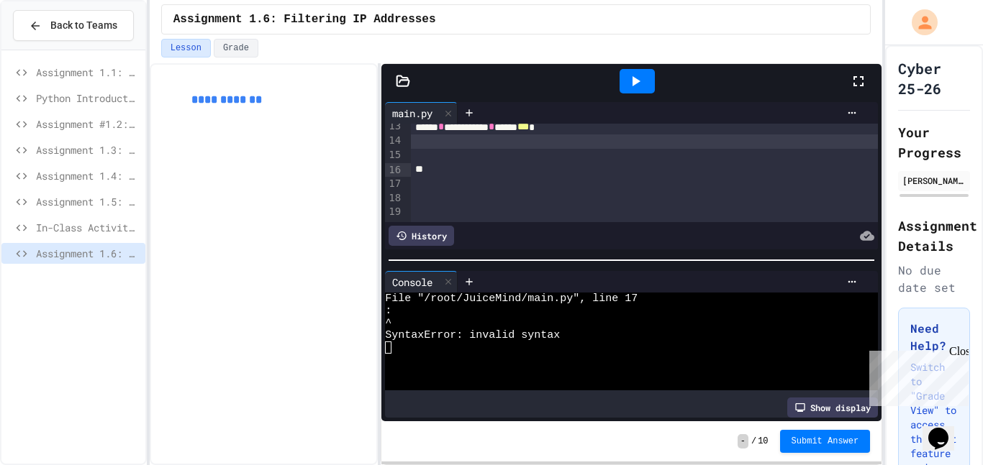
click at [486, 149] on div at bounding box center [645, 142] width 468 height 14
click at [642, 76] on icon at bounding box center [635, 81] width 17 height 17
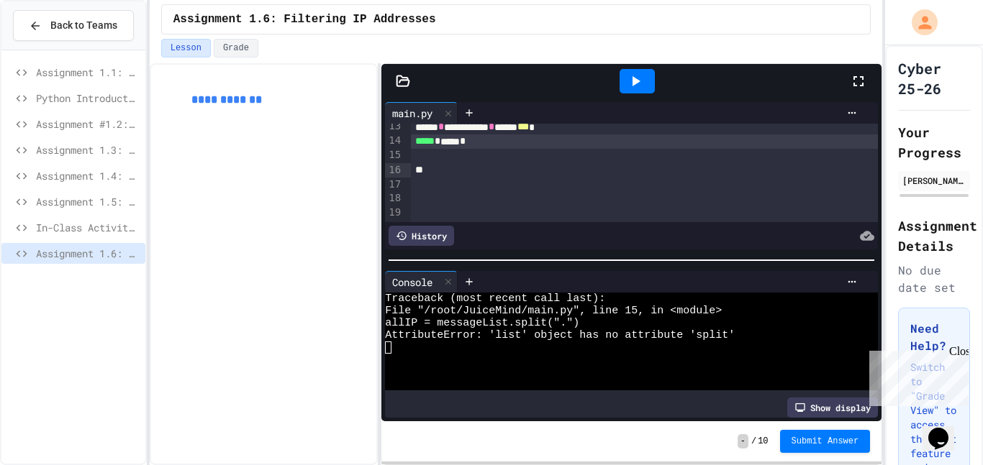
click at [472, 149] on div "***** * ***** *" at bounding box center [645, 142] width 468 height 14
click at [472, 149] on div "***** *******" at bounding box center [645, 142] width 468 height 14
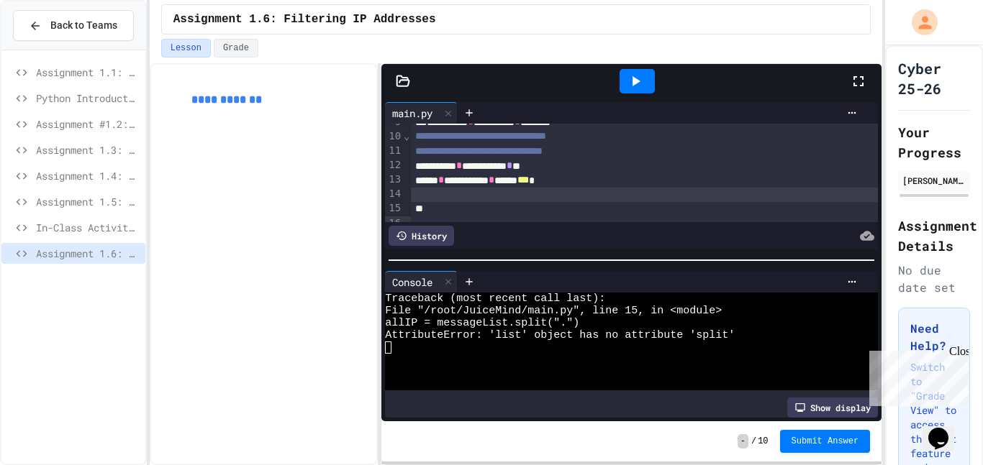
scroll to position [156, 0]
click at [599, 187] on div "**********" at bounding box center [645, 180] width 468 height 14
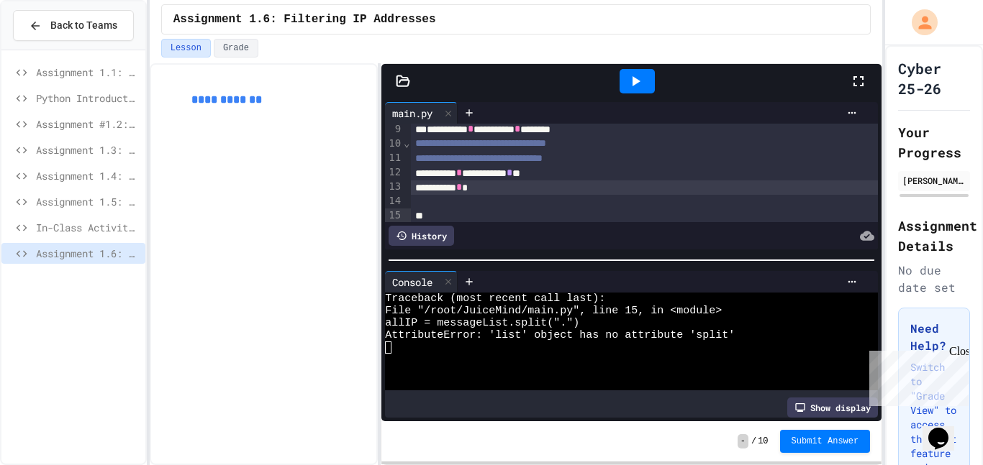
scroll to position [151, 0]
click at [400, 77] on icon at bounding box center [403, 81] width 14 height 14
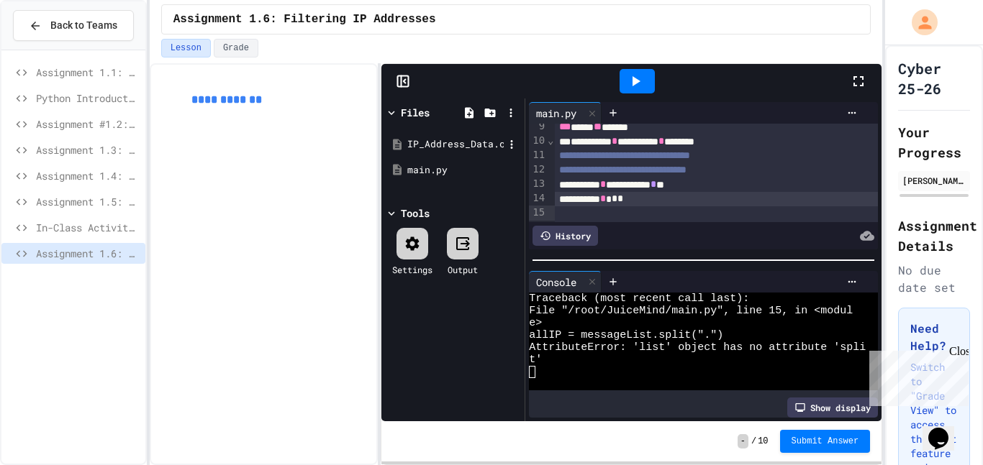
click at [453, 151] on div "IP_Address_Data.csv" at bounding box center [453, 145] width 136 height 26
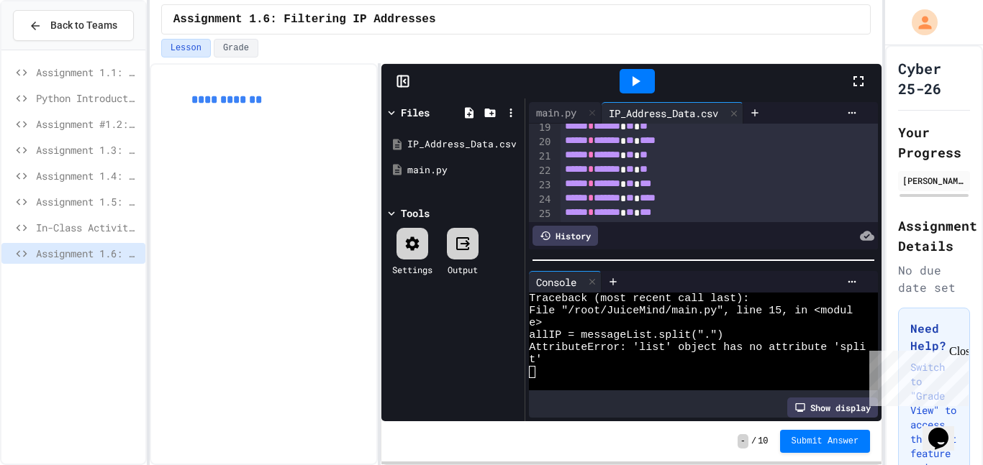
scroll to position [271, 0]
click at [565, 113] on div "main.py" at bounding box center [556, 112] width 55 height 15
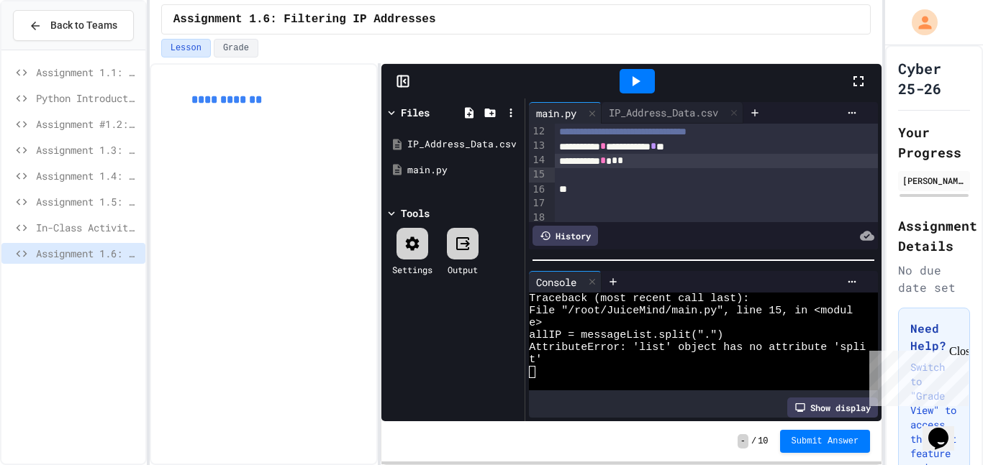
scroll to position [194, 0]
click at [623, 160] on span "*" at bounding box center [620, 155] width 6 height 10
click at [483, 140] on div "IP_Address_Data.csv" at bounding box center [455, 144] width 96 height 14
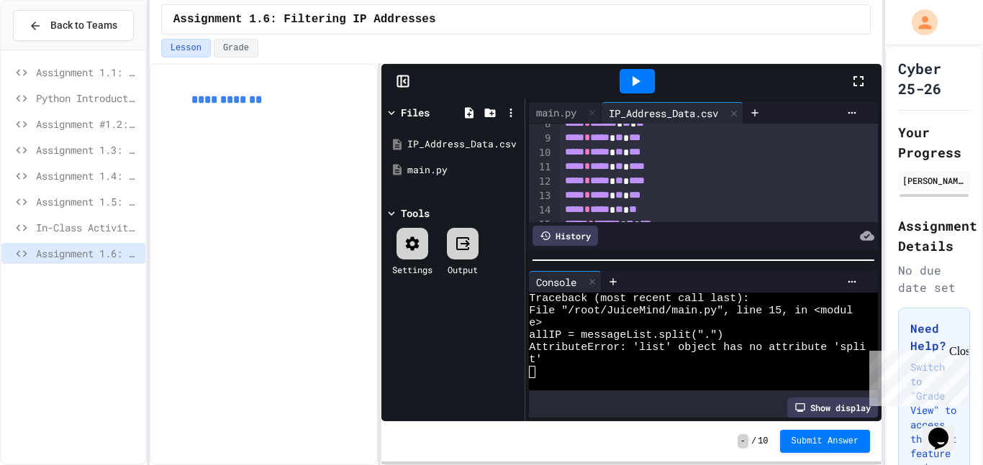
scroll to position [110, 0]
click at [548, 114] on div "main.py" at bounding box center [556, 112] width 55 height 15
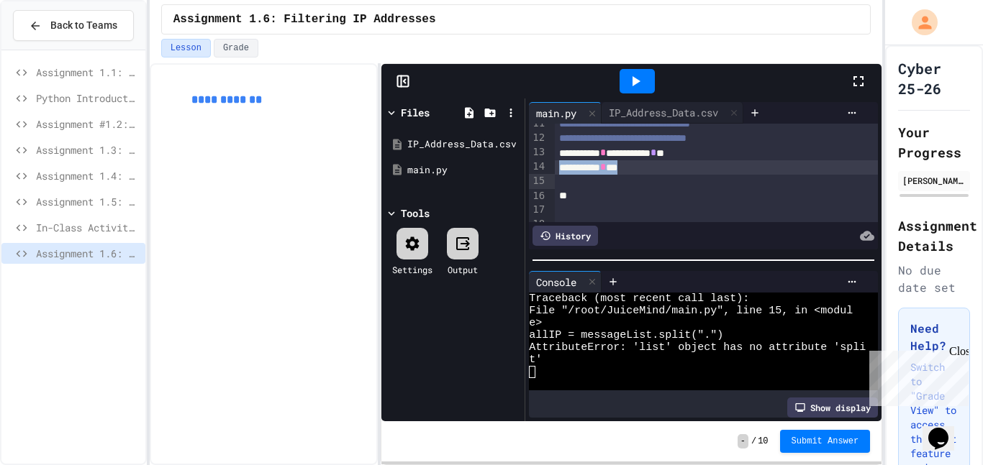
drag, startPoint x: 664, startPoint y: 185, endPoint x: 557, endPoint y: 181, distance: 107.2
click at [557, 175] on div "**********" at bounding box center [717, 167] width 324 height 14
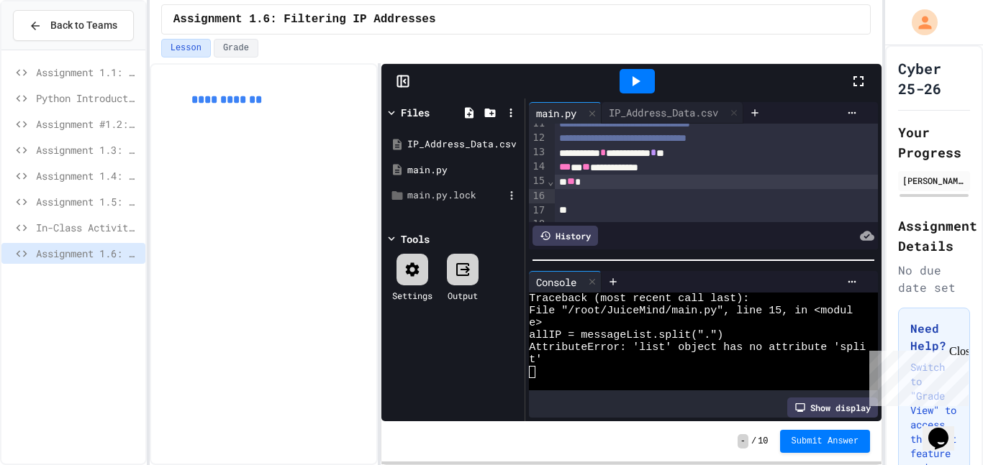
click at [436, 193] on div "main.py.lock" at bounding box center [455, 195] width 96 height 14
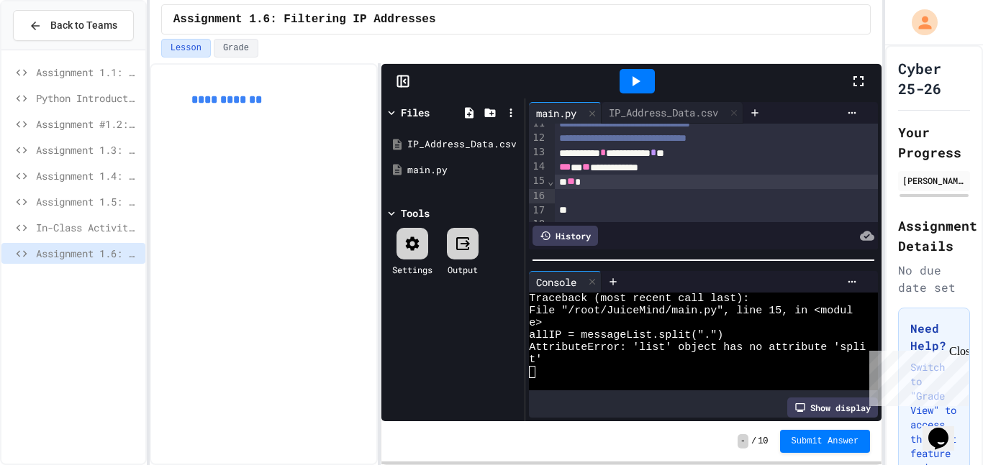
click at [597, 189] on div "**" at bounding box center [717, 182] width 324 height 14
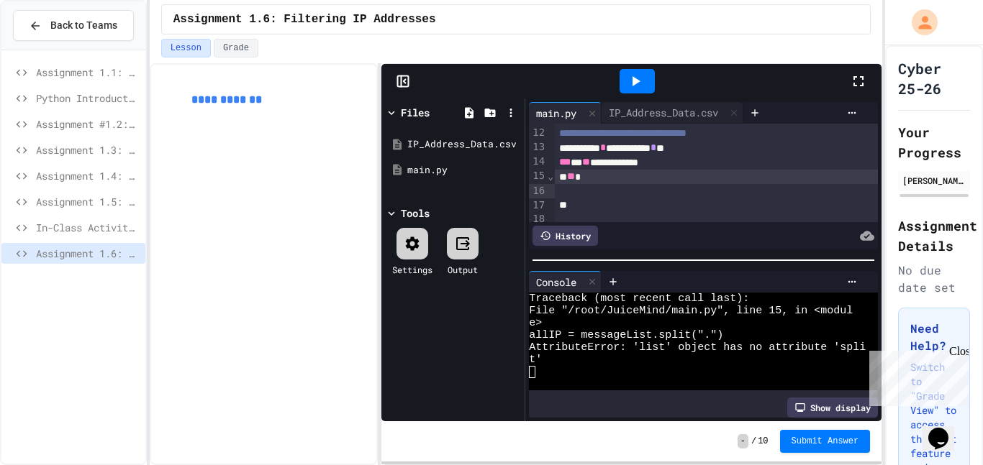
scroll to position [190, 0]
click at [686, 168] on div "**********" at bounding box center [717, 160] width 324 height 14
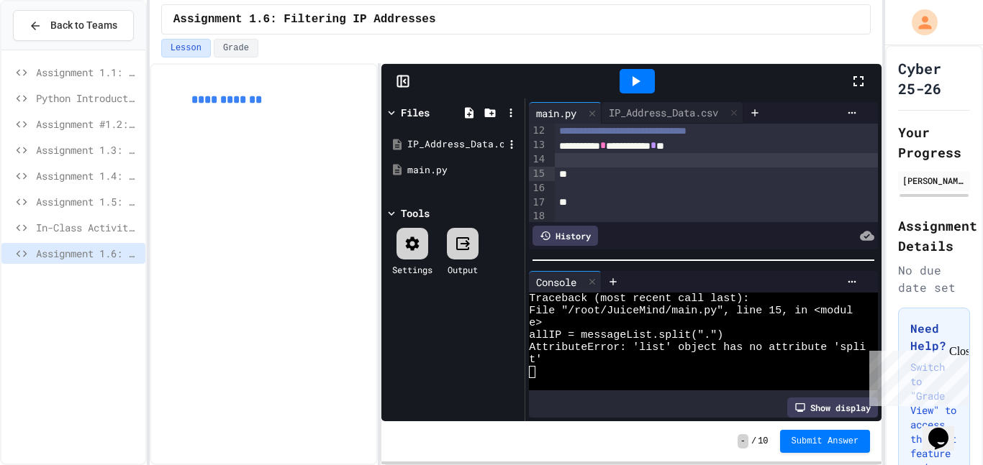
click at [437, 148] on div "IP_Address_Data.csv" at bounding box center [455, 144] width 96 height 14
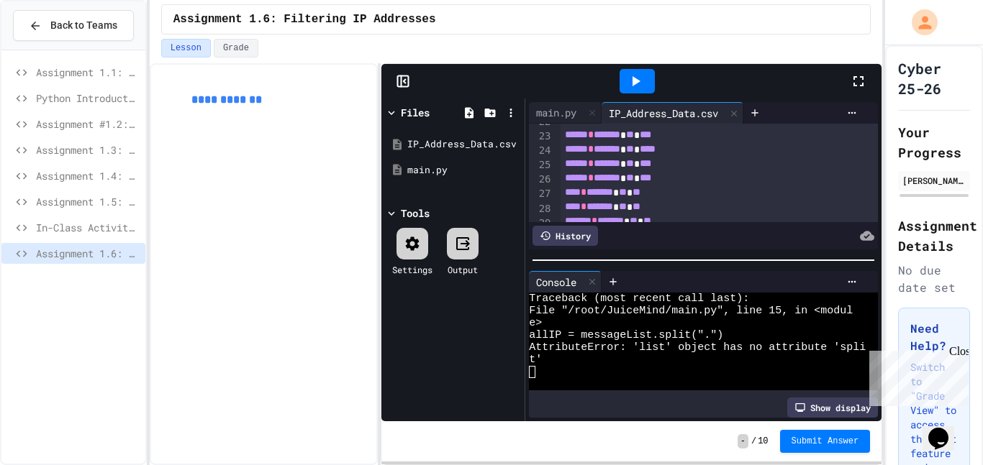
scroll to position [365, 0]
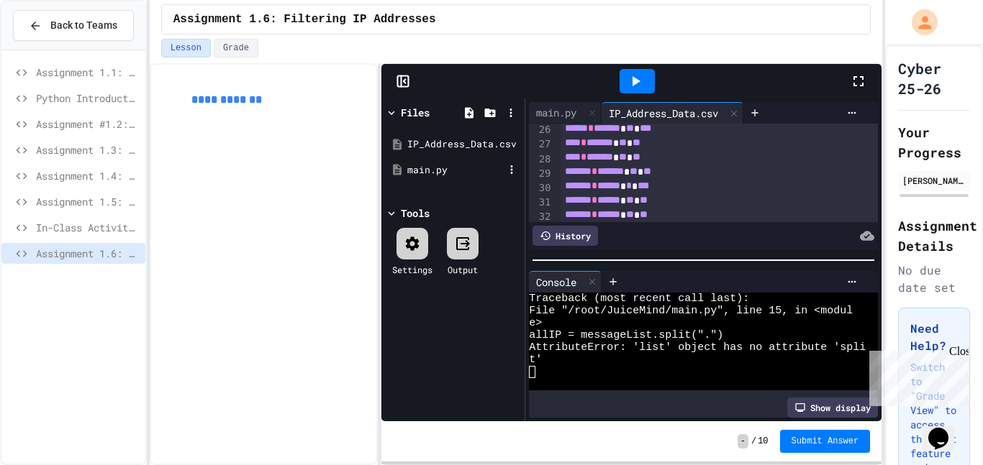
click at [417, 164] on div "main.py" at bounding box center [455, 170] width 96 height 14
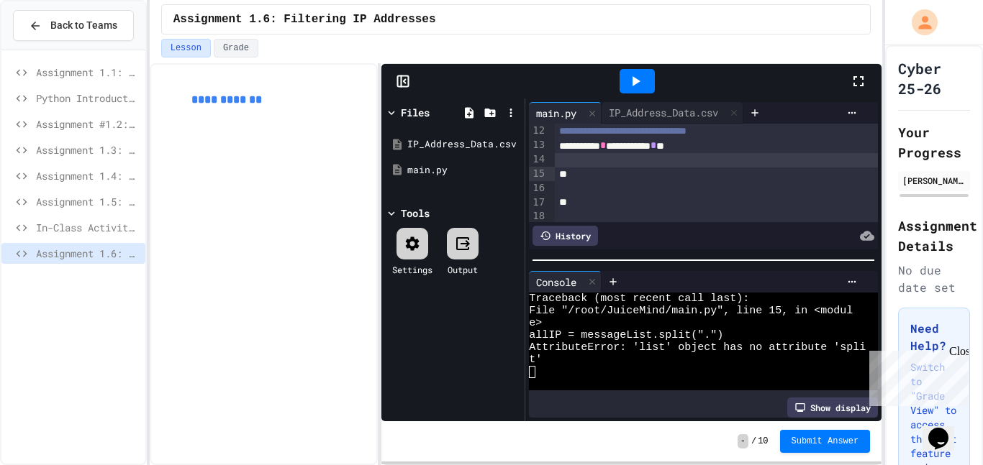
click at [647, 168] on div at bounding box center [717, 160] width 324 height 14
click at [83, 123] on span "Assignment #1.2: Parsing Time Data" at bounding box center [88, 124] width 104 height 15
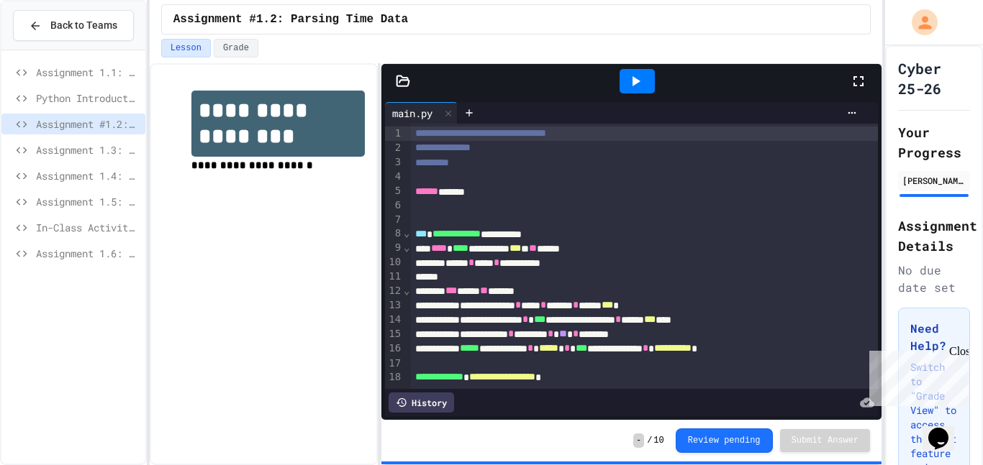
click at [111, 99] on span "Python Introduction" at bounding box center [88, 98] width 104 height 15
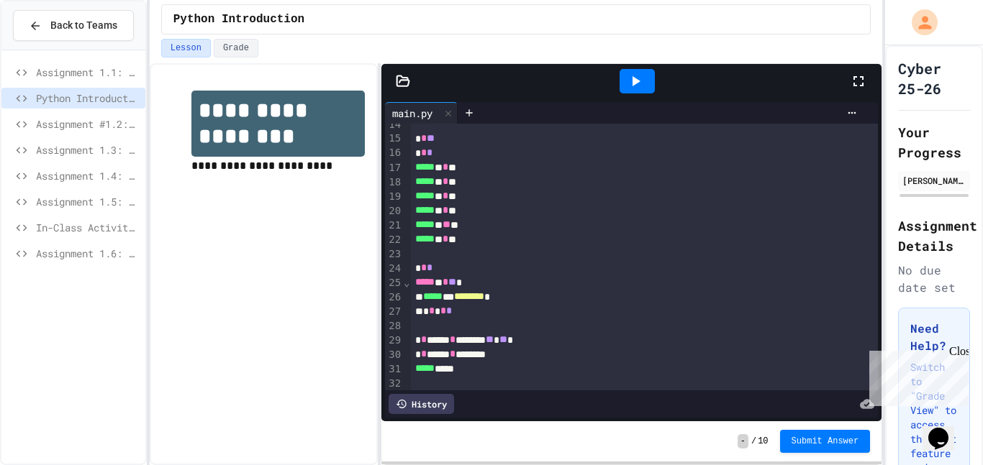
scroll to position [199, 0]
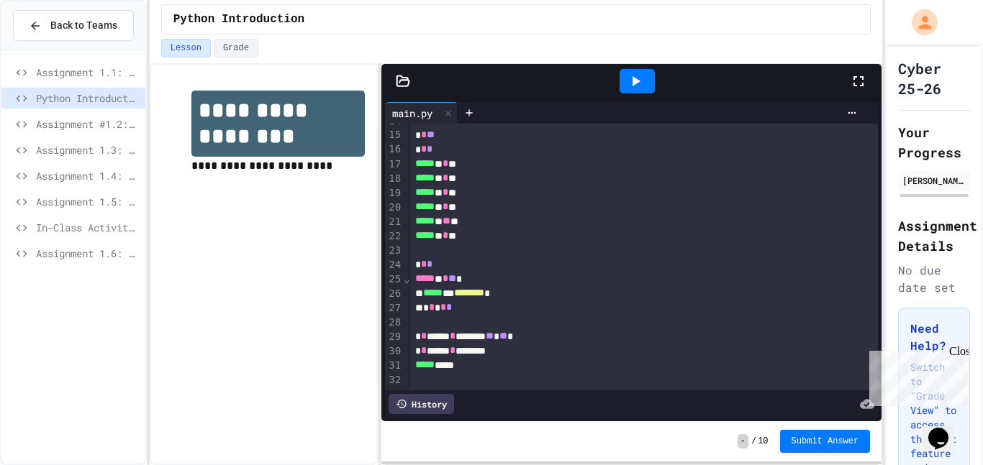
click at [67, 149] on span "Assignment 1.3: Statistical Calculations" at bounding box center [88, 149] width 104 height 15
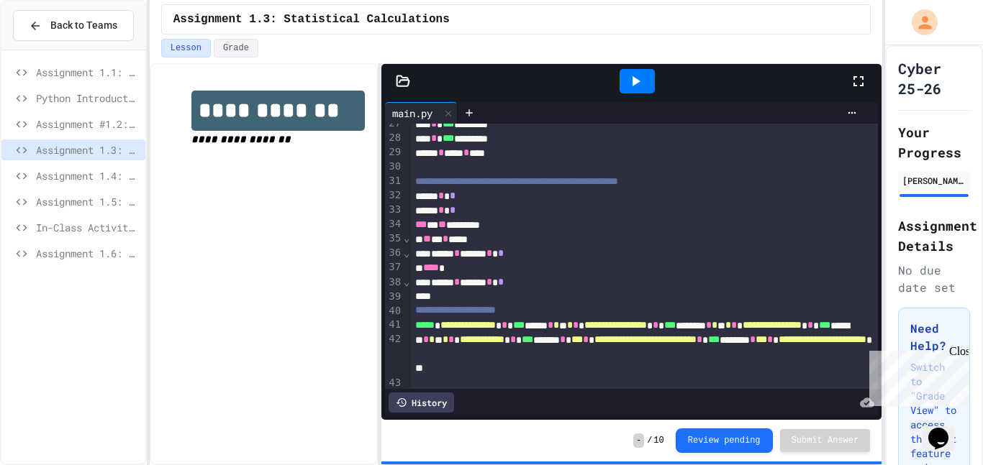
scroll to position [403, 0]
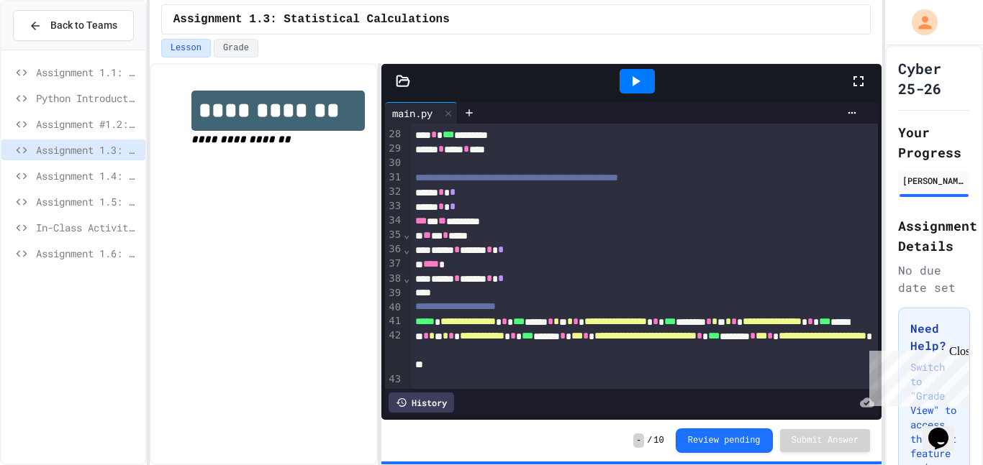
click at [109, 174] on span "Assignment 1.4: Dice Probabilities" at bounding box center [88, 175] width 104 height 15
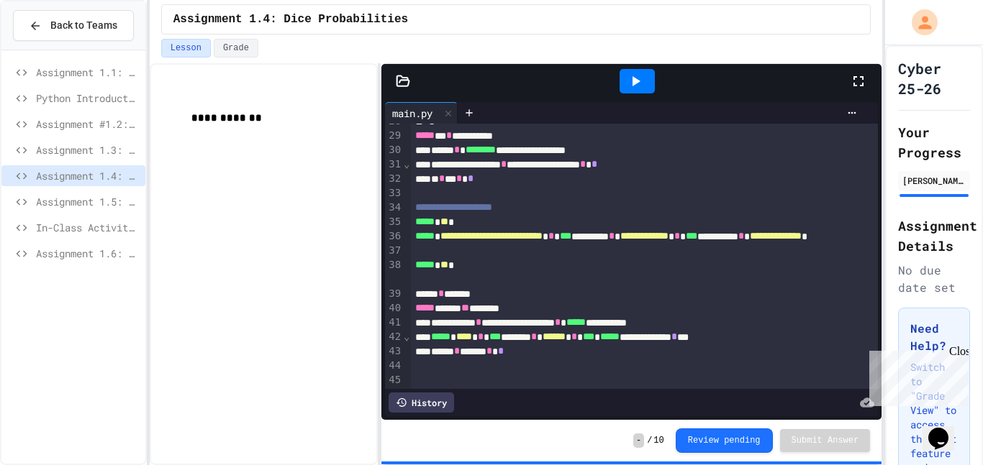
scroll to position [432, 0]
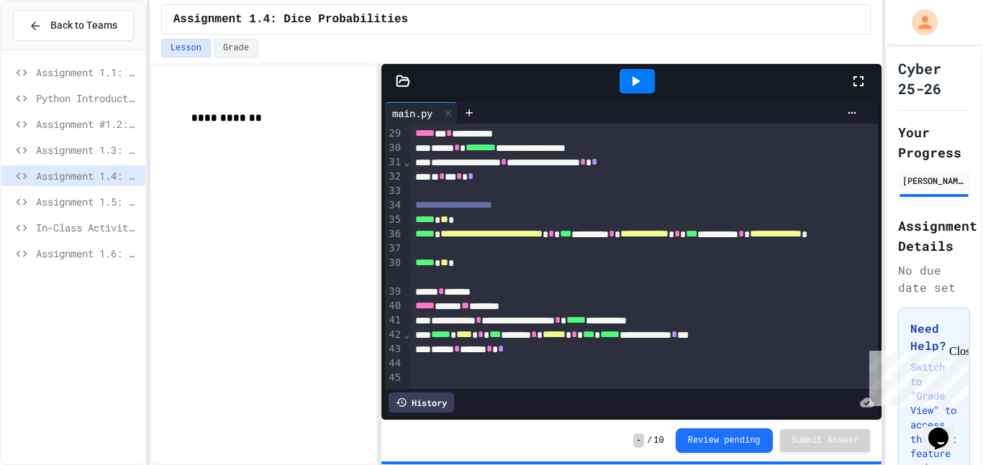
click at [64, 79] on span "Assignment 1.1: Writing data to a file" at bounding box center [88, 72] width 104 height 15
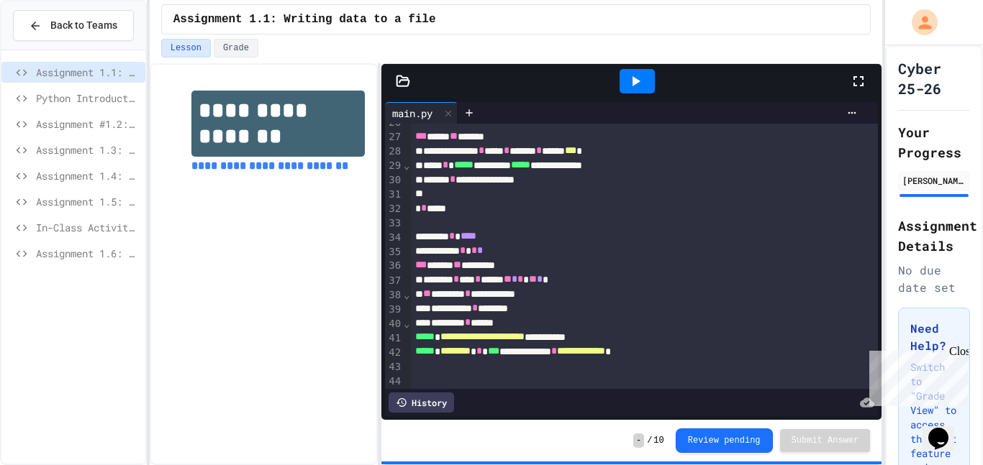
scroll to position [401, 0]
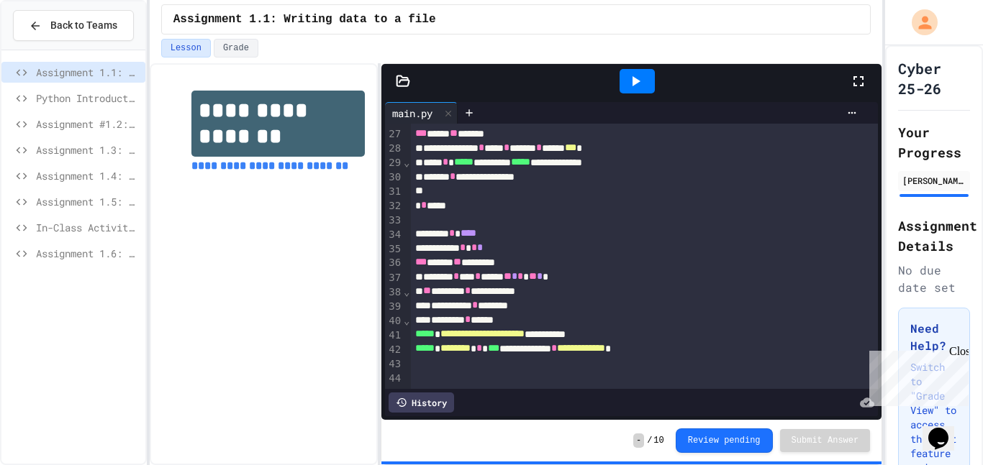
click at [81, 244] on div "Assignment 1.6: Filtering IP Addresses" at bounding box center [73, 253] width 144 height 21
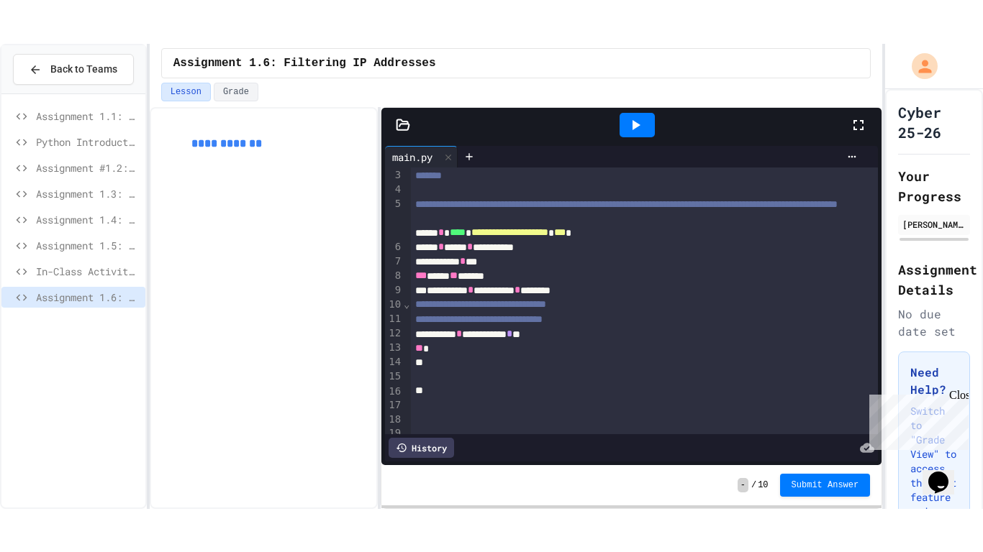
scroll to position [40, 0]
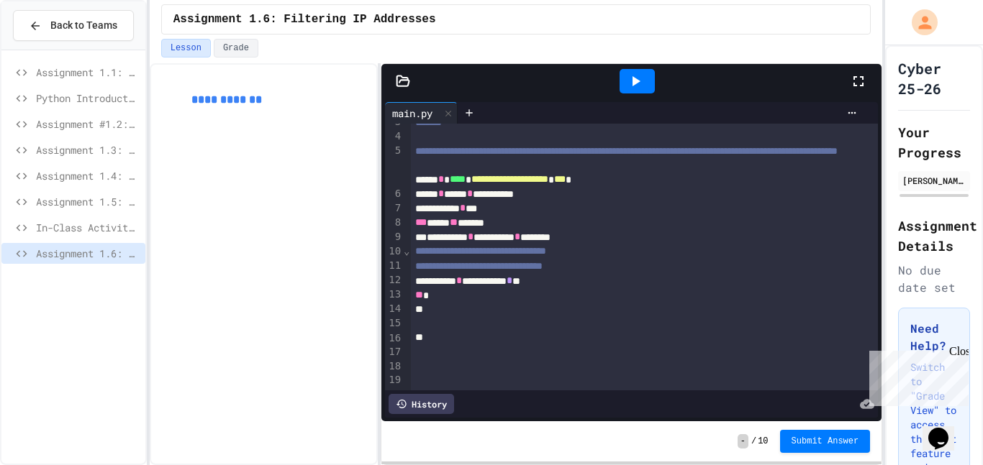
click at [404, 83] on icon at bounding box center [403, 81] width 14 height 14
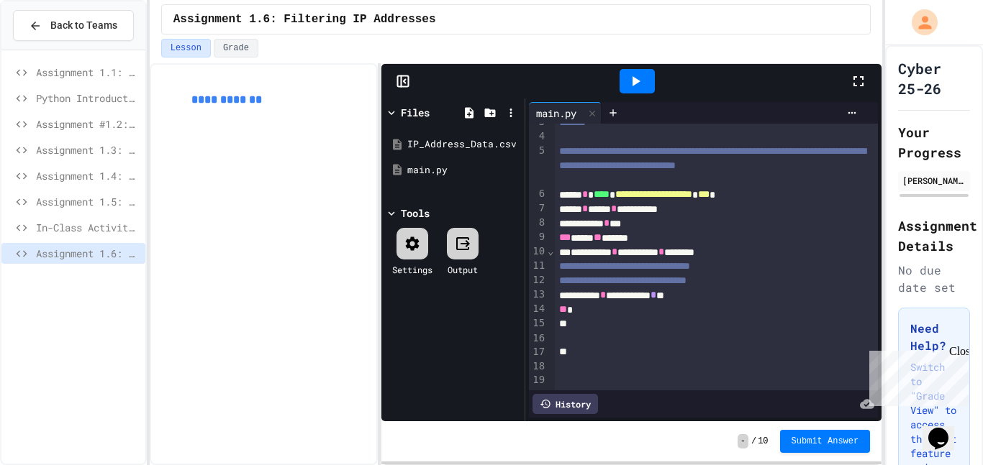
click at [855, 81] on icon at bounding box center [858, 81] width 17 height 17
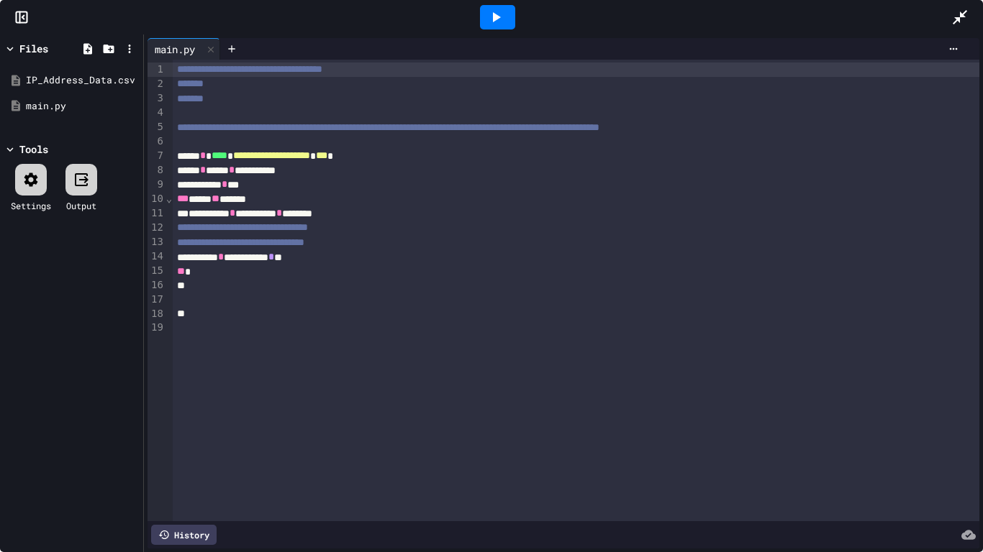
click at [315, 275] on div "**" at bounding box center [576, 272] width 807 height 14
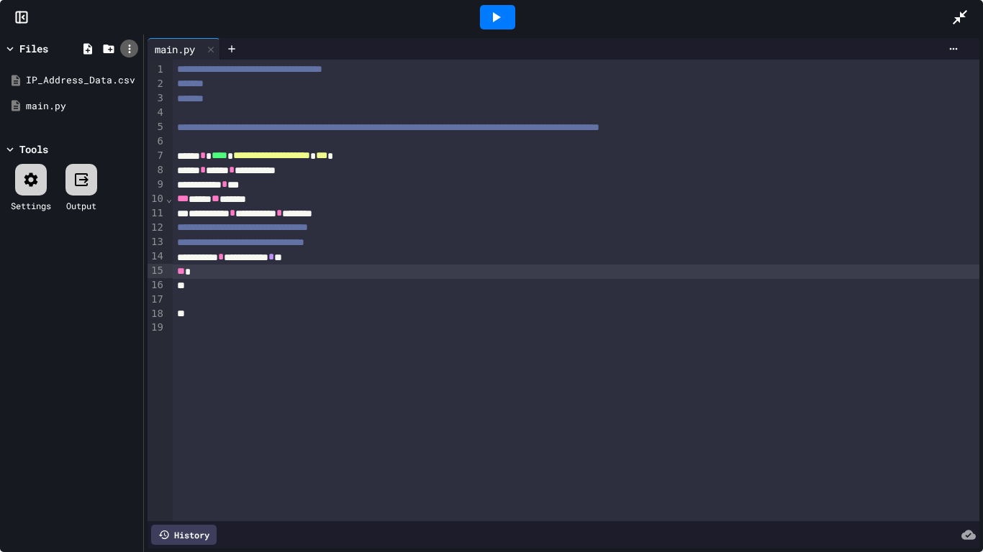
click at [124, 48] on icon at bounding box center [129, 48] width 13 height 13
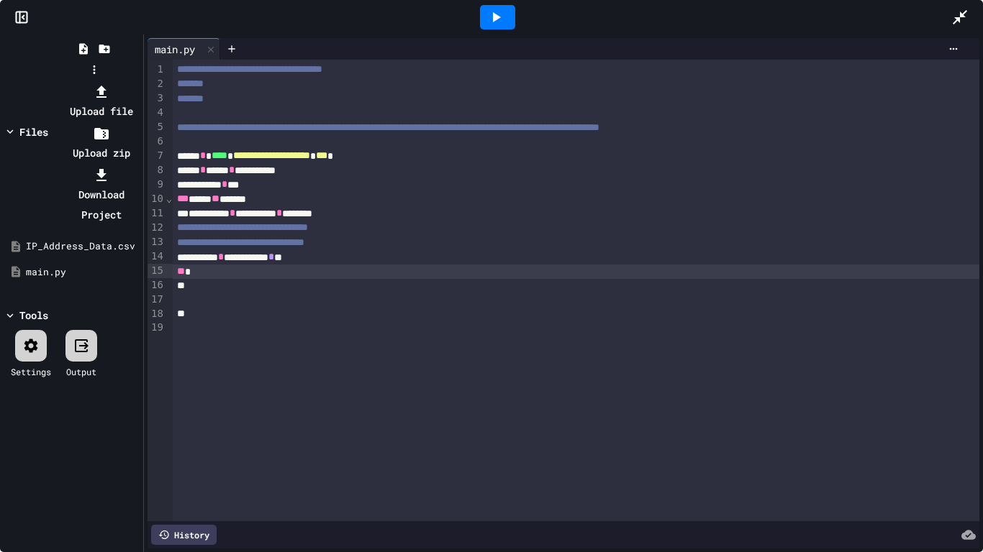
click at [140, 81] on div at bounding box center [93, 81] width 91 height 0
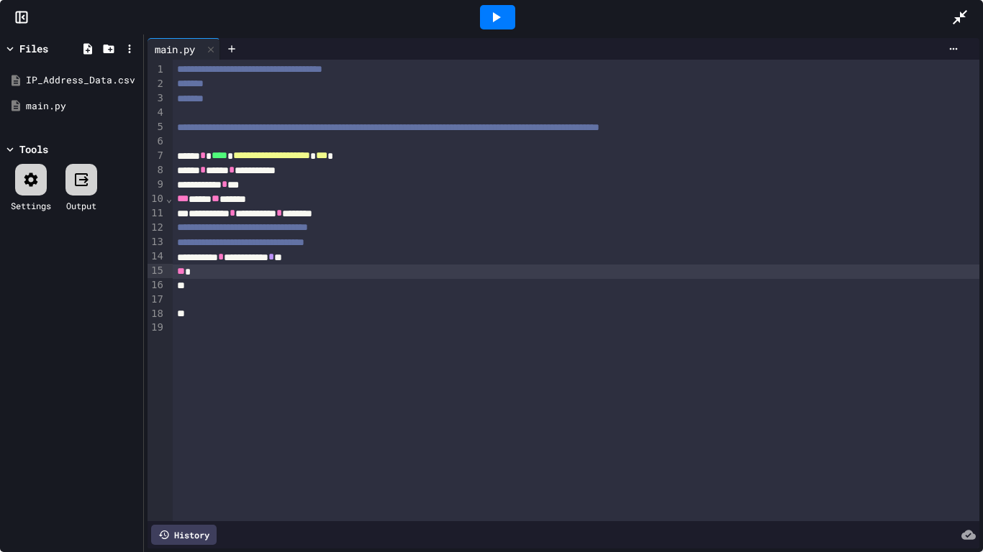
click at [224, 281] on div at bounding box center [576, 286] width 807 height 14
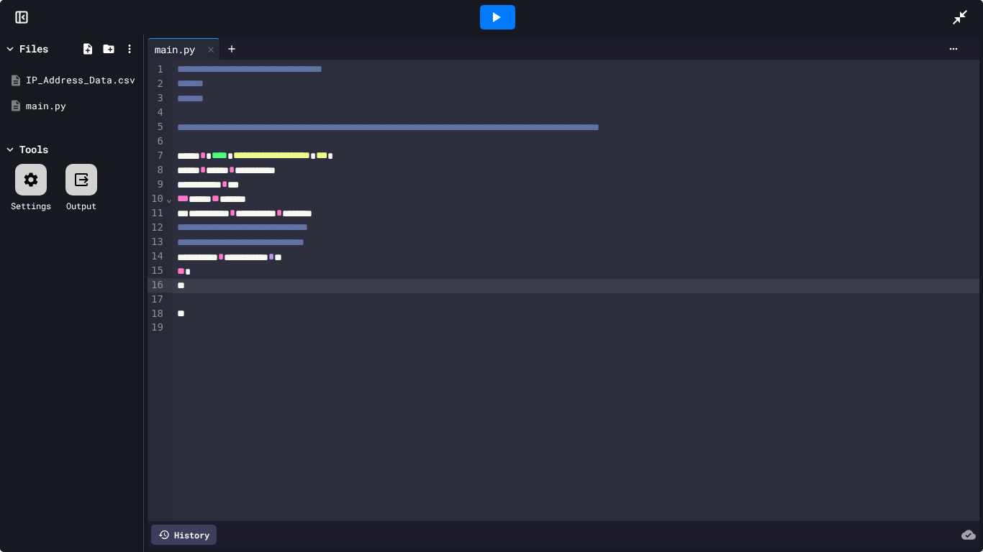
click at [225, 268] on div "**" at bounding box center [576, 272] width 807 height 14
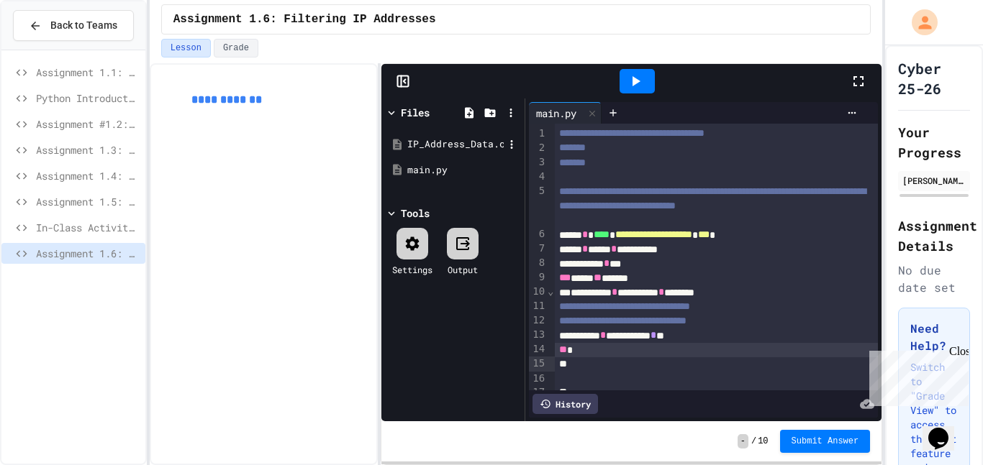
click at [450, 142] on div "IP_Address_Data.csv" at bounding box center [455, 144] width 96 height 14
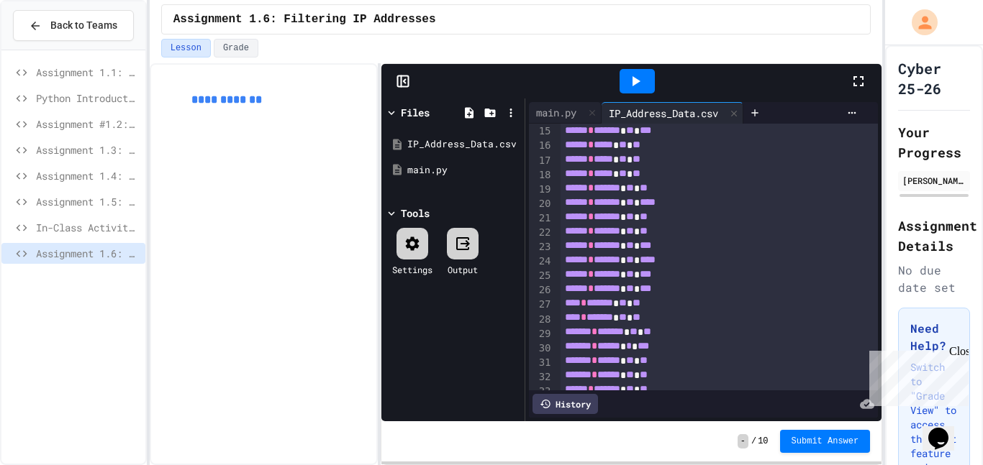
scroll to position [215, 0]
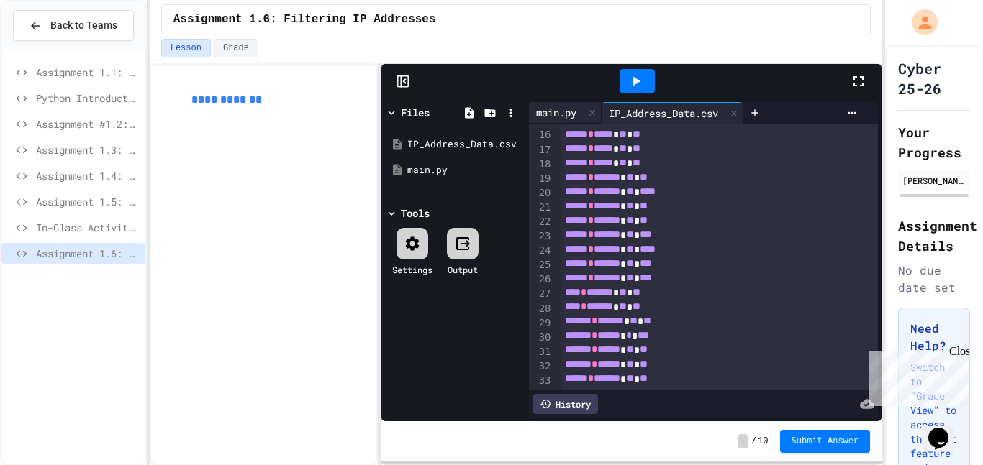
click at [562, 110] on div "main.py" at bounding box center [556, 112] width 55 height 15
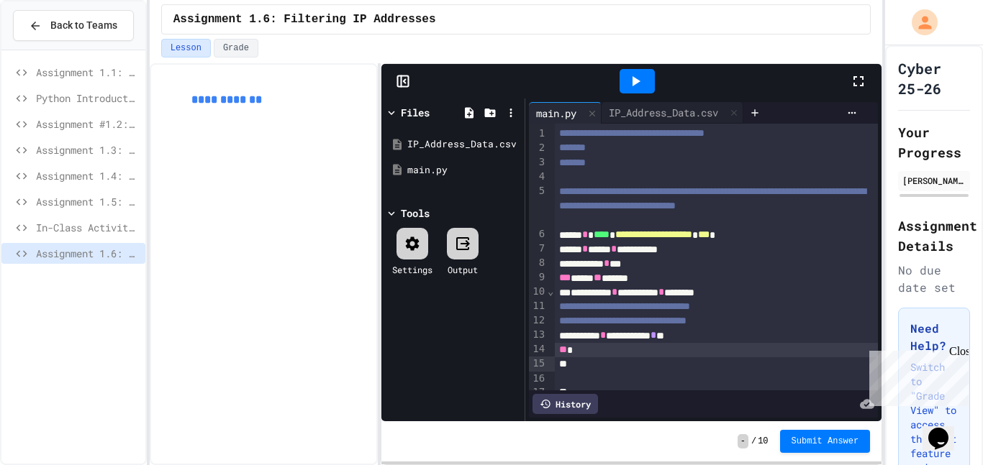
scroll to position [40, 0]
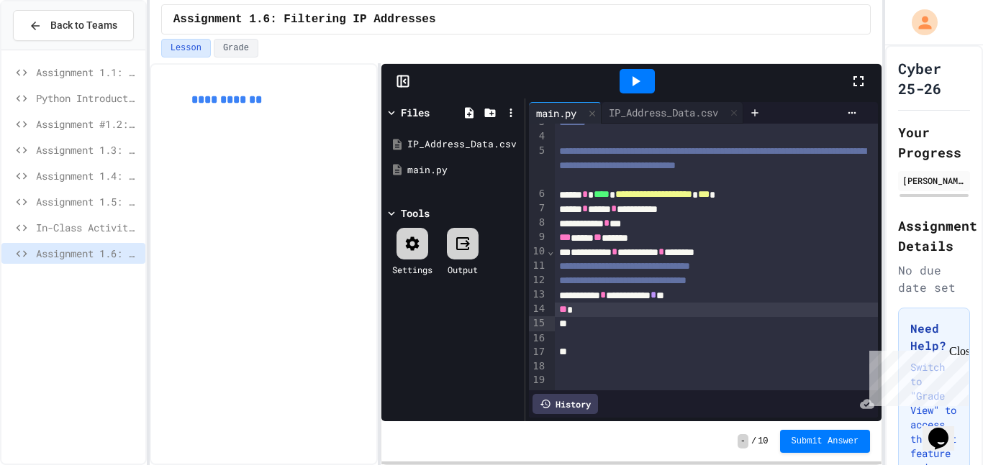
click at [589, 317] on div "**" at bounding box center [717, 310] width 324 height 14
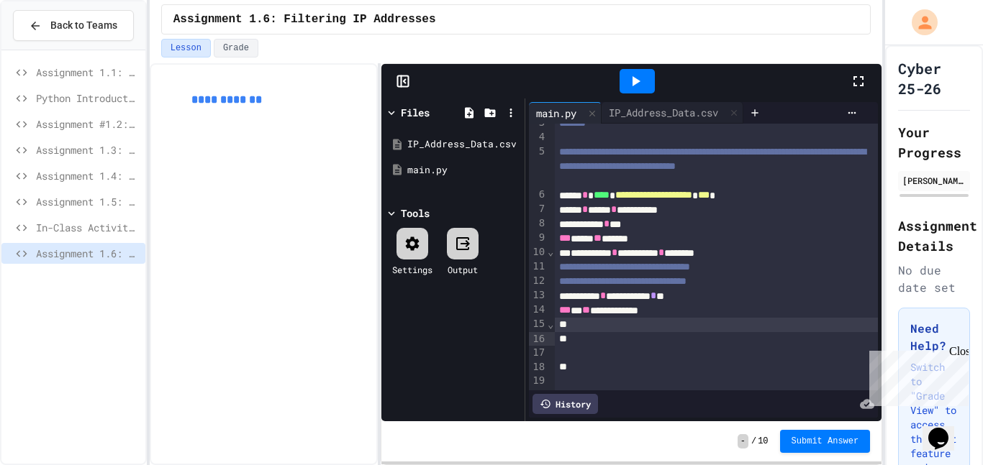
click at [97, 179] on span "Assignment 1.4: Dice Probabilities" at bounding box center [88, 175] width 104 height 15
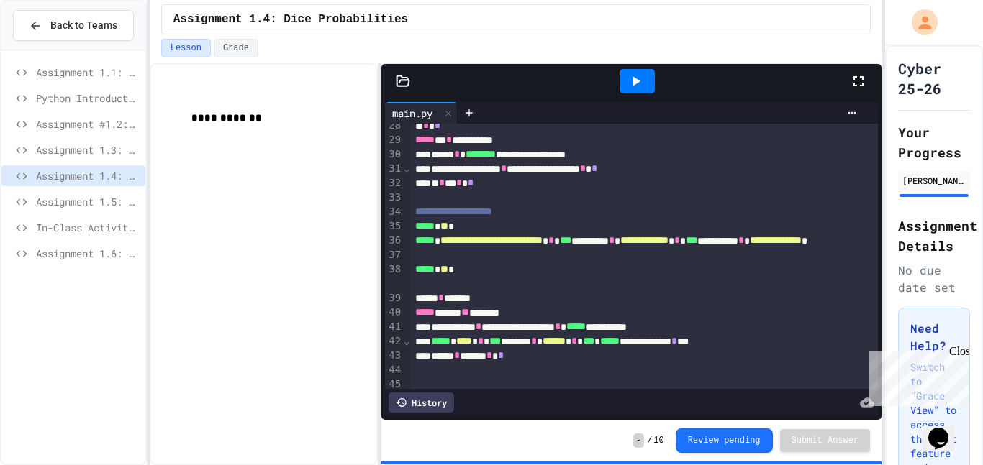
scroll to position [432, 0]
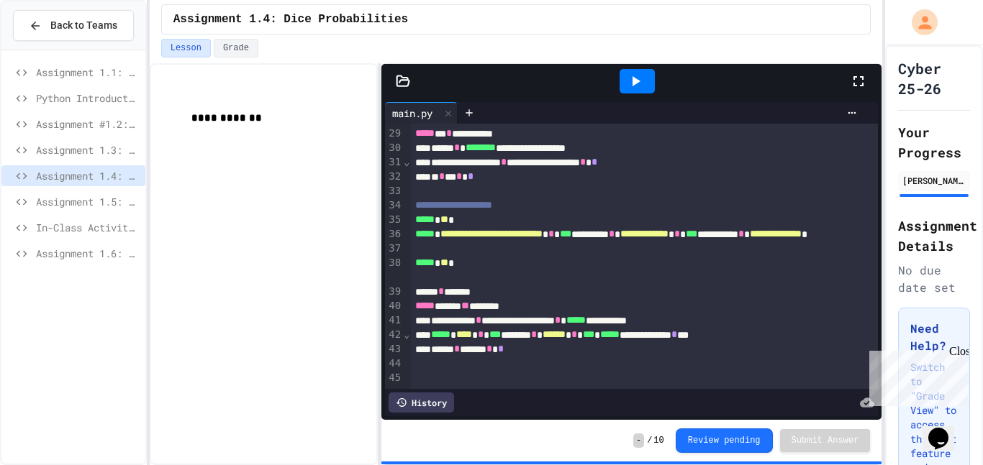
click at [104, 152] on span "Assignment 1.3: Statistical Calculations" at bounding box center [88, 149] width 104 height 15
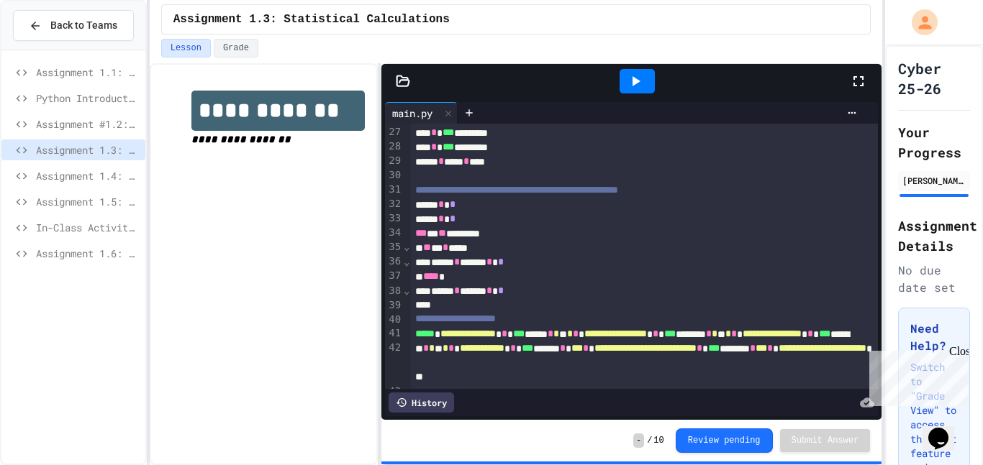
scroll to position [403, 0]
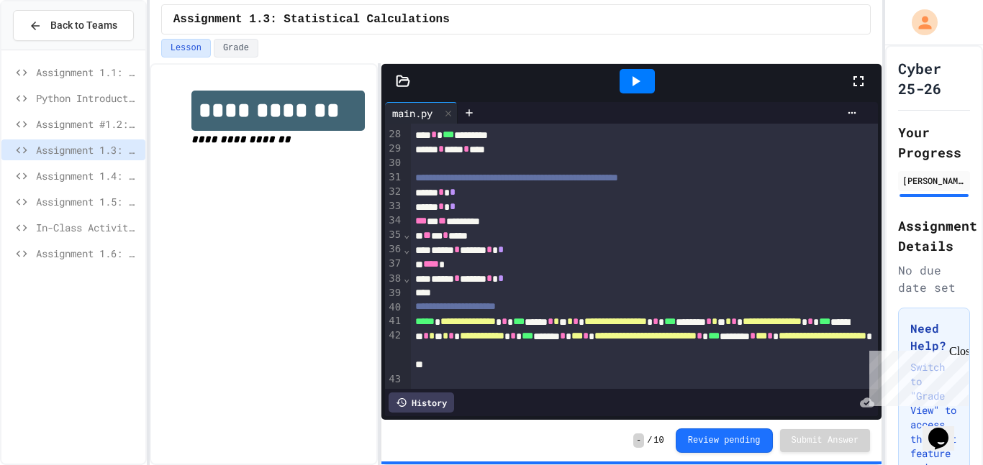
click at [97, 122] on span "Assignment #1.2: Parsing Time Data" at bounding box center [88, 124] width 104 height 15
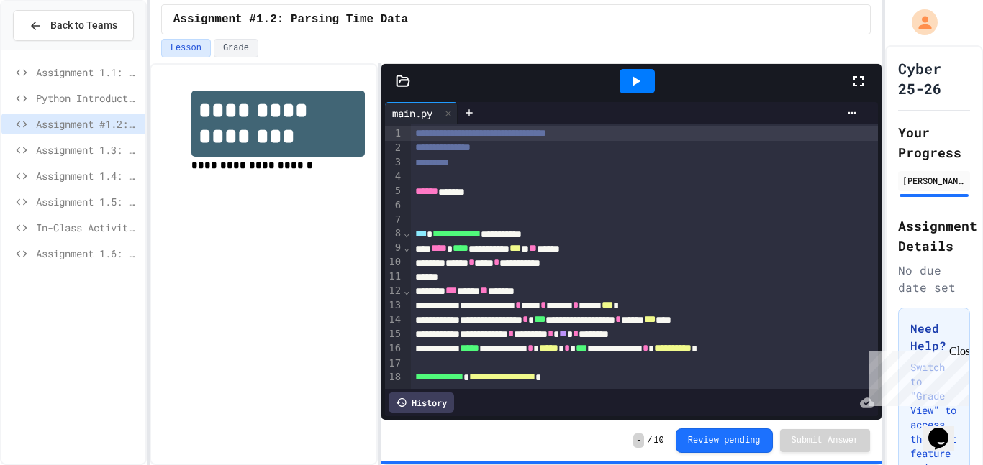
click at [53, 73] on span "Assignment 1.1: Writing data to a file" at bounding box center [88, 72] width 104 height 15
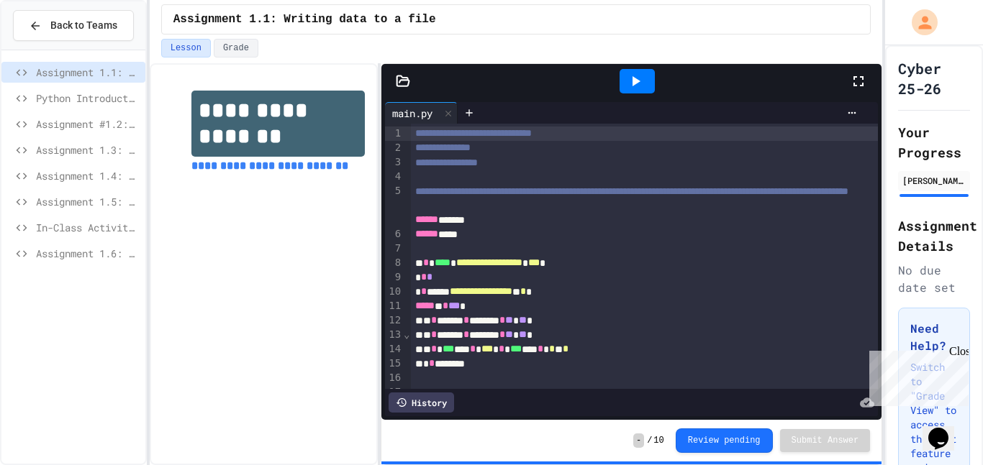
click at [47, 249] on span "Assignment 1.6: Filtering IP Addresses" at bounding box center [88, 253] width 104 height 15
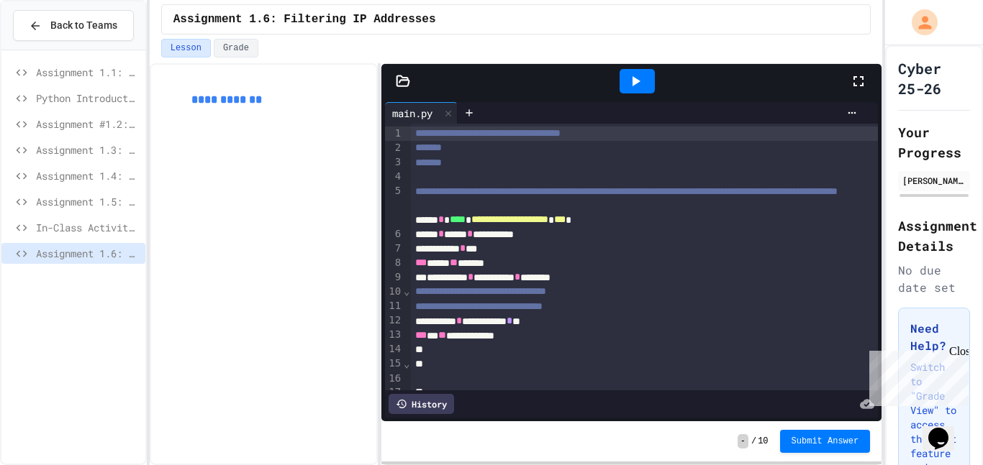
click at [409, 82] on icon at bounding box center [403, 81] width 12 height 10
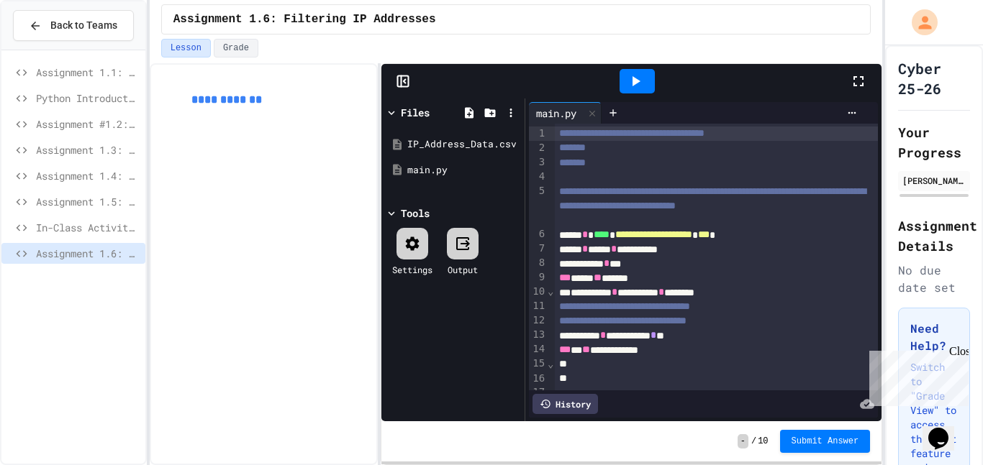
click at [852, 77] on icon at bounding box center [858, 81] width 17 height 17
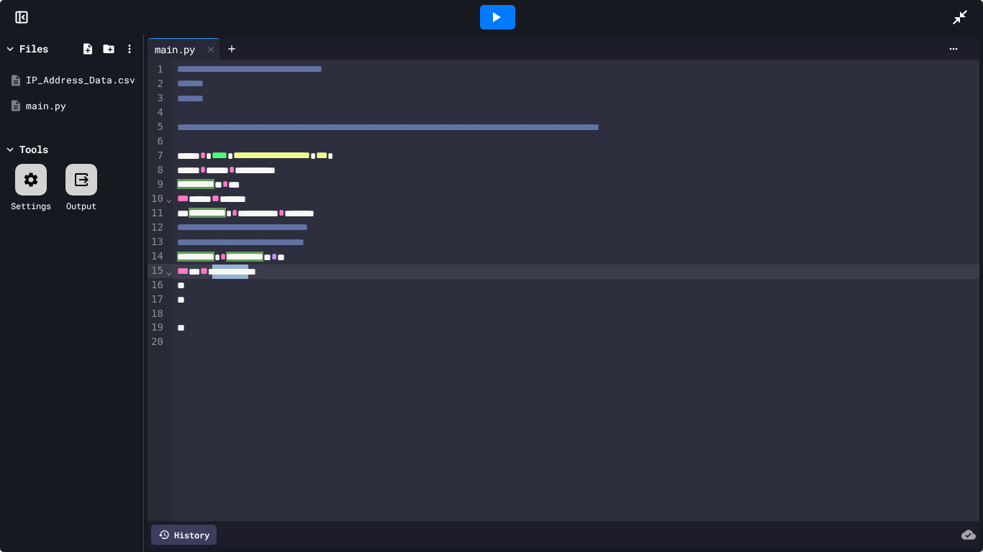
drag, startPoint x: 227, startPoint y: 270, endPoint x: 288, endPoint y: 275, distance: 62.1
click at [288, 275] on div "**********" at bounding box center [576, 272] width 807 height 14
click at [403, 273] on div "**********" at bounding box center [576, 272] width 807 height 14
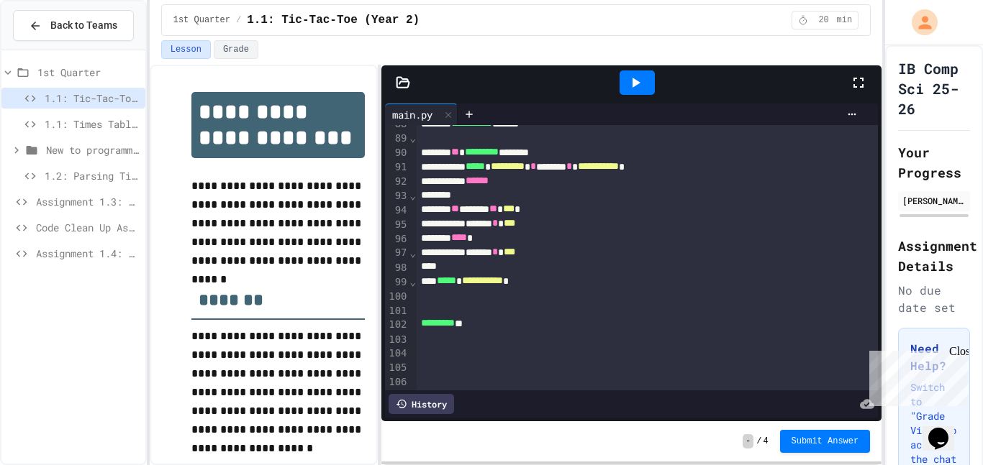
scroll to position [1332, 0]
